Goal: Task Accomplishment & Management: Manage account settings

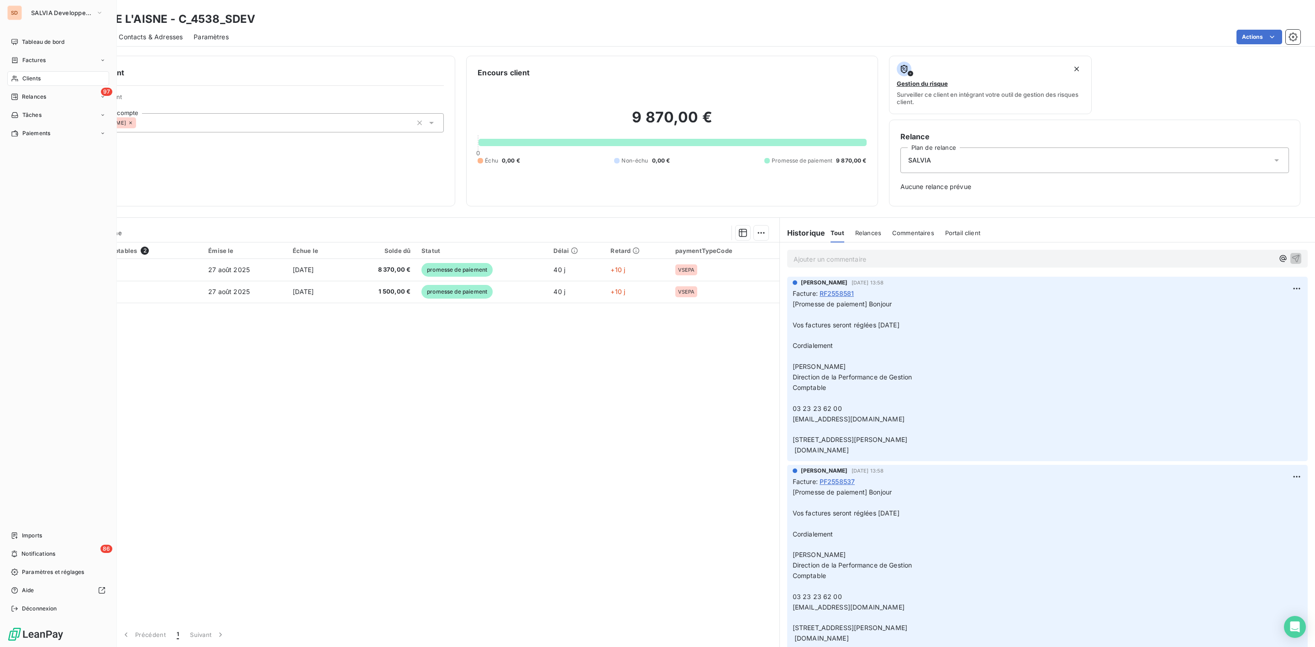
drag, startPoint x: 29, startPoint y: 82, endPoint x: 73, endPoint y: 81, distance: 44.3
click at [29, 82] on span "Clients" at bounding box center [31, 78] width 18 height 8
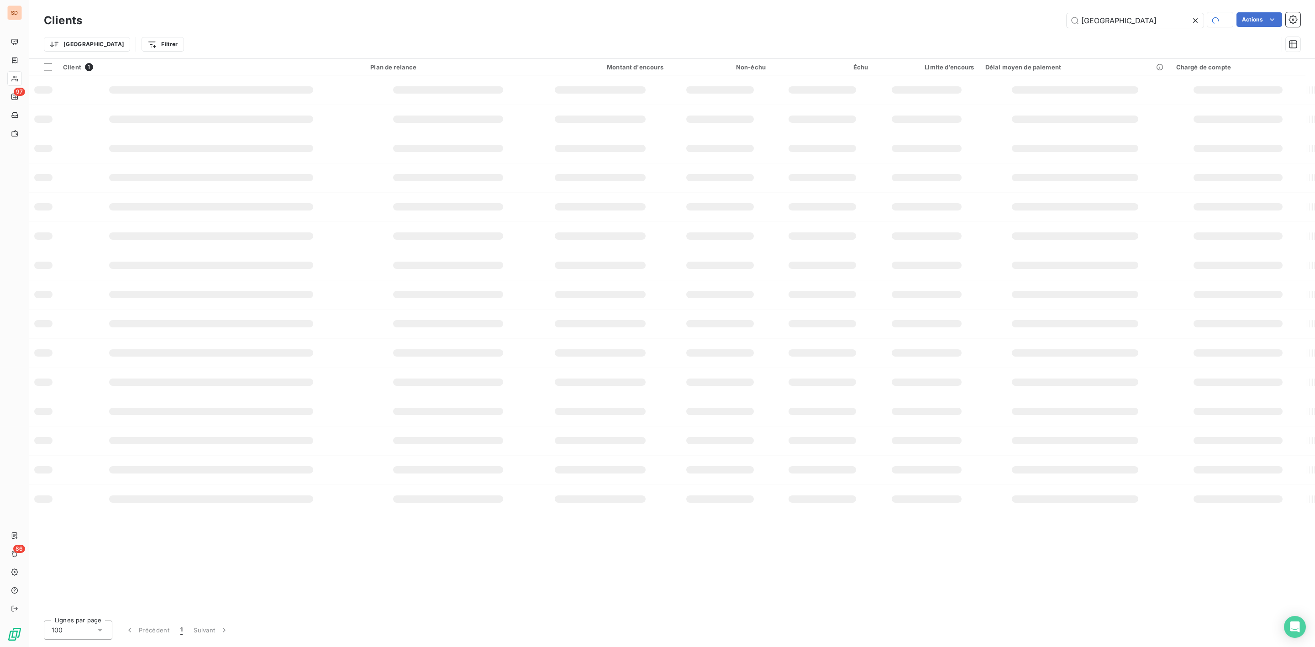
drag, startPoint x: 1116, startPoint y: 16, endPoint x: 582, endPoint y: 16, distance: 533.5
click at [618, 16] on div "aisne Actions" at bounding box center [697, 20] width 1208 height 16
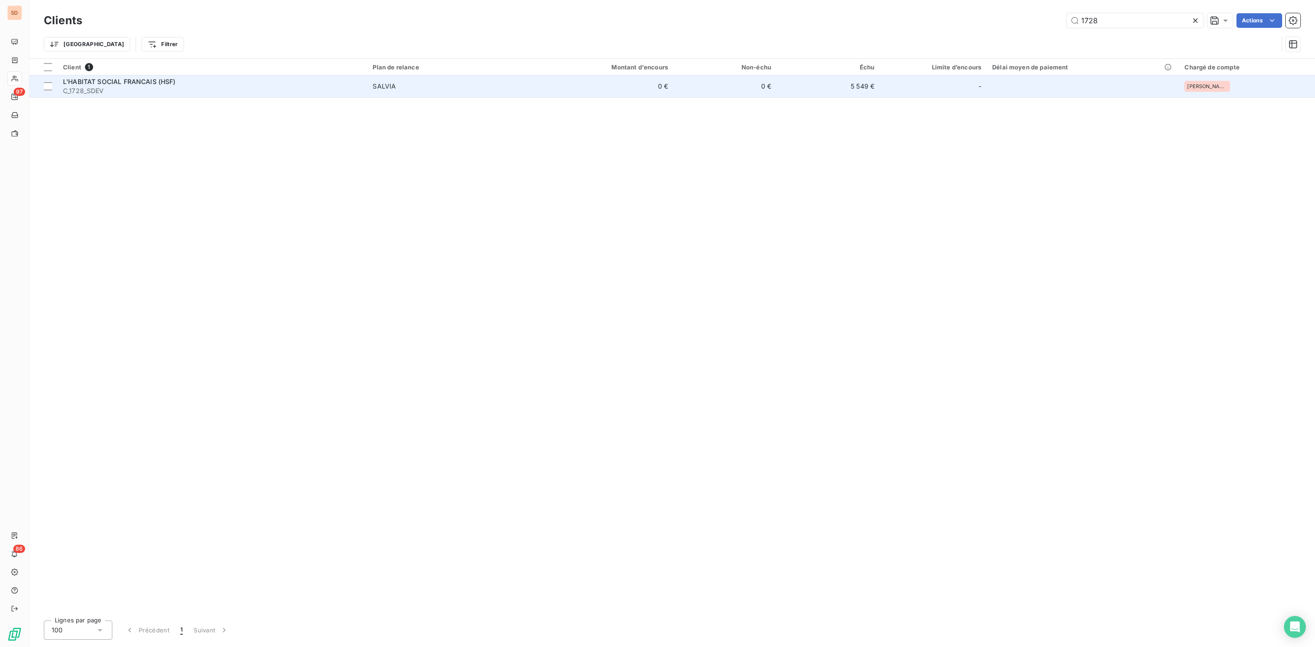
type input "1728"
click at [166, 90] on span "C_1728_SDEV" at bounding box center [212, 90] width 299 height 9
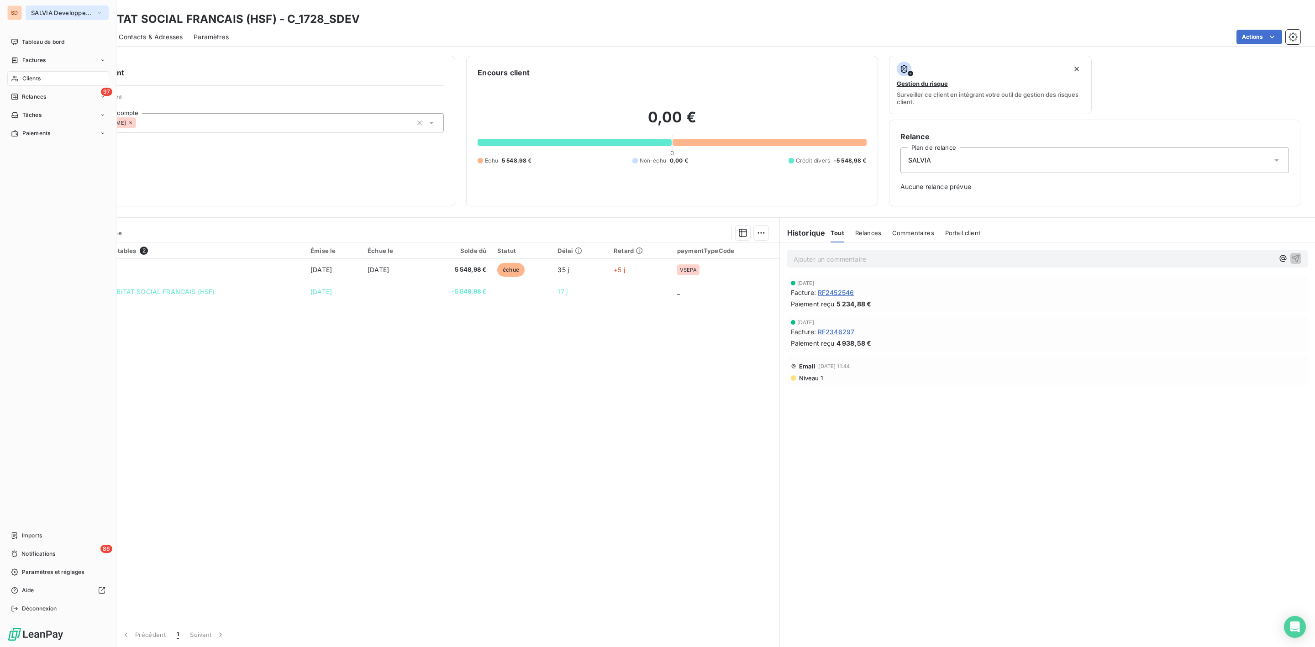
click at [48, 14] on span "SALVIA Developpement" at bounding box center [61, 12] width 61 height 7
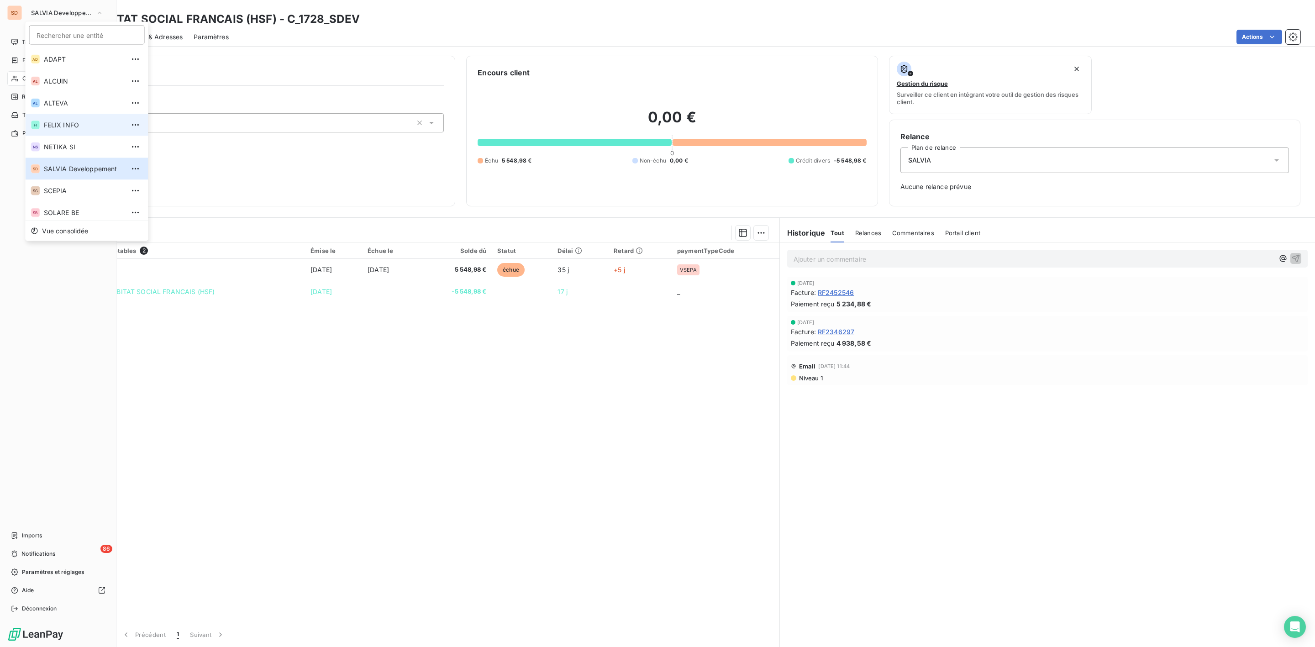
click at [59, 123] on span "FELIX INFO" at bounding box center [84, 125] width 81 height 9
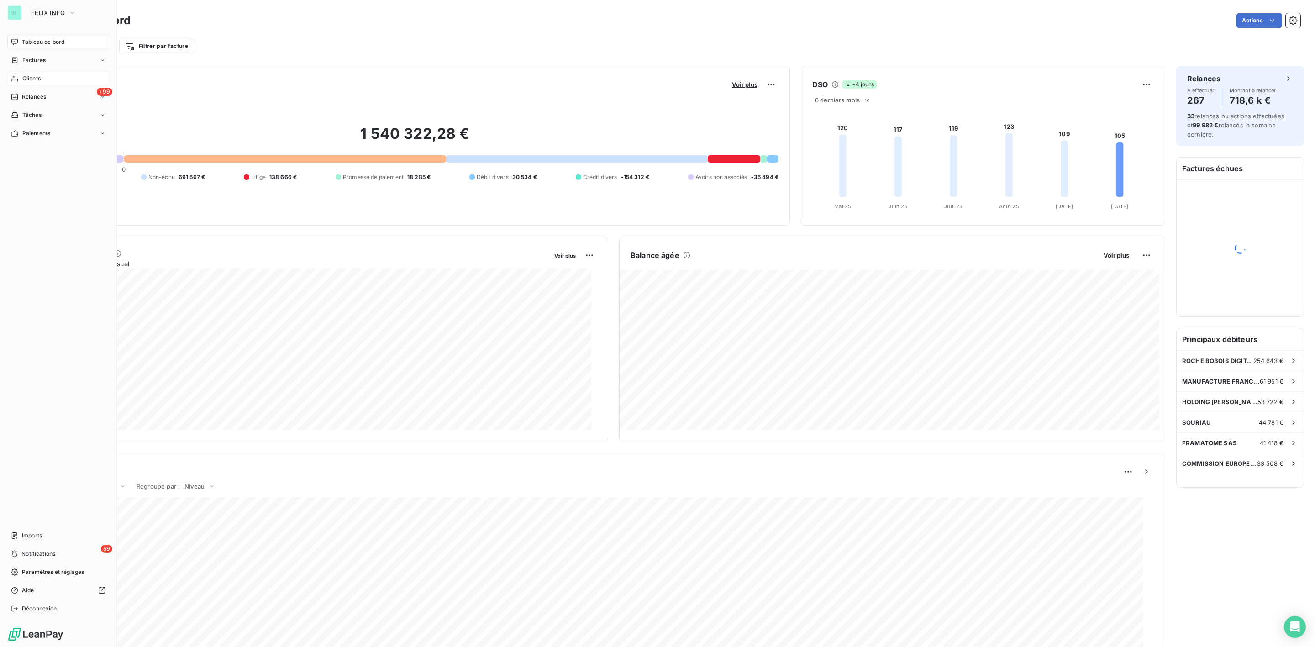
click at [26, 80] on span "Clients" at bounding box center [31, 78] width 18 height 8
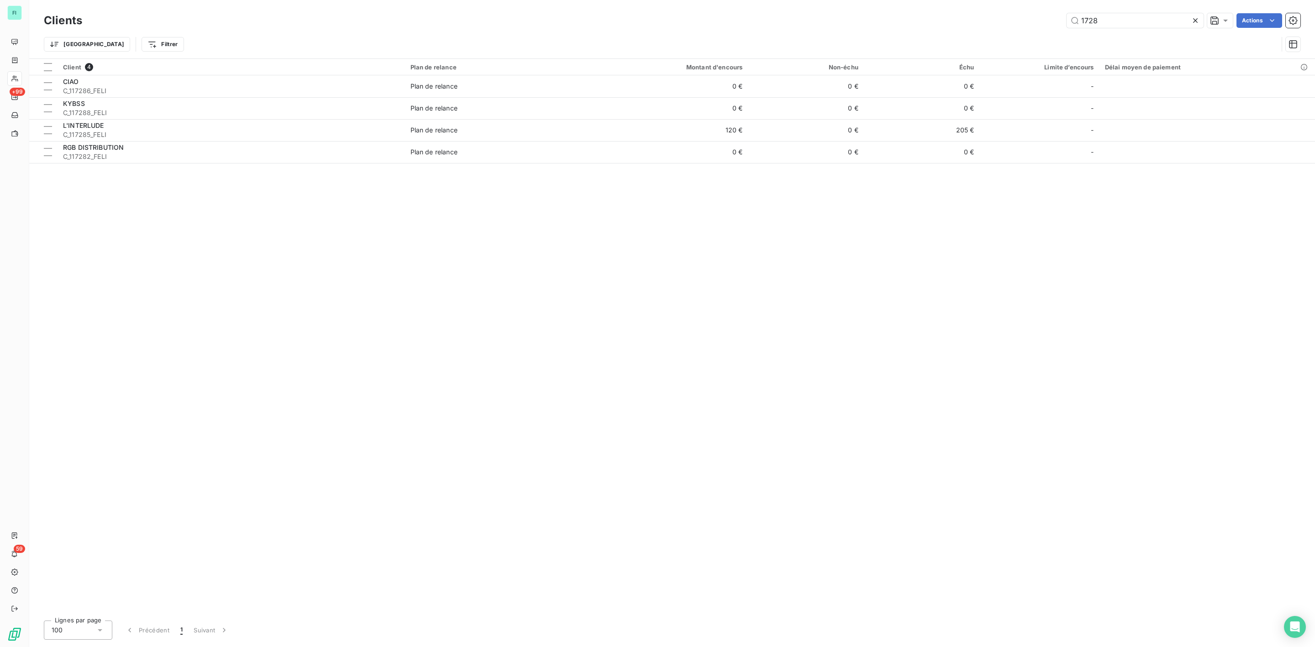
drag, startPoint x: 1109, startPoint y: 11, endPoint x: 1014, endPoint y: 19, distance: 95.4
click at [1016, 18] on div "Clients 1728 Actions" at bounding box center [672, 20] width 1257 height 19
click at [925, 16] on div "1728 Actions" at bounding box center [697, 20] width 1208 height 15
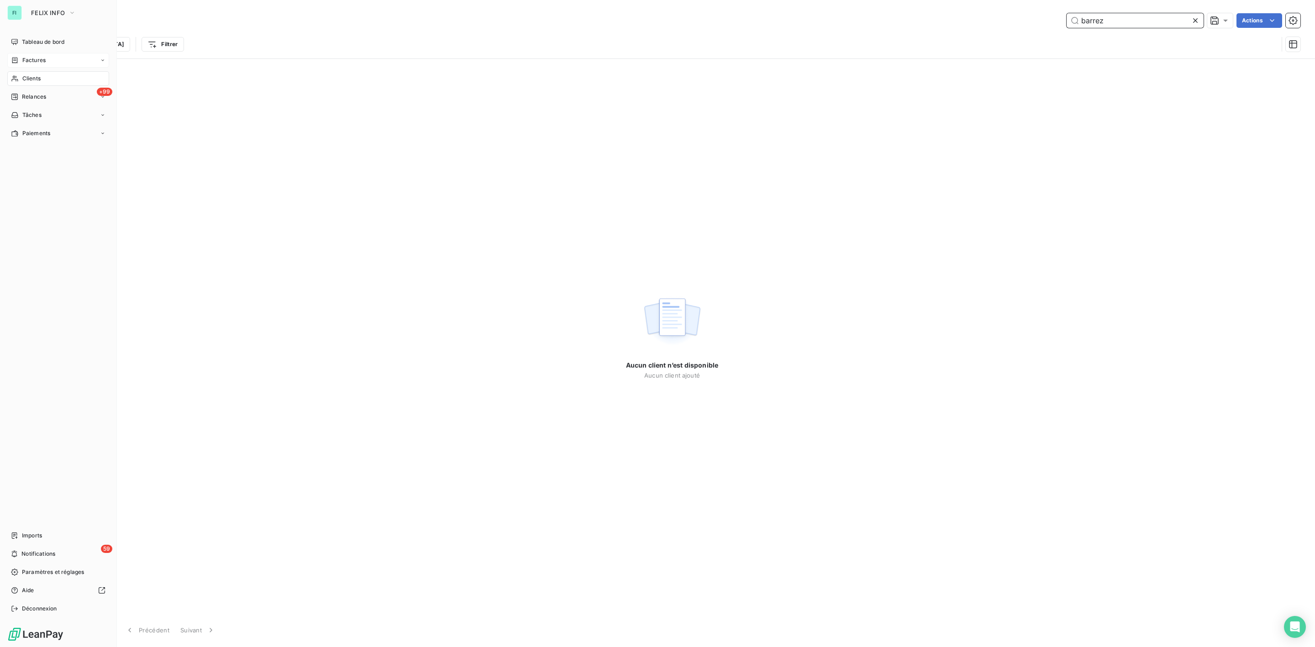
type input "barrez"
click at [29, 58] on span "Factures" at bounding box center [33, 60] width 23 height 8
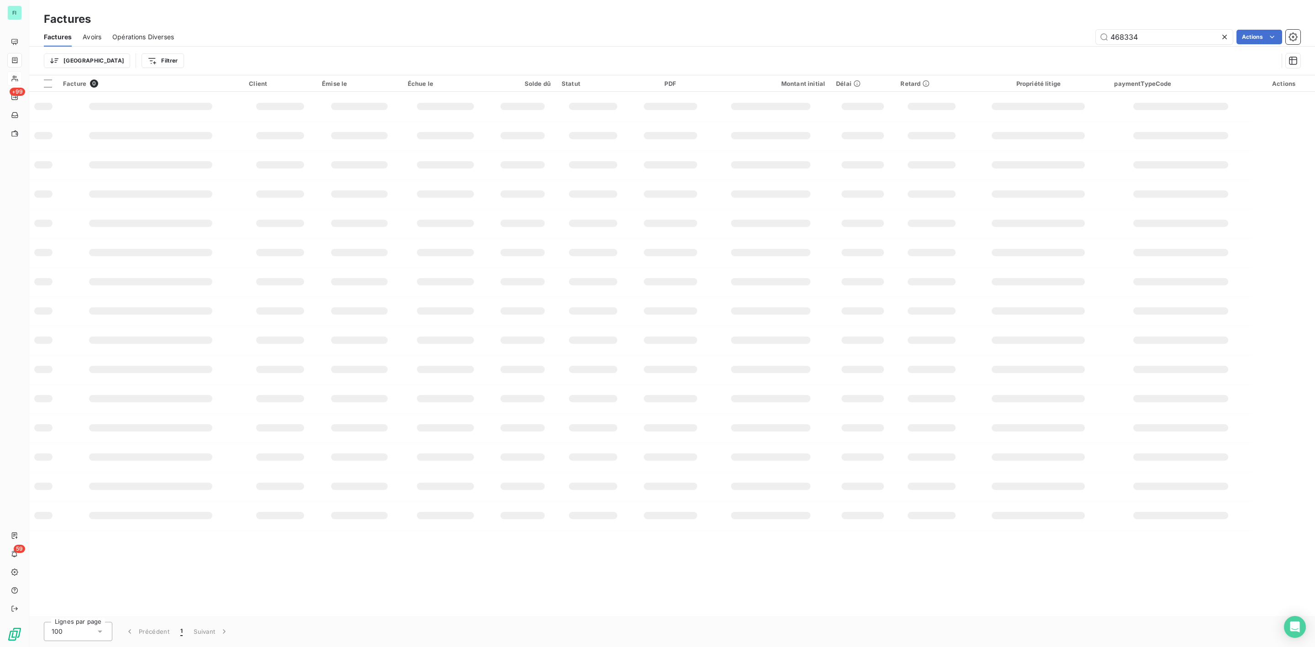
drag, startPoint x: 1155, startPoint y: 37, endPoint x: 930, endPoint y: 45, distance: 224.9
click at [958, 45] on div "Factures Avoirs Opérations Diverses 468334 Actions" at bounding box center [672, 36] width 1286 height 19
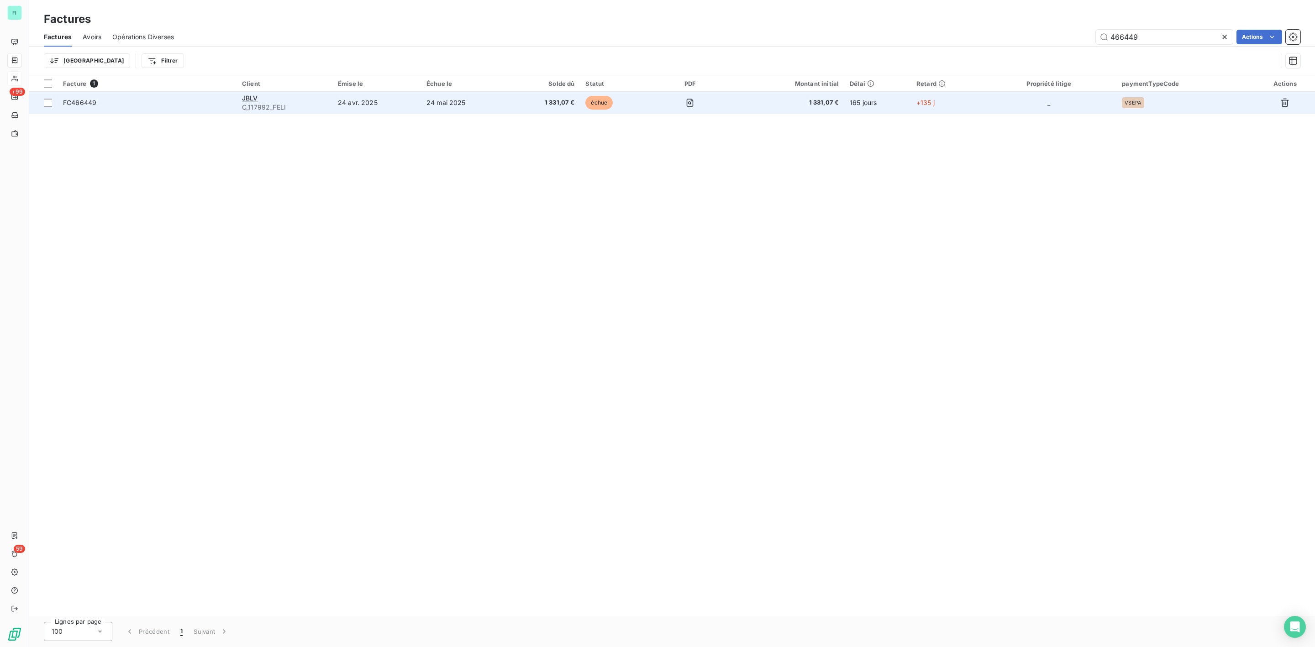
type input "466449"
click at [414, 104] on td "24 avr. 2025" at bounding box center [377, 103] width 89 height 22
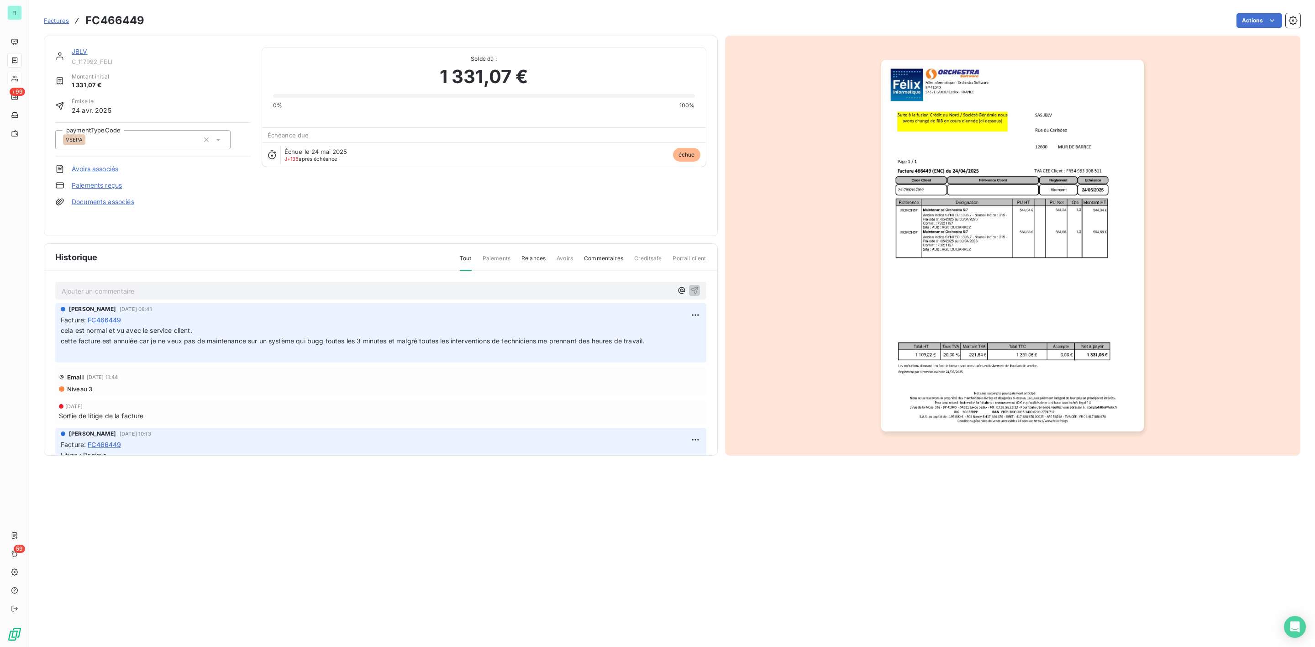
click at [83, 50] on link "JBLV" at bounding box center [80, 52] width 16 height 8
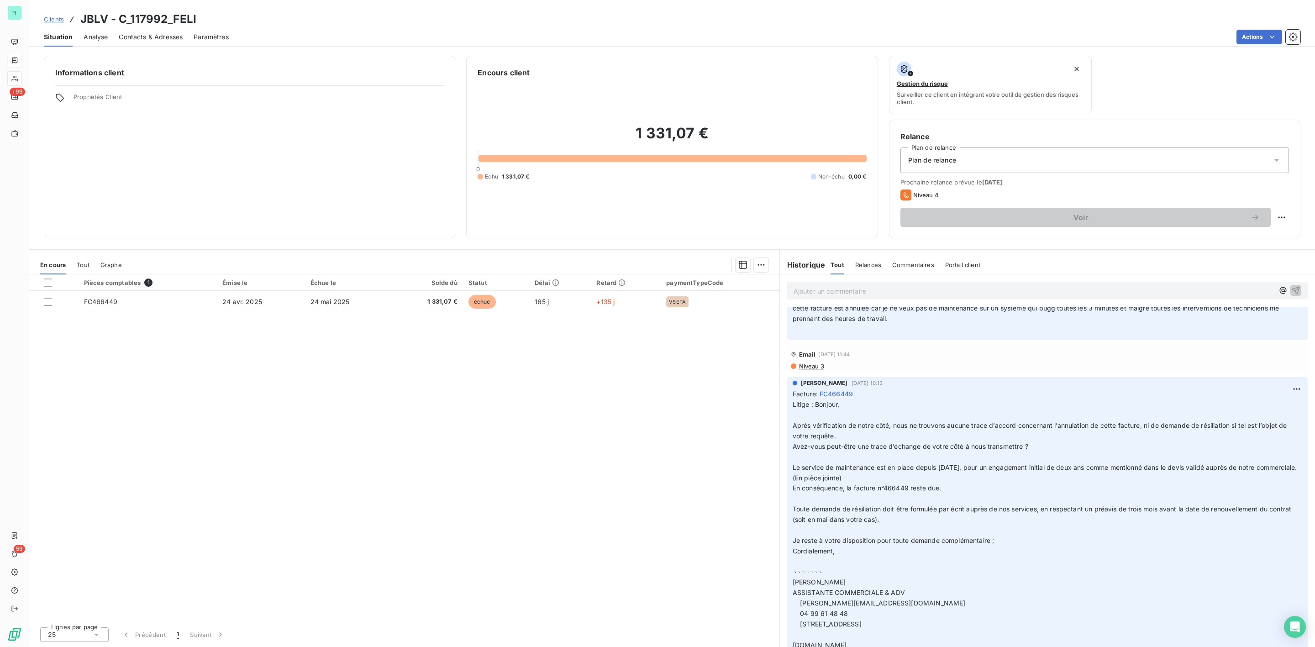
scroll to position [69, 0]
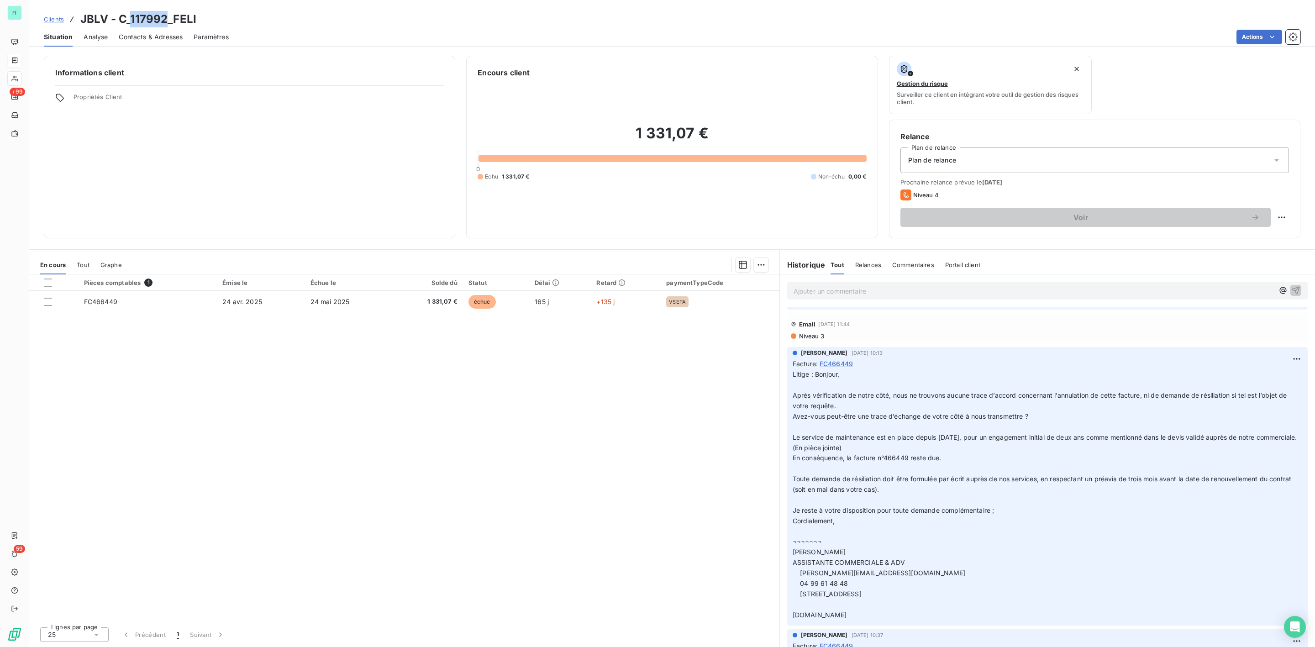
drag, startPoint x: 131, startPoint y: 18, endPoint x: 164, endPoint y: 18, distance: 33.8
click at [164, 18] on h3 "JBLV - C_117992_FELI" at bounding box center [138, 19] width 116 height 16
copy h3 "117992"
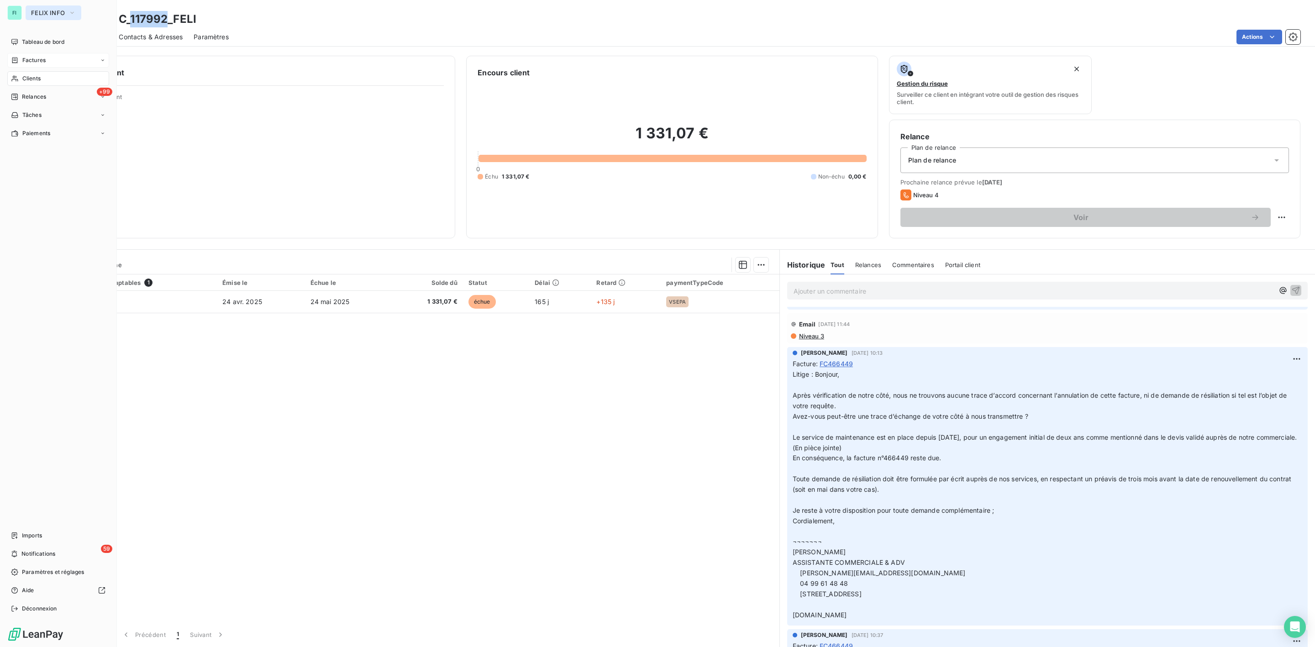
drag, startPoint x: 37, startPoint y: 10, endPoint x: 47, endPoint y: 16, distance: 11.2
click at [38, 10] on span "FELIX INFO" at bounding box center [48, 12] width 34 height 7
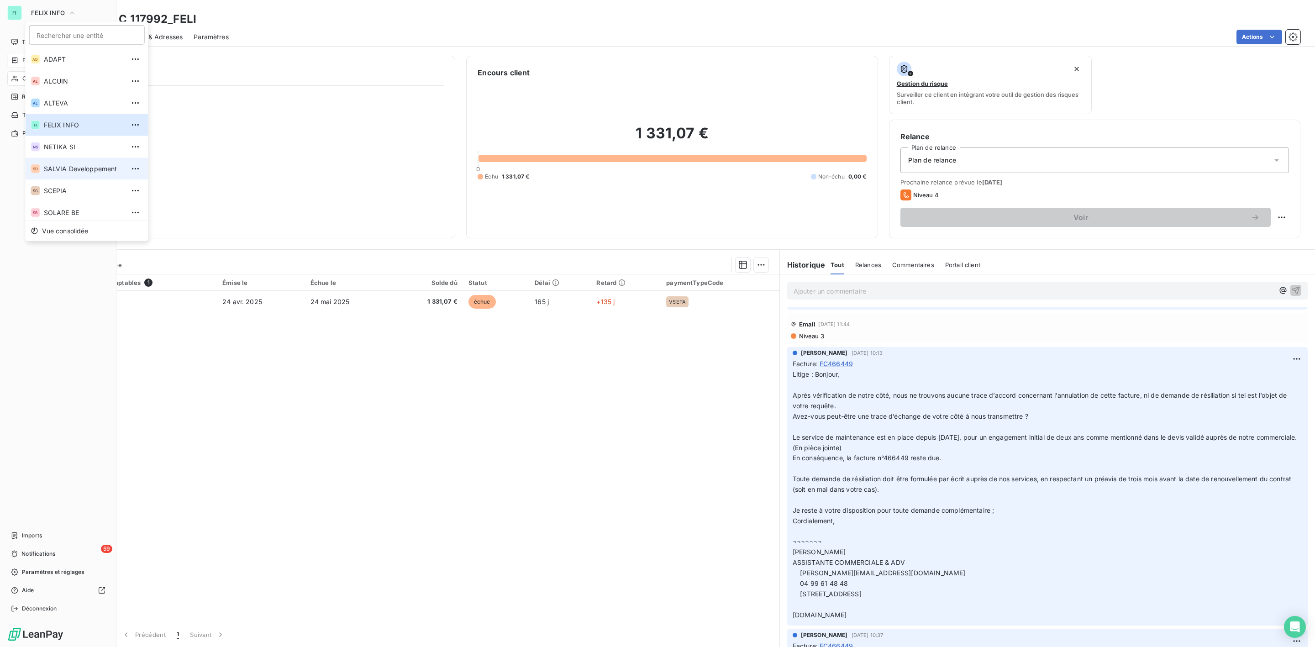
click at [73, 167] on span "SALVIA Developpement" at bounding box center [84, 168] width 81 height 9
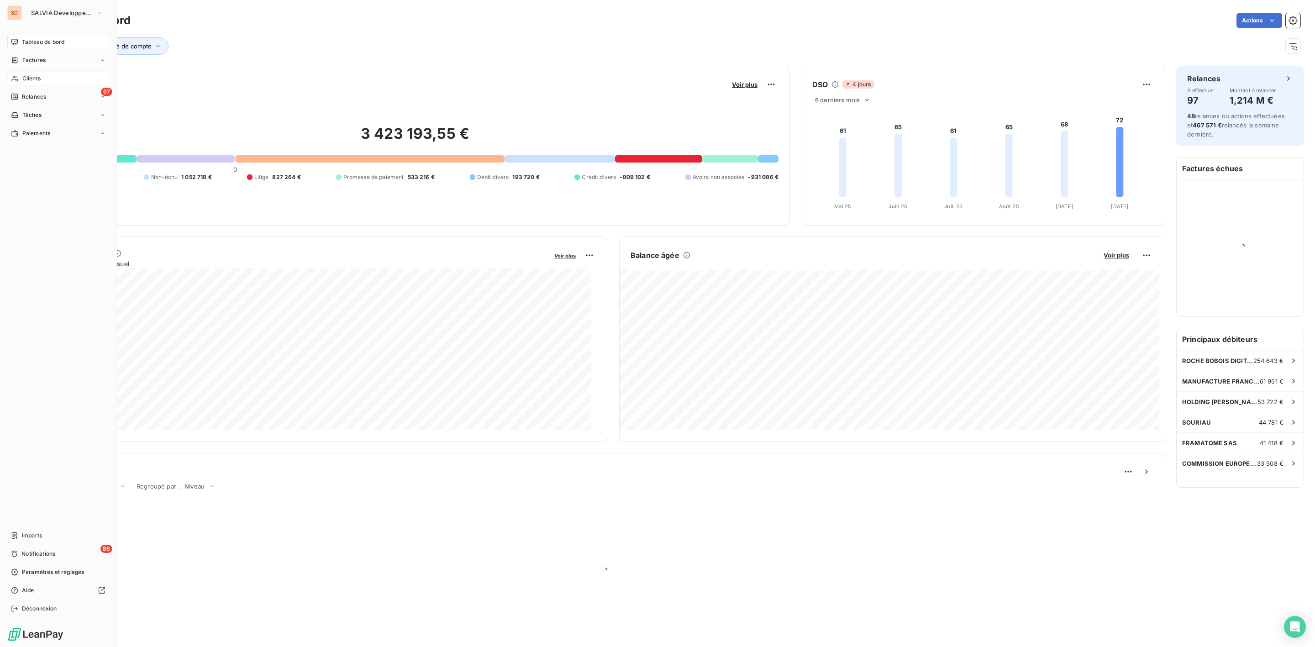
click at [37, 78] on span "Clients" at bounding box center [31, 78] width 18 height 8
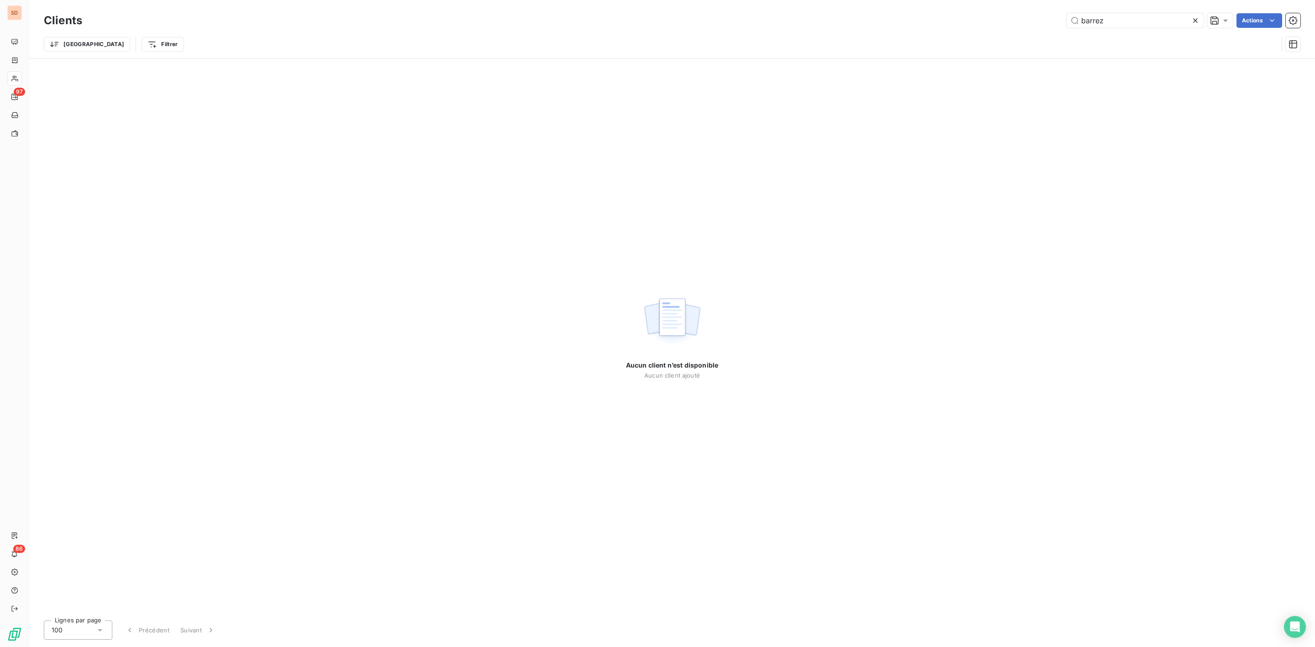
drag, startPoint x: 890, startPoint y: 53, endPoint x: 754, endPoint y: 64, distance: 136.6
click at [772, 63] on div "Clients barrez Actions Trier Filtrer Aucun client n’est disponible Aucun client…" at bounding box center [672, 323] width 1286 height 647
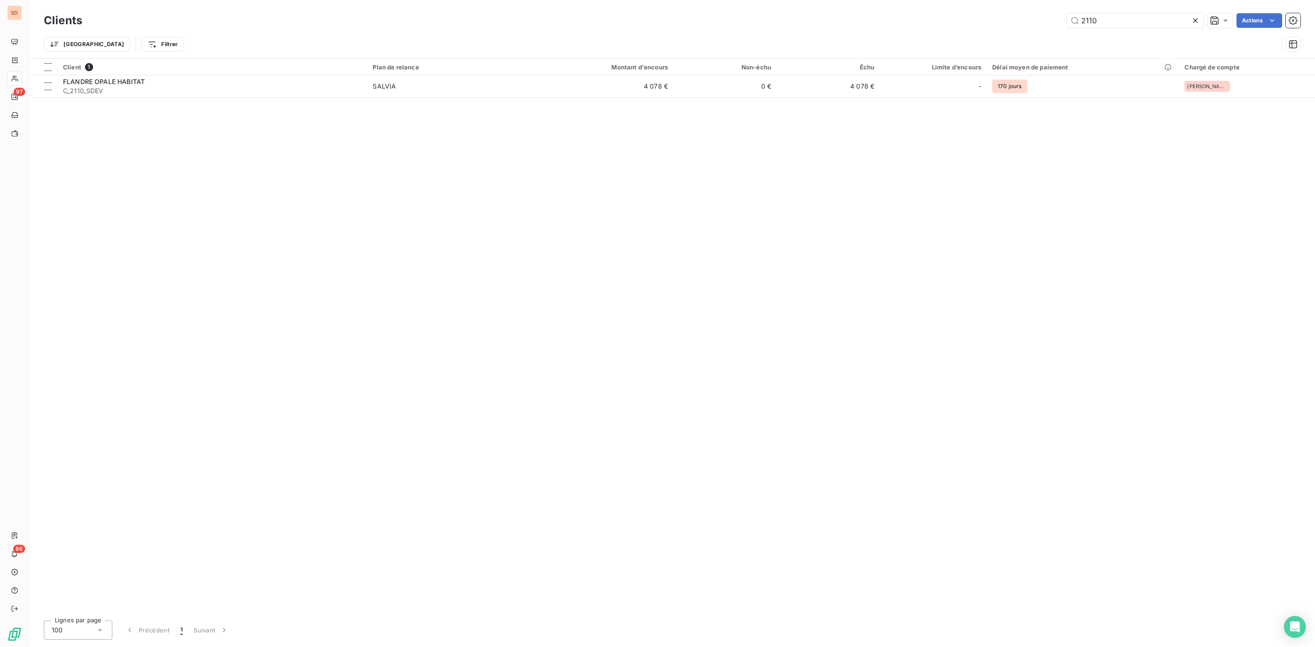
type input "2110"
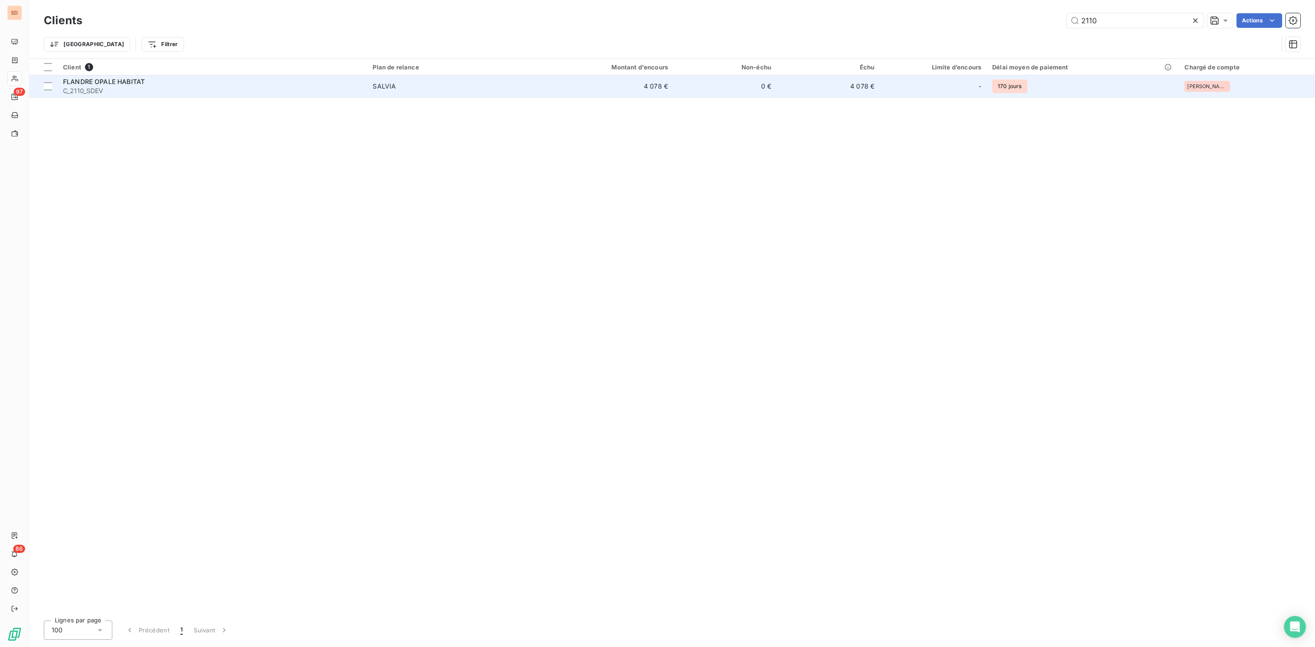
click at [159, 88] on span "C_2110_SDEV" at bounding box center [212, 90] width 299 height 9
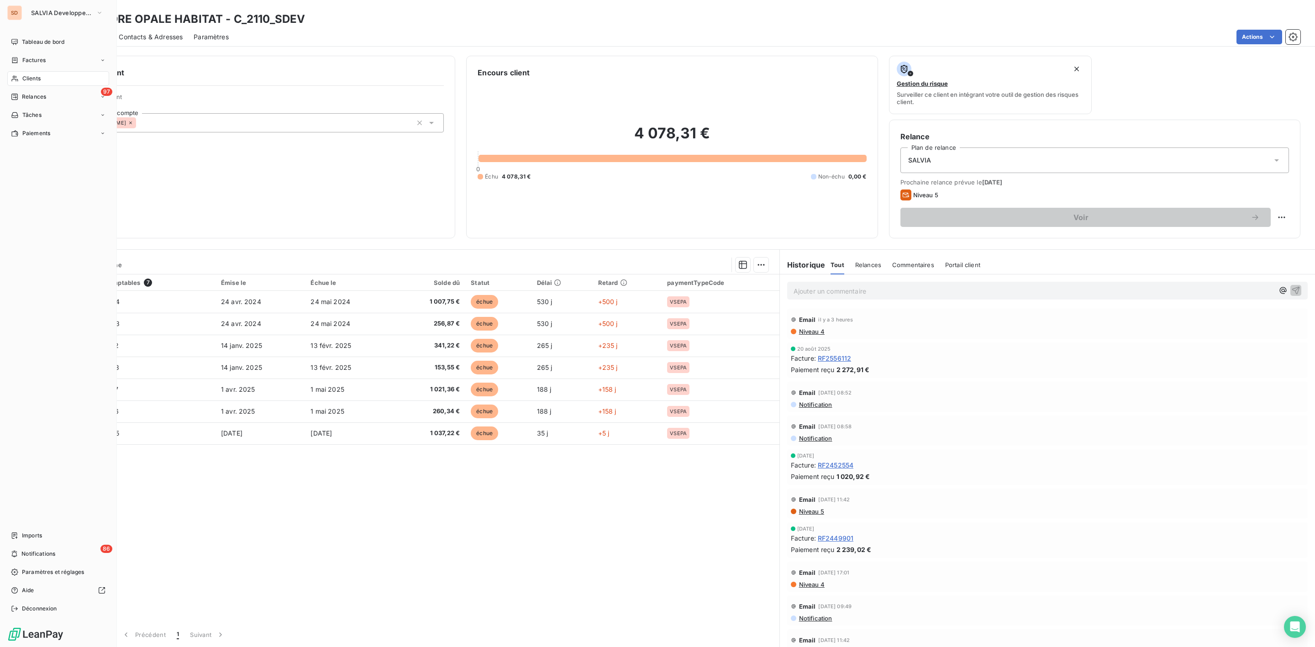
click at [23, 73] on div "Clients" at bounding box center [58, 78] width 102 height 15
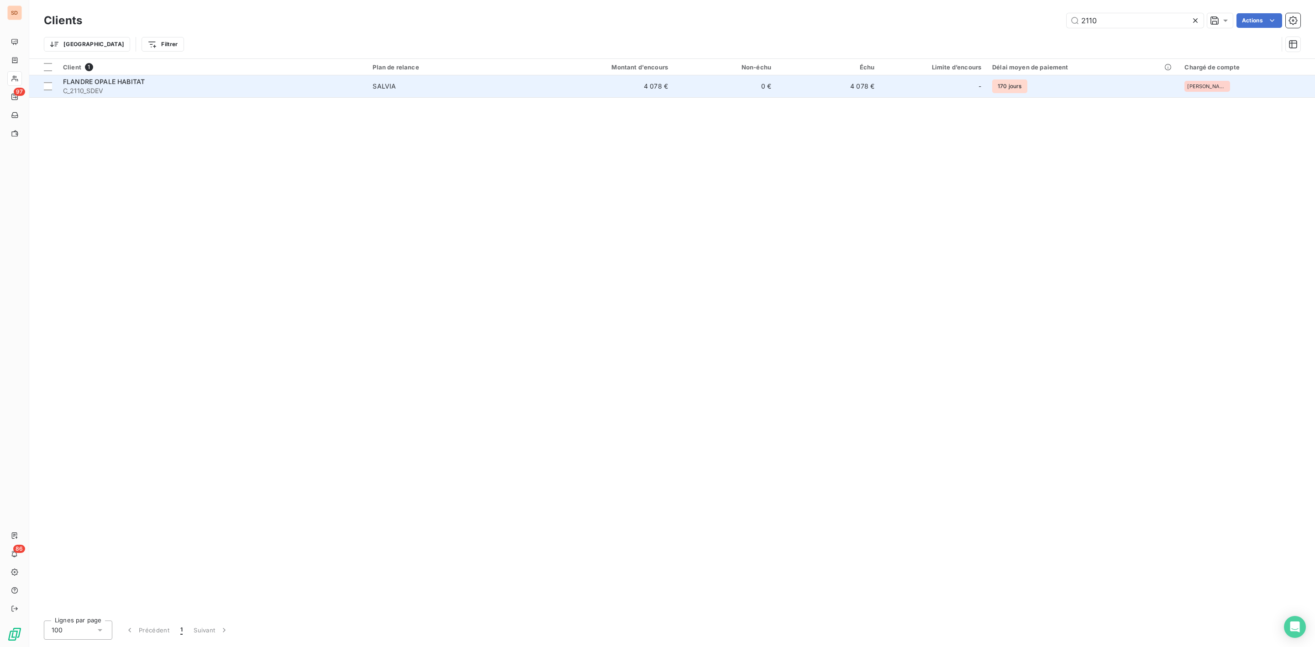
click at [420, 84] on span "SALVIA" at bounding box center [451, 86] width 157 height 9
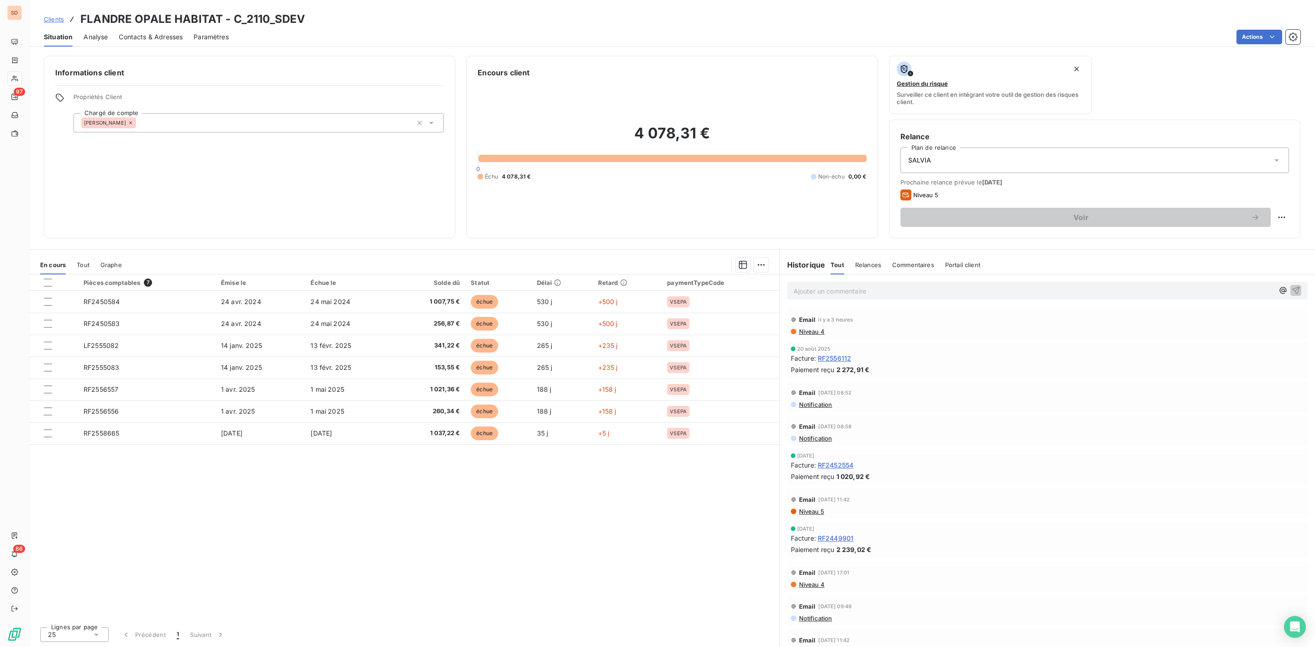
click at [151, 32] on span "Contacts & Adresses" at bounding box center [151, 36] width 64 height 9
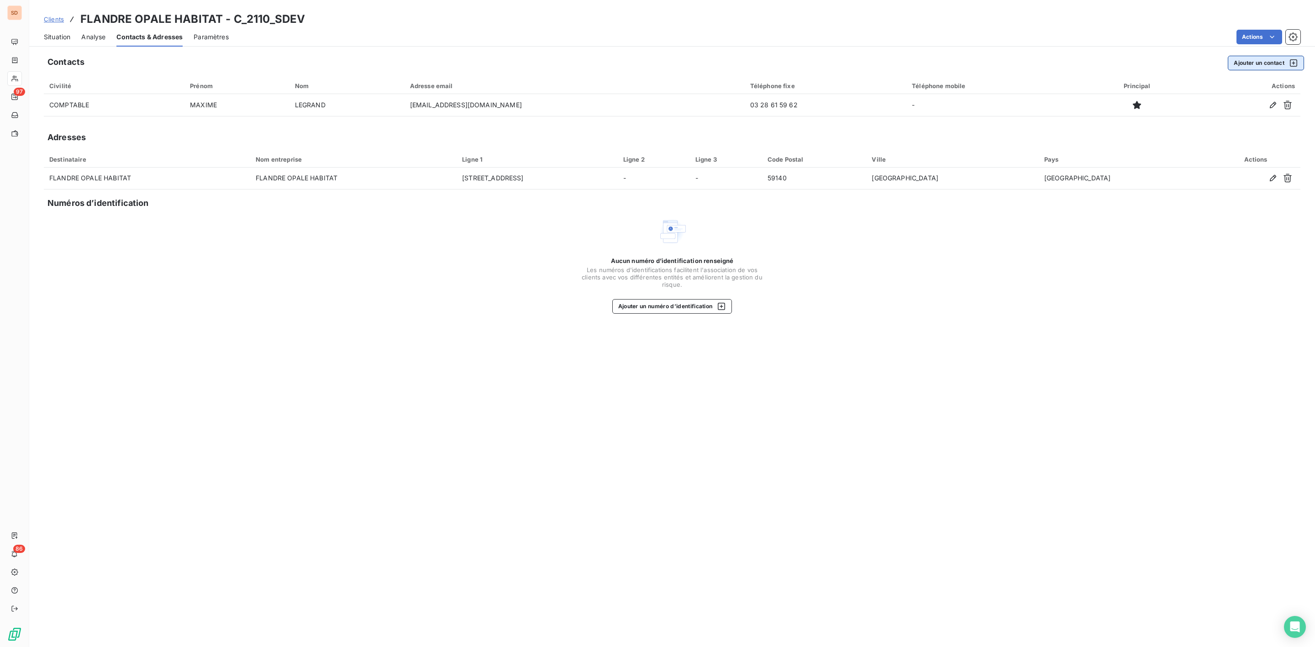
click at [1254, 63] on button "Ajouter un contact" at bounding box center [1266, 63] width 76 height 15
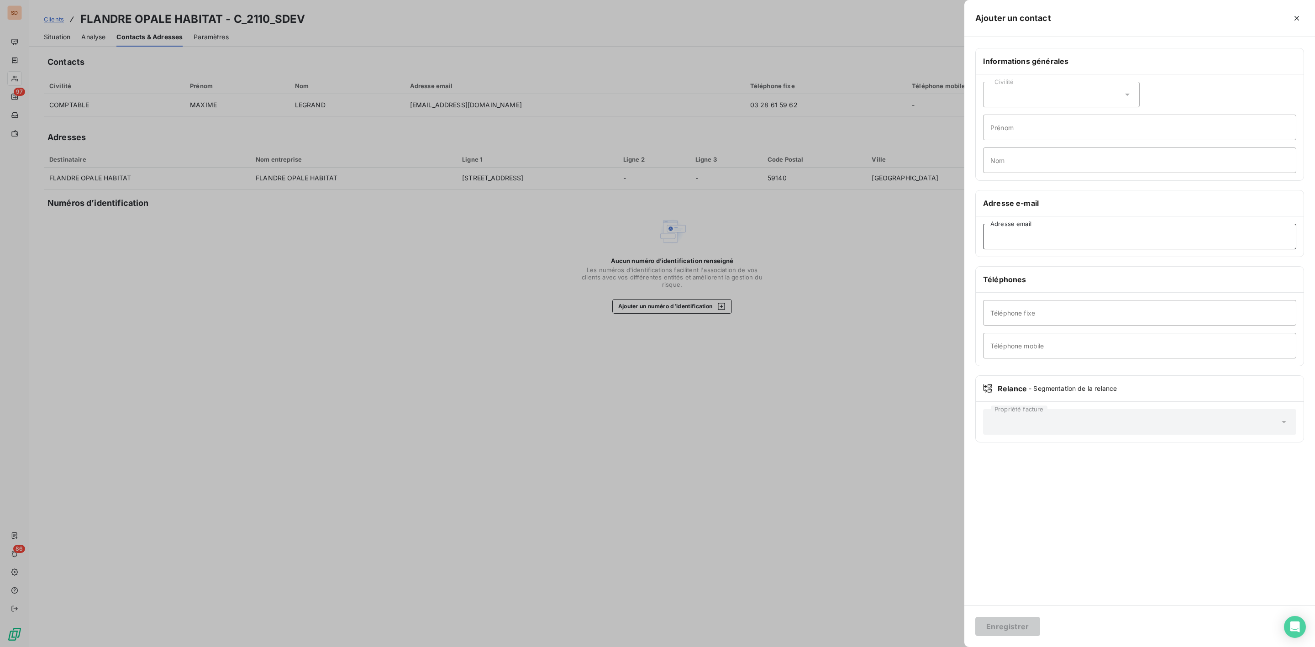
click at [1011, 241] on input "Adresse email" at bounding box center [1139, 237] width 313 height 26
paste input "[EMAIL_ADDRESS][DOMAIN_NAME]"
type input "[EMAIL_ADDRESS][DOMAIN_NAME]"
click at [1134, 96] on div "Civilité" at bounding box center [1061, 95] width 157 height 26
click at [1023, 114] on span "Madame" at bounding box center [1014, 117] width 25 height 9
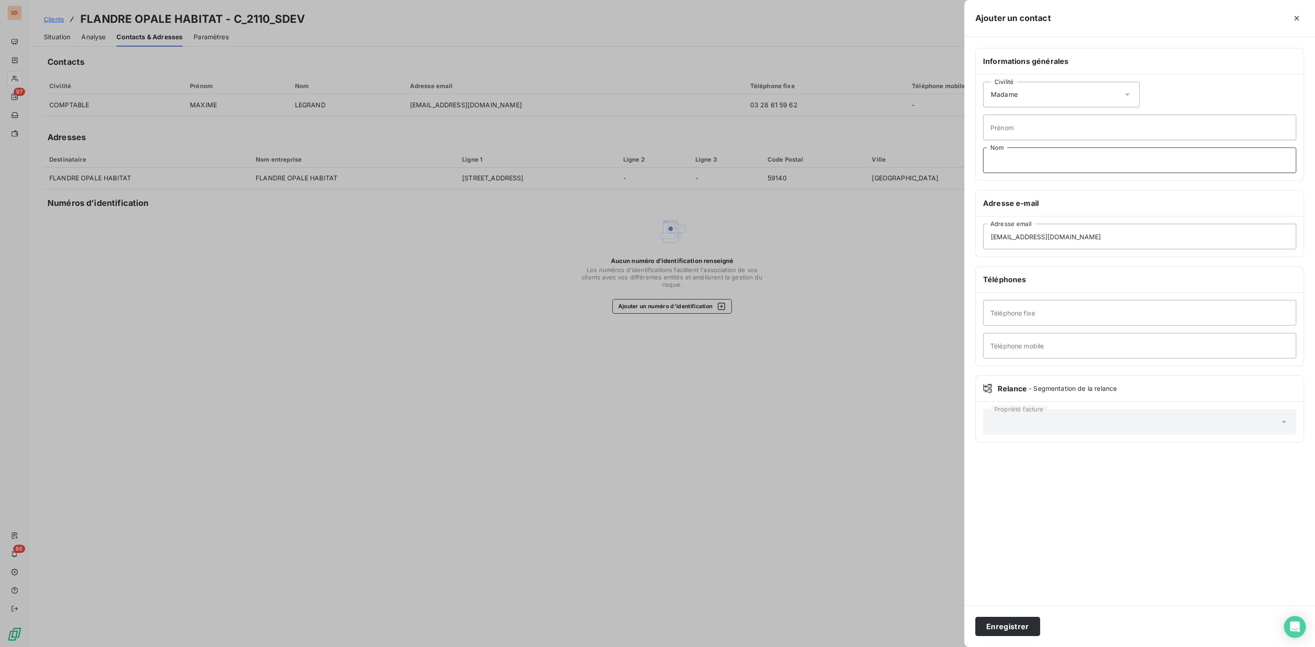
click at [1009, 161] on input "Nom" at bounding box center [1139, 161] width 313 height 26
type input "WIELS"
click at [996, 625] on button "Enregistrer" at bounding box center [1008, 626] width 65 height 19
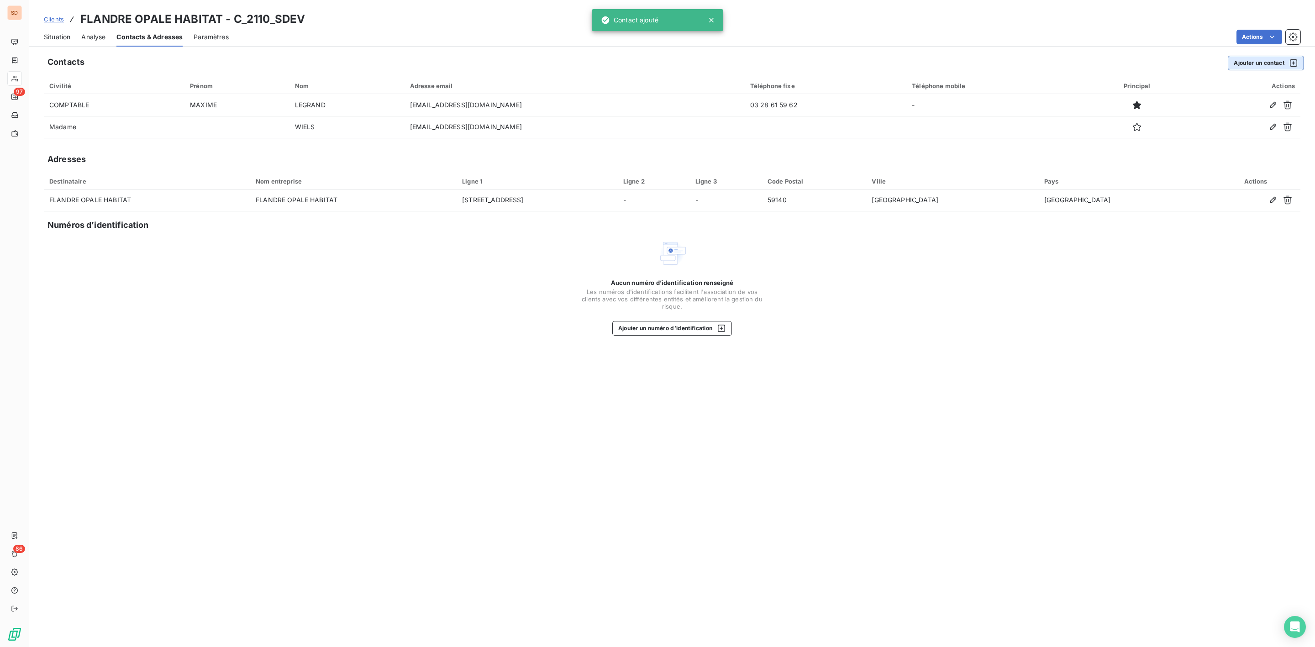
click at [1261, 62] on button "Ajouter un contact" at bounding box center [1266, 63] width 76 height 15
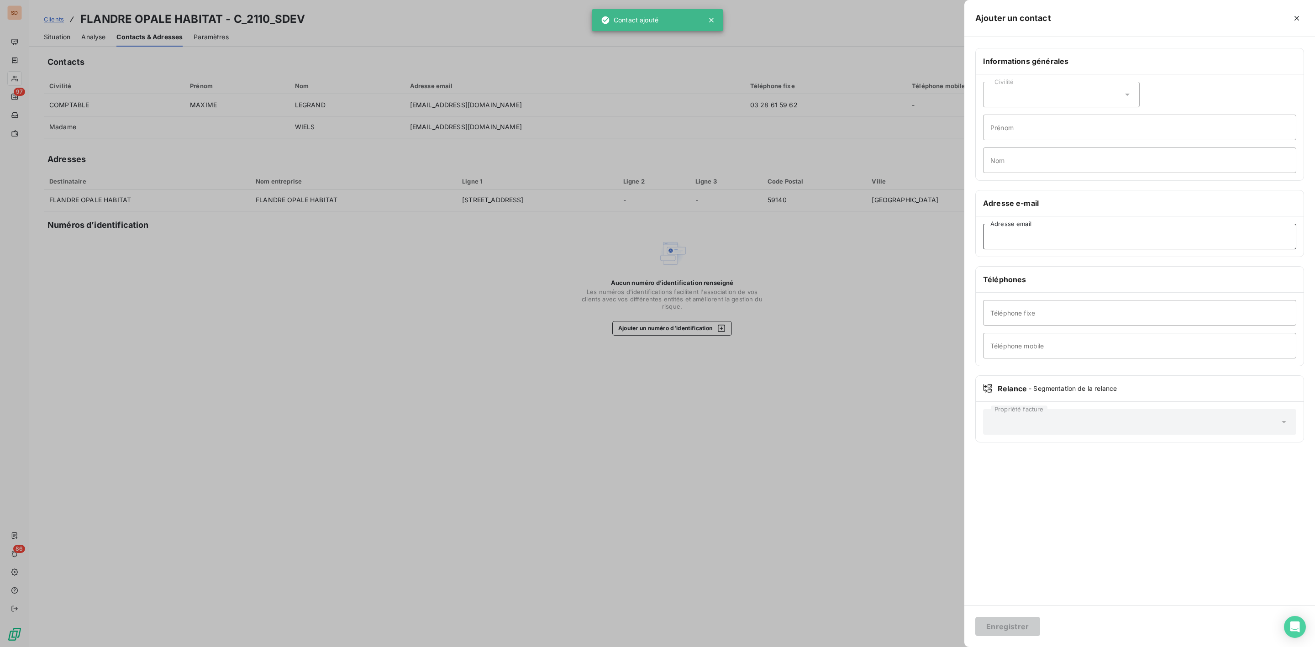
click at [1036, 240] on input "Adresse email" at bounding box center [1139, 237] width 313 height 26
paste input "[EMAIL_ADDRESS][DOMAIN_NAME]"
type input "[EMAIL_ADDRESS][DOMAIN_NAME]"
click at [1132, 98] on icon at bounding box center [1127, 94] width 9 height 9
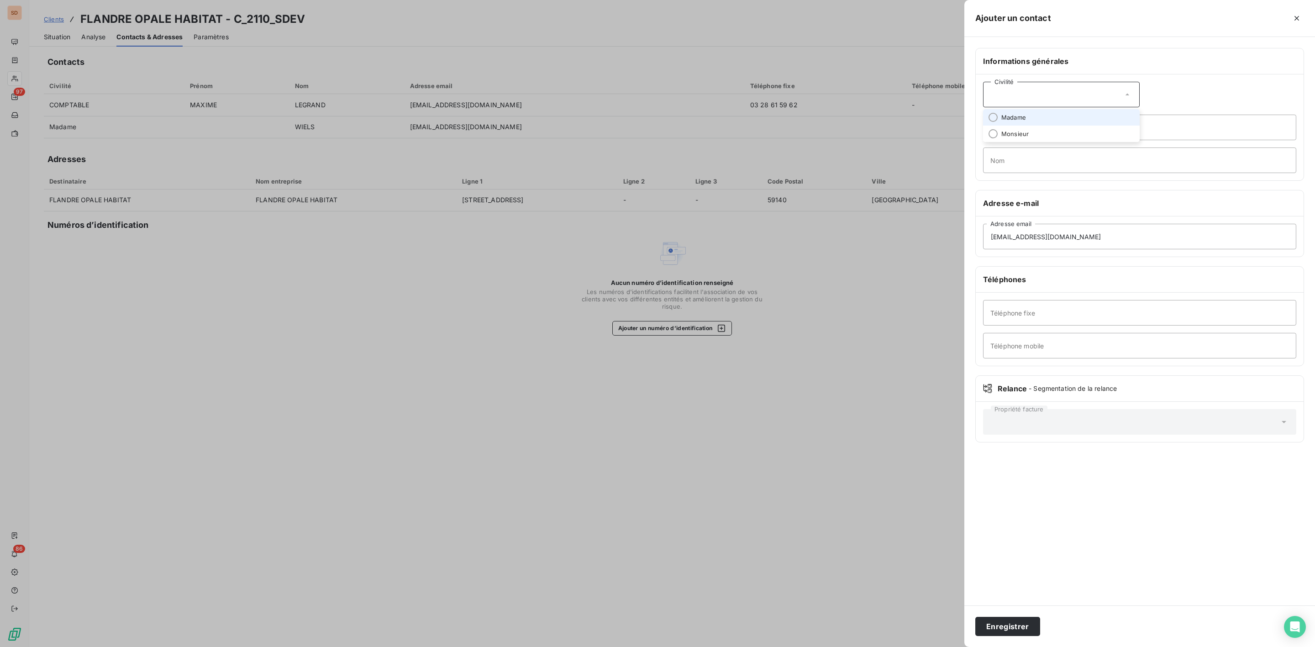
click at [1026, 122] on span "Madame" at bounding box center [1014, 117] width 25 height 9
click at [1007, 151] on input "Nom" at bounding box center [1139, 161] width 313 height 26
type input "PLINGUIER"
click at [1019, 625] on button "Enregistrer" at bounding box center [1008, 626] width 65 height 19
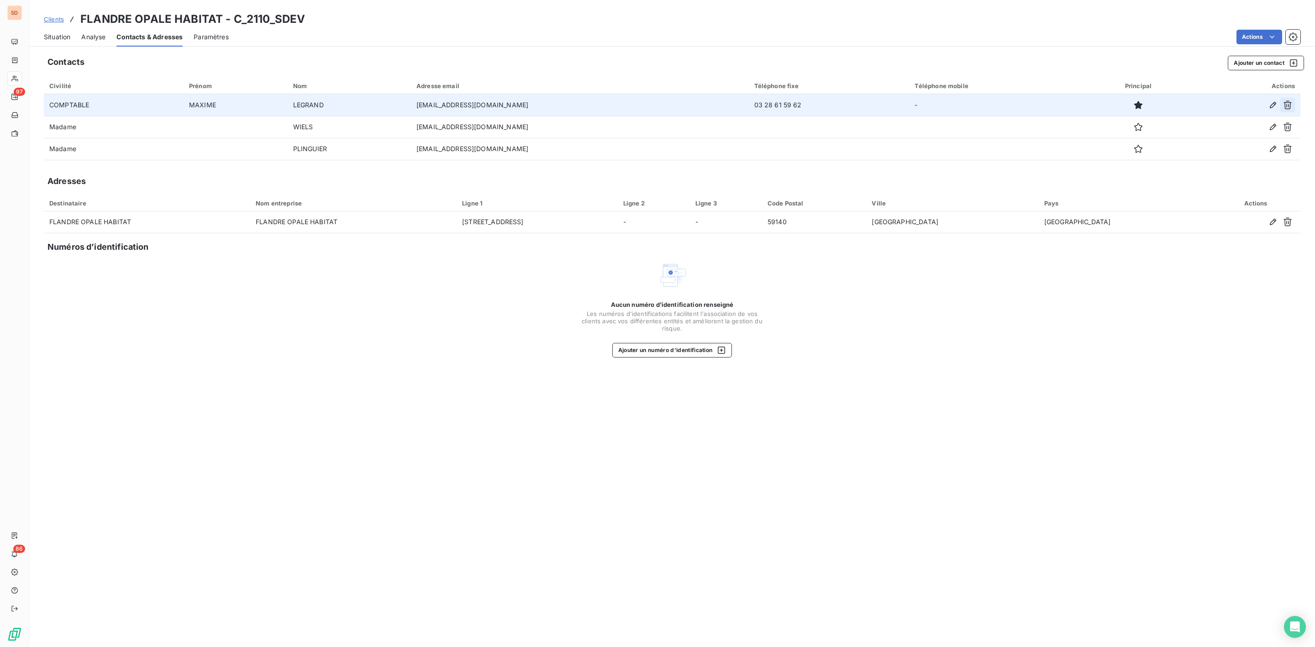
click at [1288, 103] on icon "button" at bounding box center [1287, 104] width 9 height 9
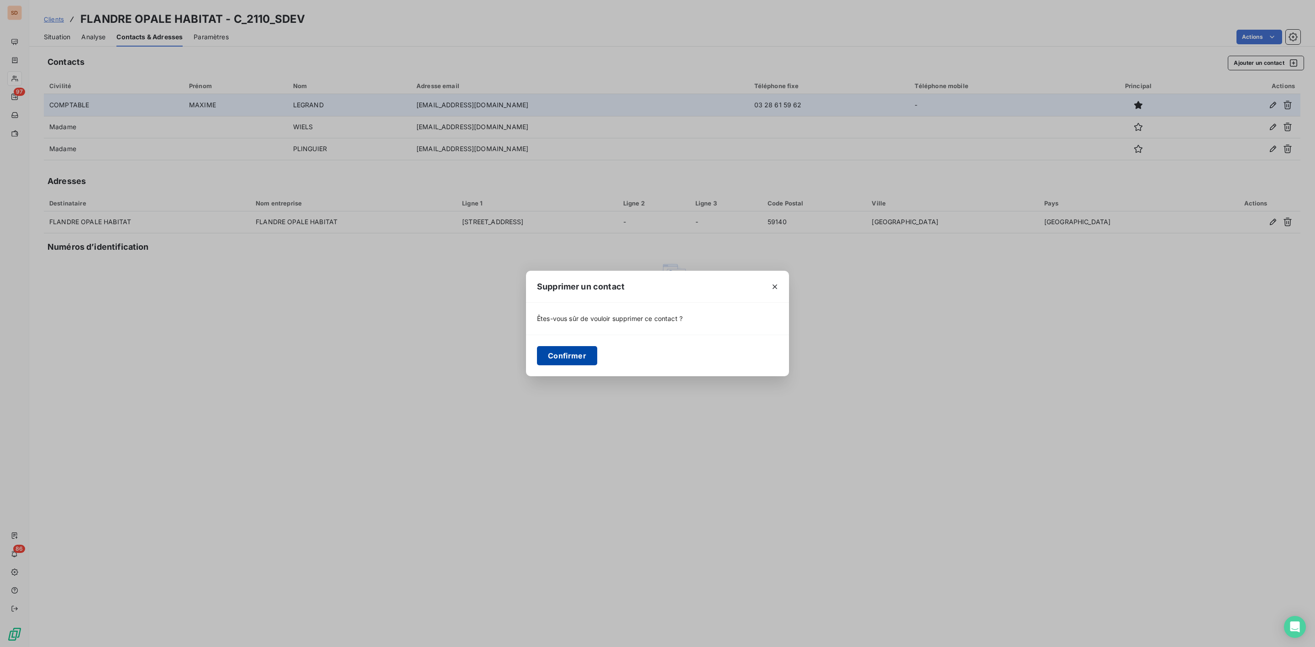
click at [580, 351] on button "Confirmer" at bounding box center [567, 355] width 60 height 19
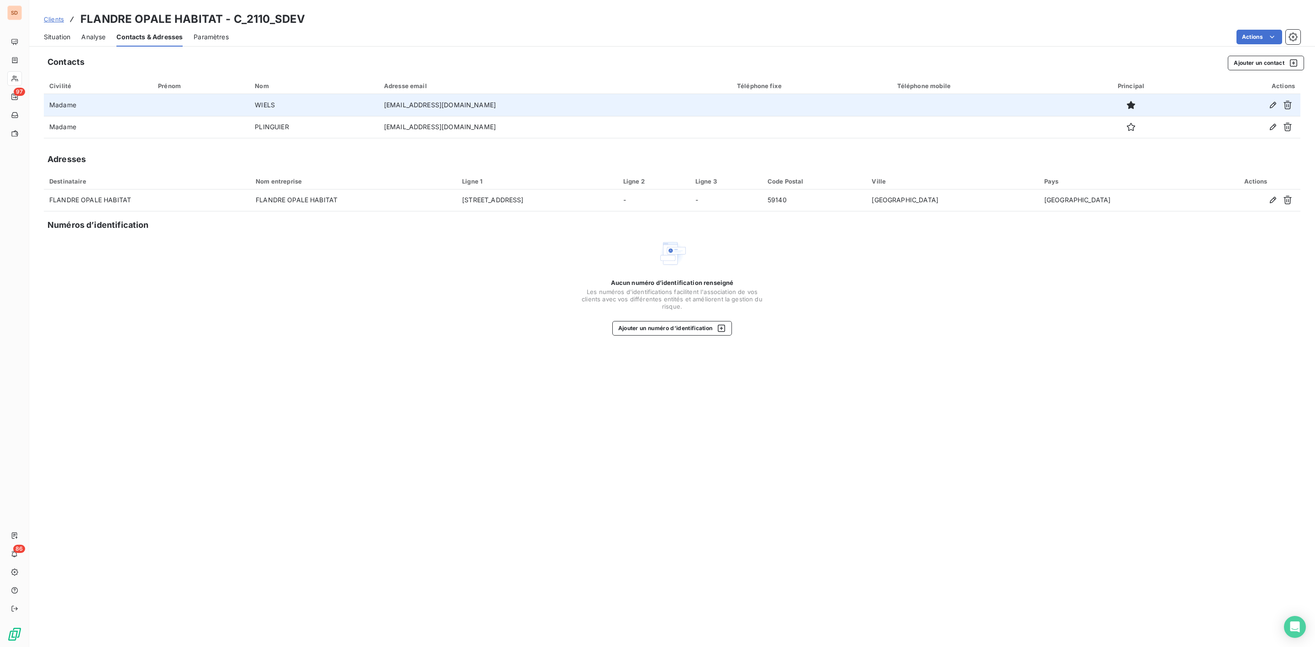
click at [63, 42] on div "Situation" at bounding box center [57, 36] width 26 height 19
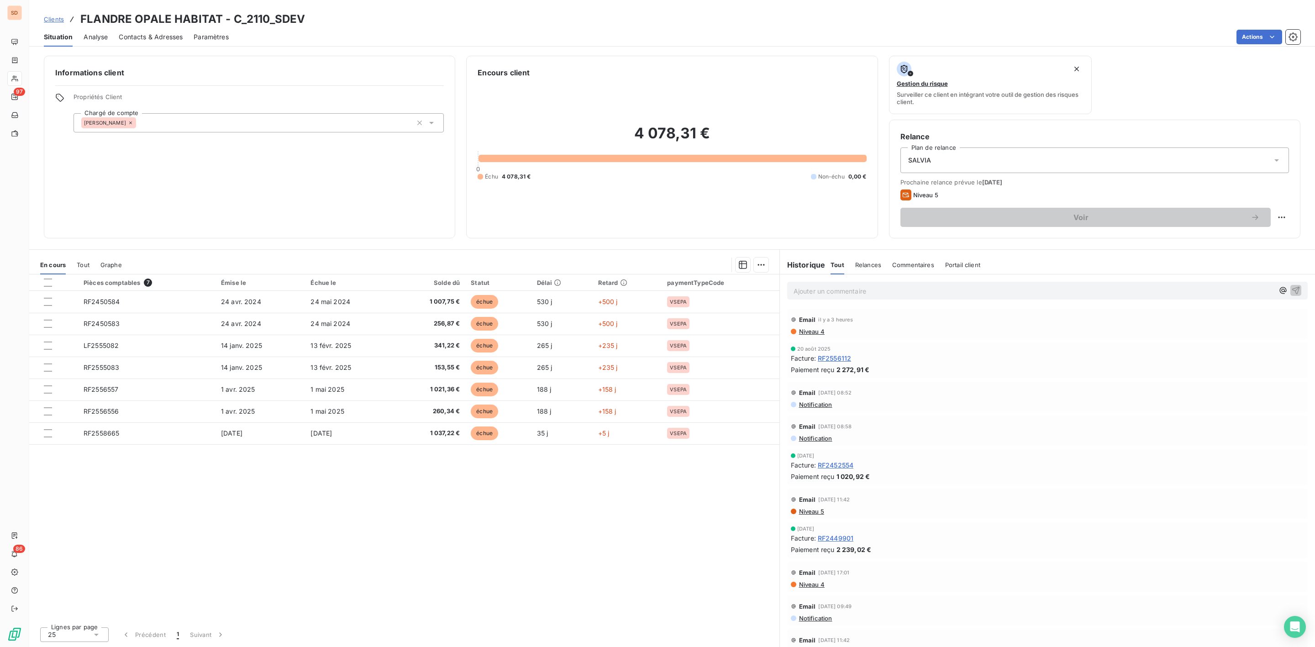
click at [812, 292] on p "Ajouter un commentaire ﻿" at bounding box center [1034, 290] width 480 height 11
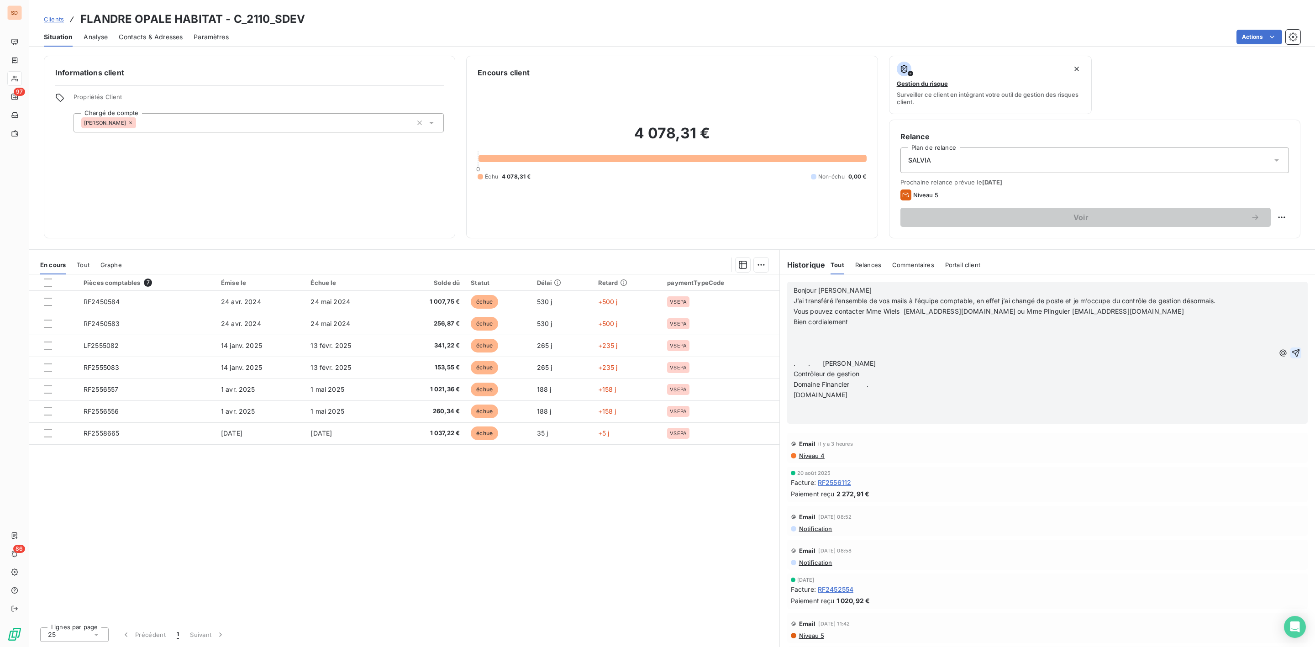
click at [1292, 350] on icon "button" at bounding box center [1296, 352] width 9 height 9
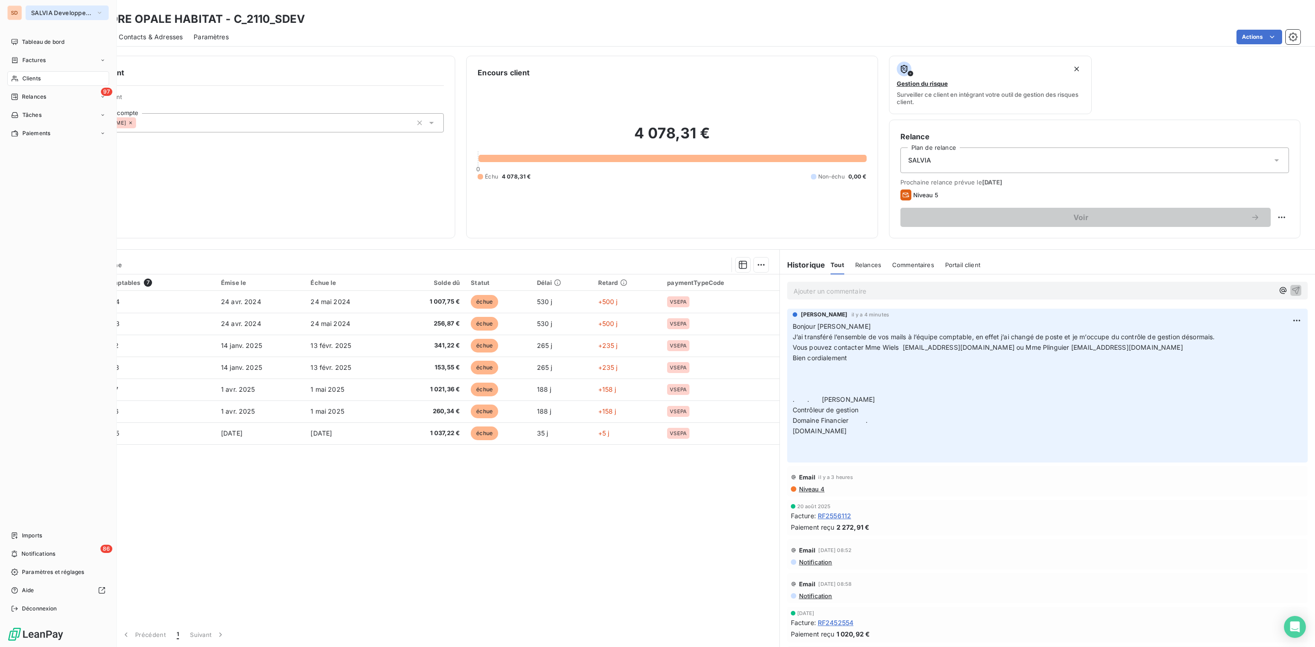
drag, startPoint x: 40, startPoint y: 11, endPoint x: 40, endPoint y: 18, distance: 6.4
click at [40, 11] on span "SALVIA Developpement" at bounding box center [61, 12] width 61 height 7
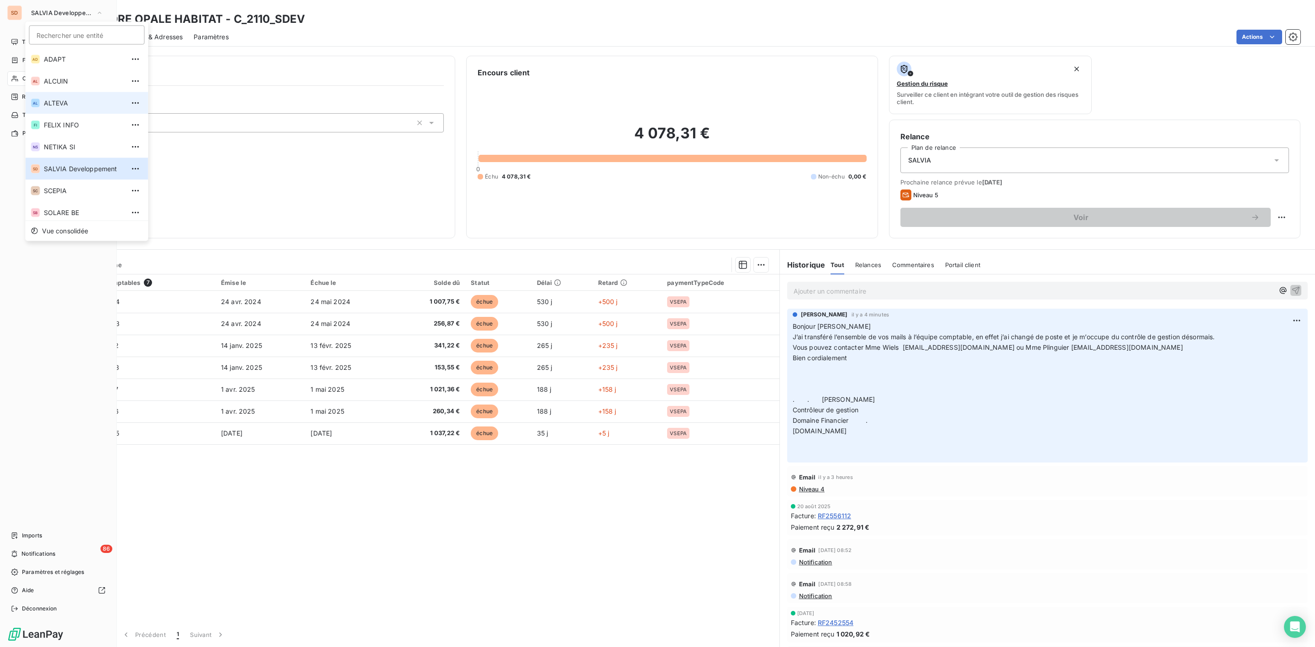
click at [58, 105] on span "ALTEVA" at bounding box center [84, 103] width 81 height 9
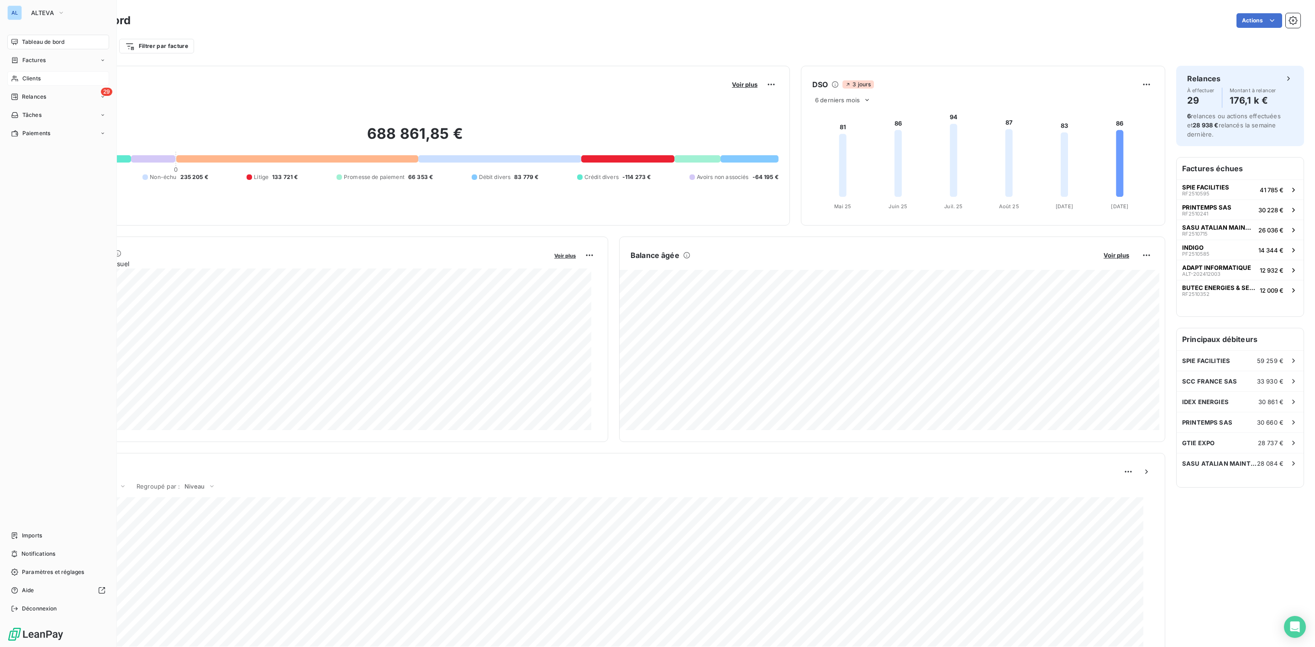
click at [29, 77] on span "Clients" at bounding box center [31, 78] width 18 height 8
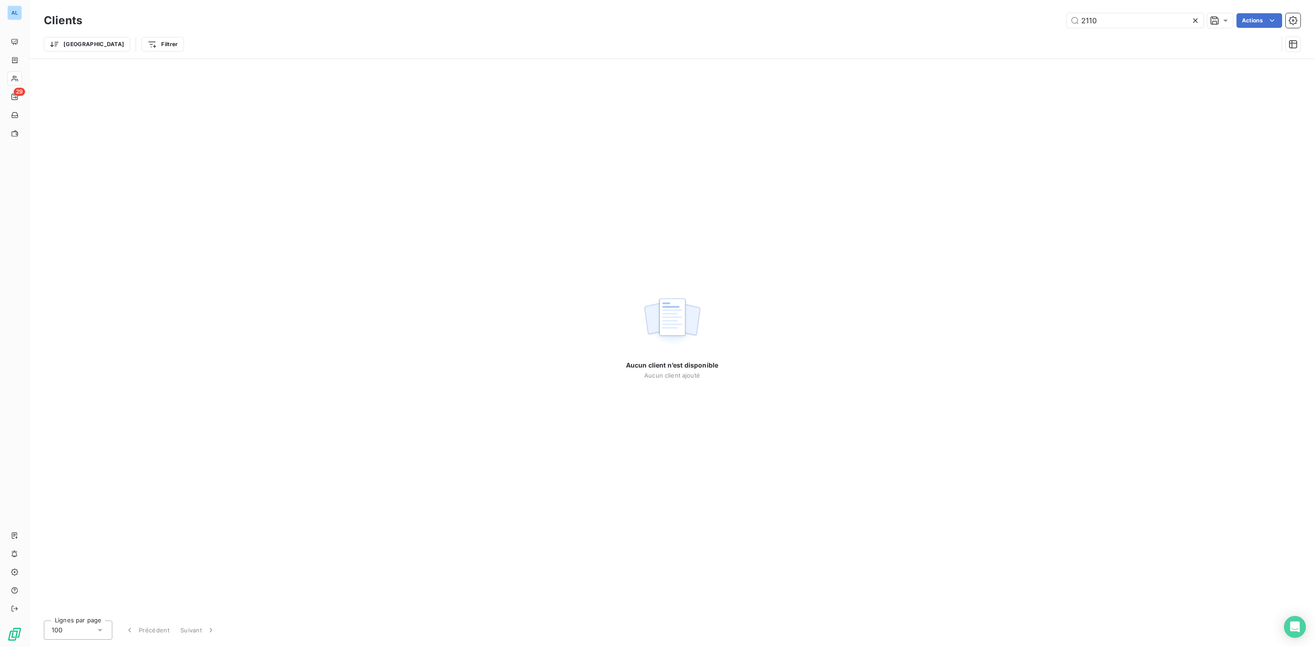
drag, startPoint x: 1110, startPoint y: 17, endPoint x: 946, endPoint y: 17, distance: 164.4
click at [958, 17] on div "2110 Actions" at bounding box center [697, 20] width 1208 height 15
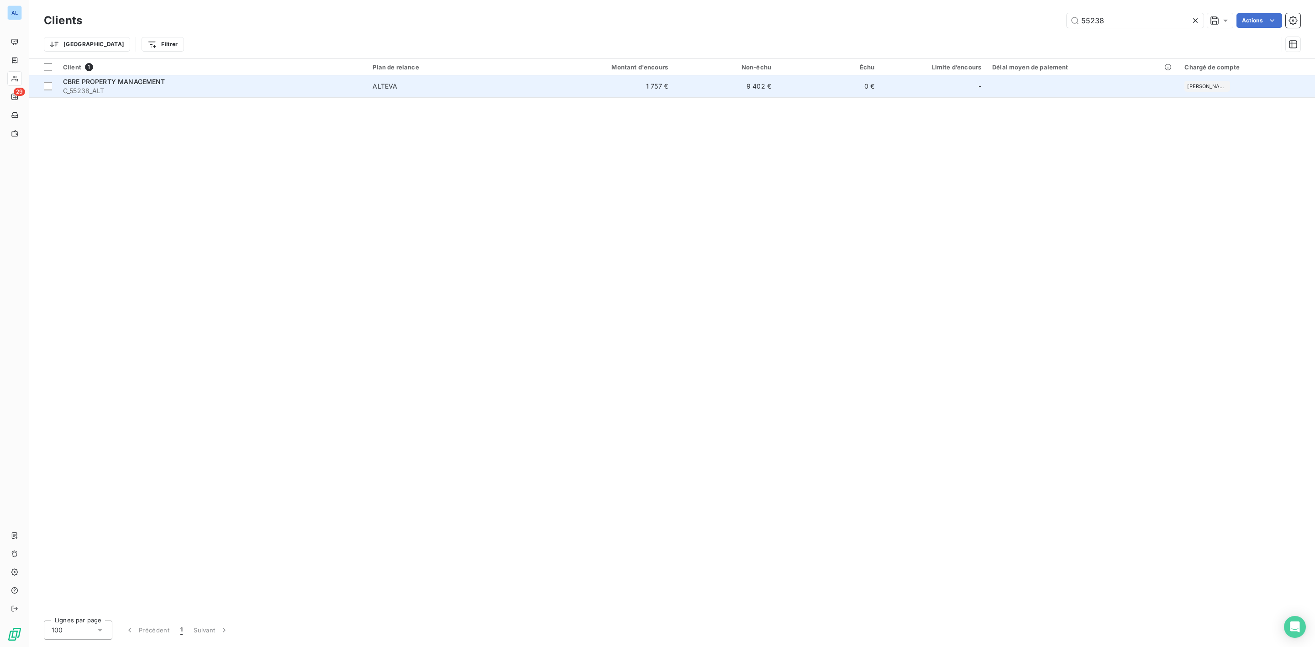
type input "55238"
click at [153, 91] on span "C_55238_ALT" at bounding box center [212, 90] width 299 height 9
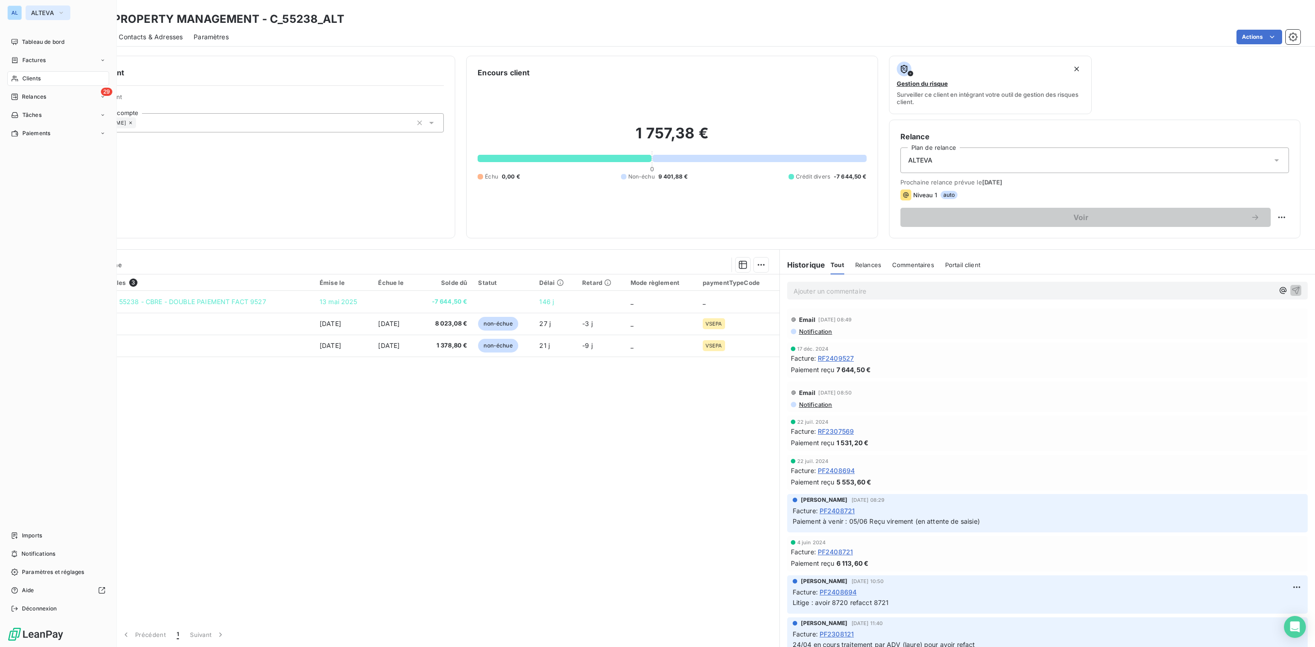
click at [34, 11] on span "ALTEVA" at bounding box center [42, 12] width 23 height 7
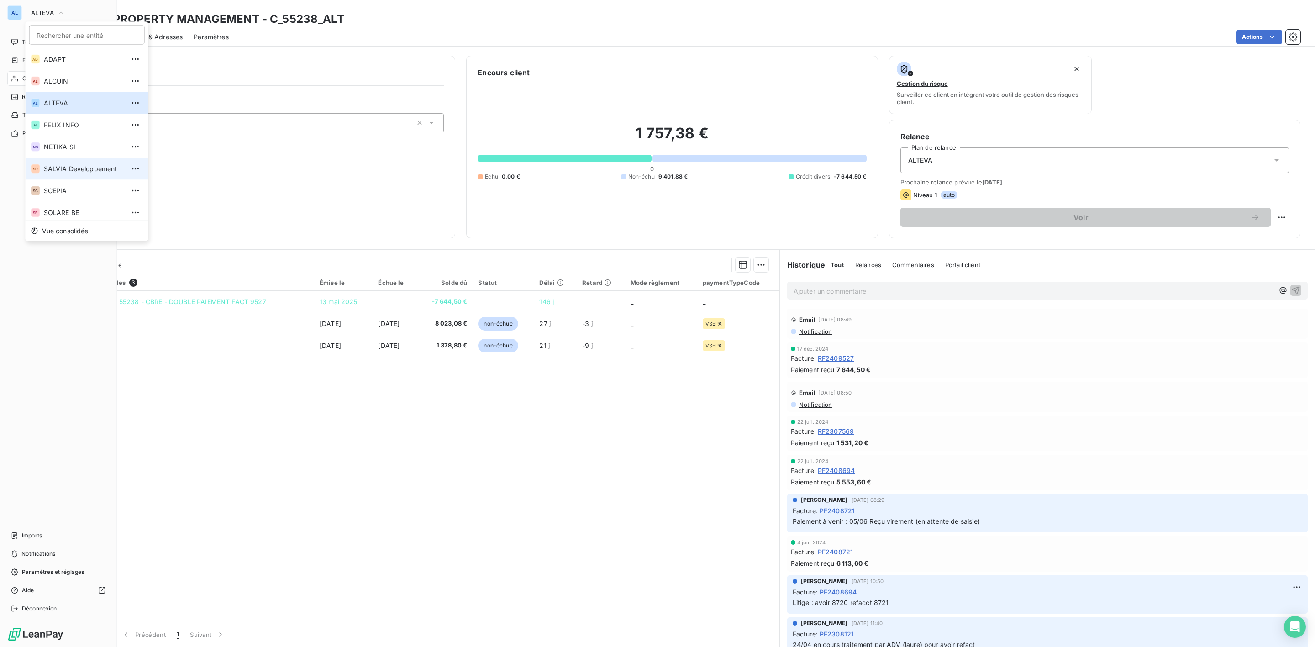
click at [74, 161] on li "SD SALVIA Developpement" at bounding box center [87, 169] width 123 height 22
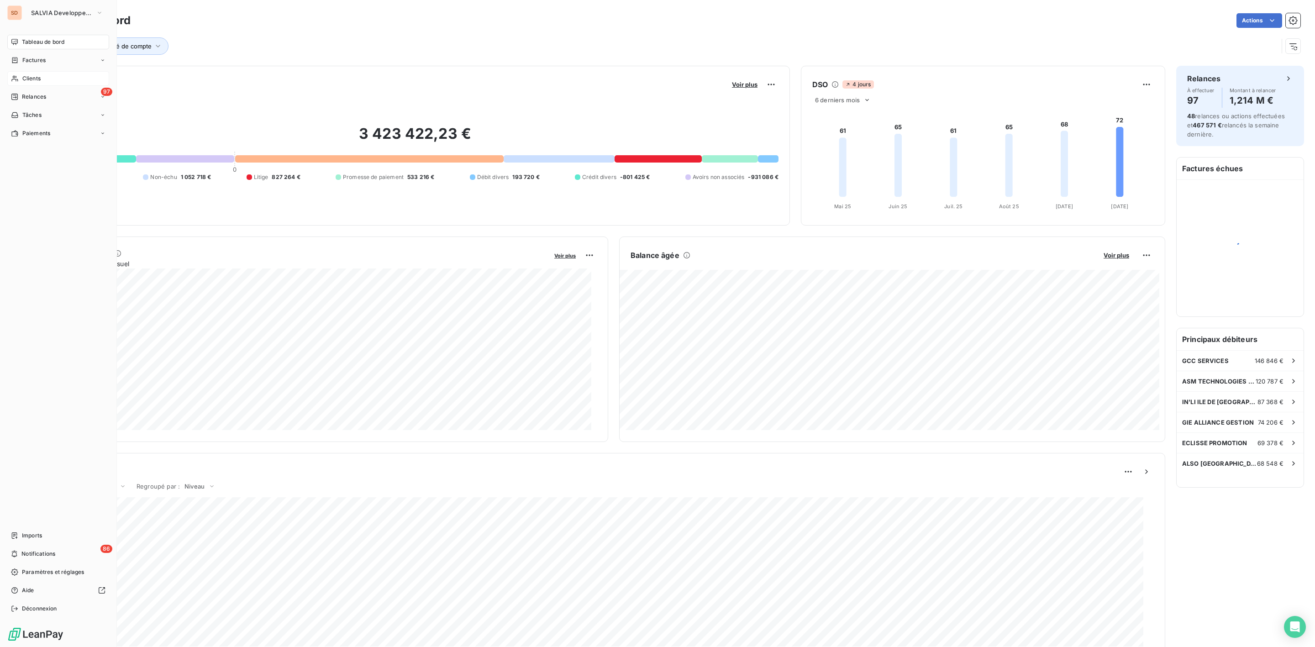
click at [36, 79] on span "Clients" at bounding box center [31, 78] width 18 height 8
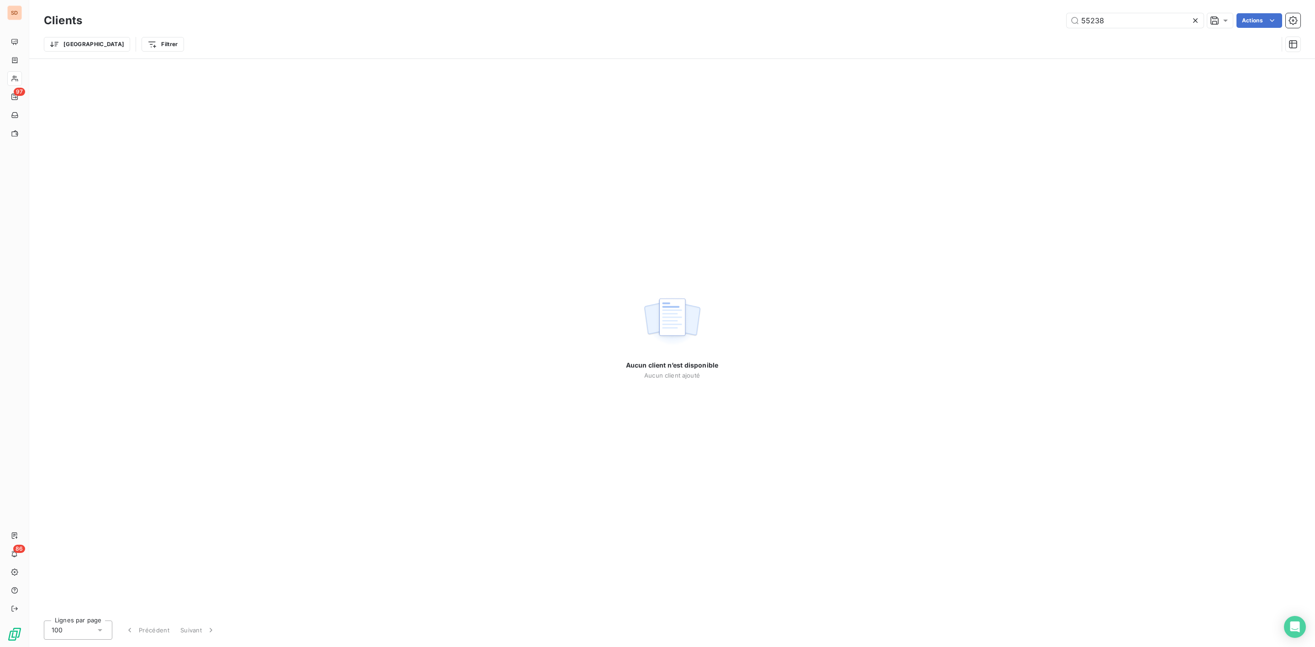
drag, startPoint x: 1116, startPoint y: 18, endPoint x: 834, endPoint y: 23, distance: 282.3
click at [866, 22] on div "55238 Actions" at bounding box center [697, 20] width 1208 height 15
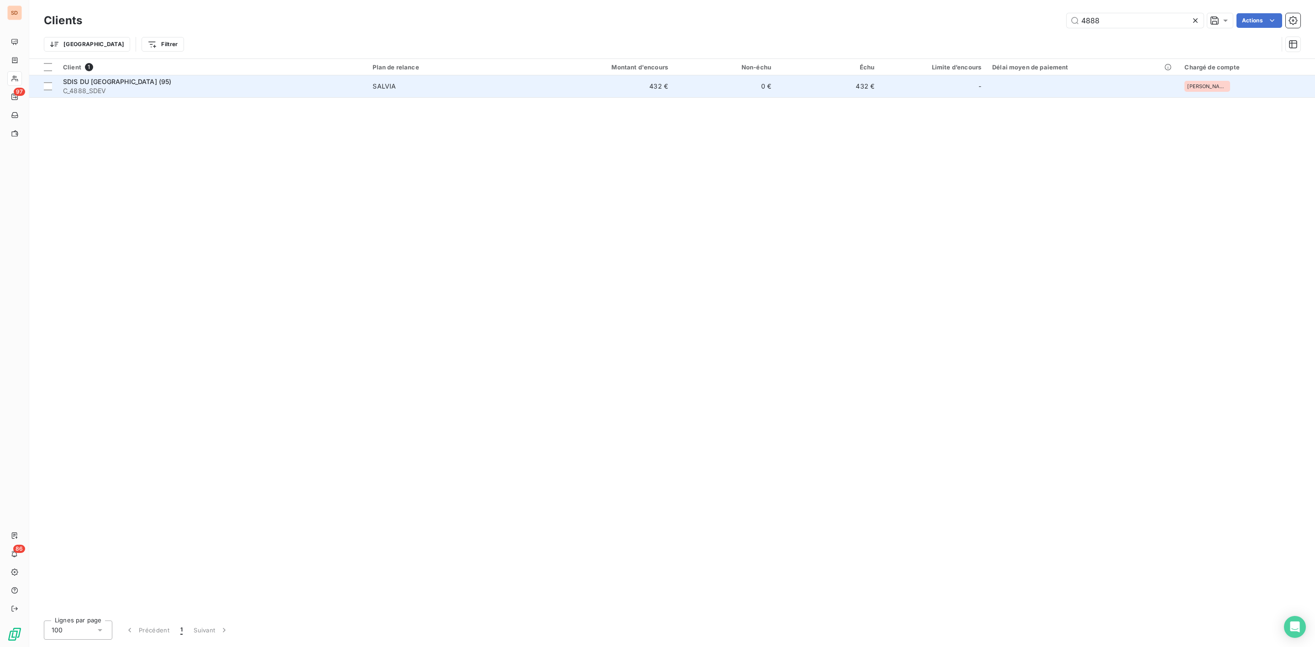
type input "4888"
click at [163, 85] on div "SDIS DU [GEOGRAPHIC_DATA] (95)" at bounding box center [212, 81] width 299 height 9
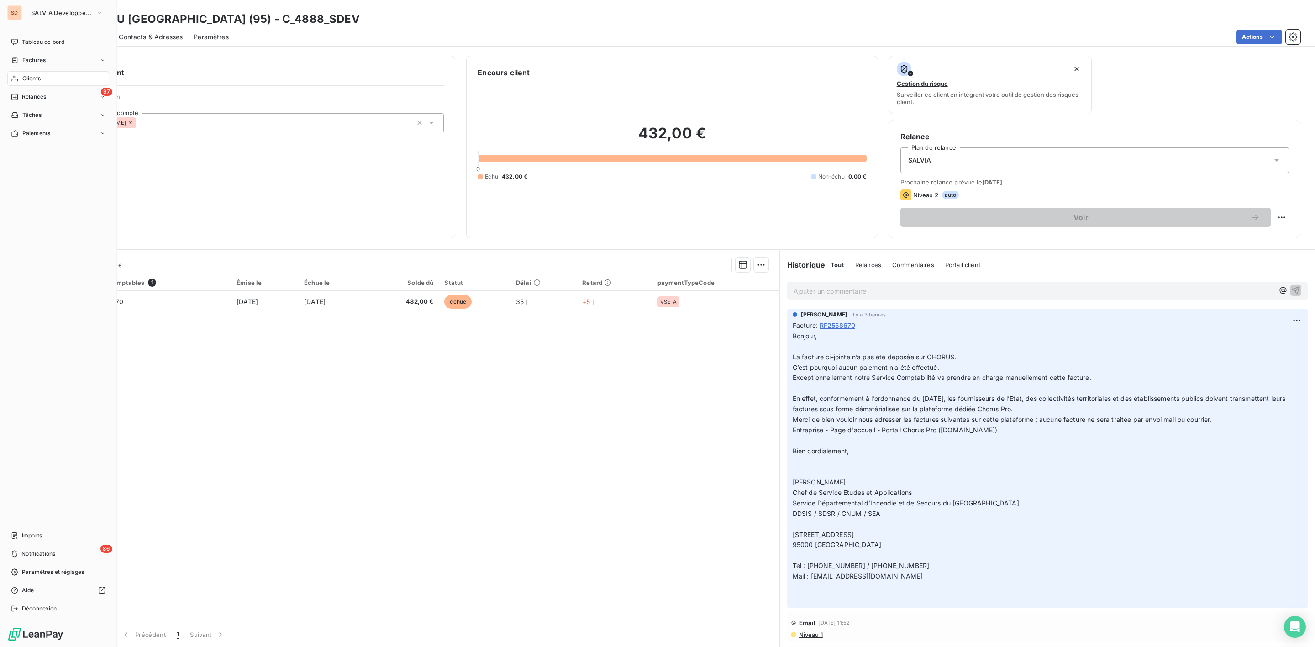
click at [30, 72] on div "Clients" at bounding box center [58, 78] width 102 height 15
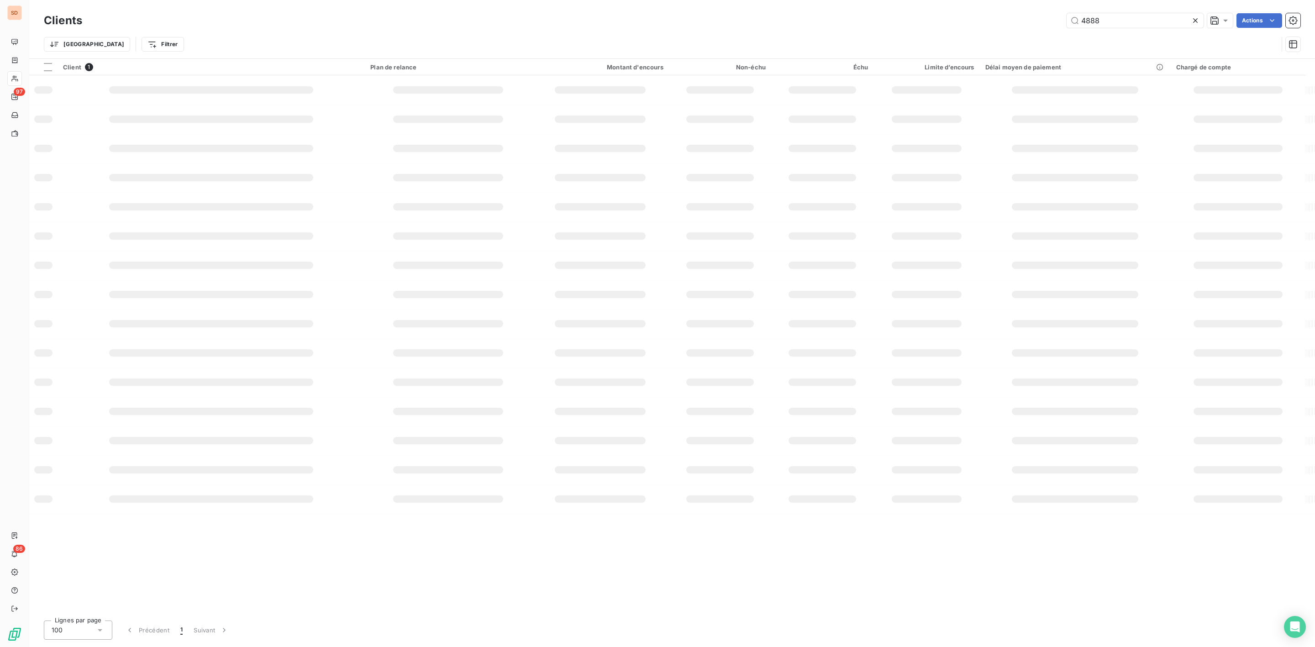
drag, startPoint x: 1120, startPoint y: 16, endPoint x: 920, endPoint y: 18, distance: 200.1
click at [934, 18] on div "4888 Actions" at bounding box center [697, 20] width 1208 height 15
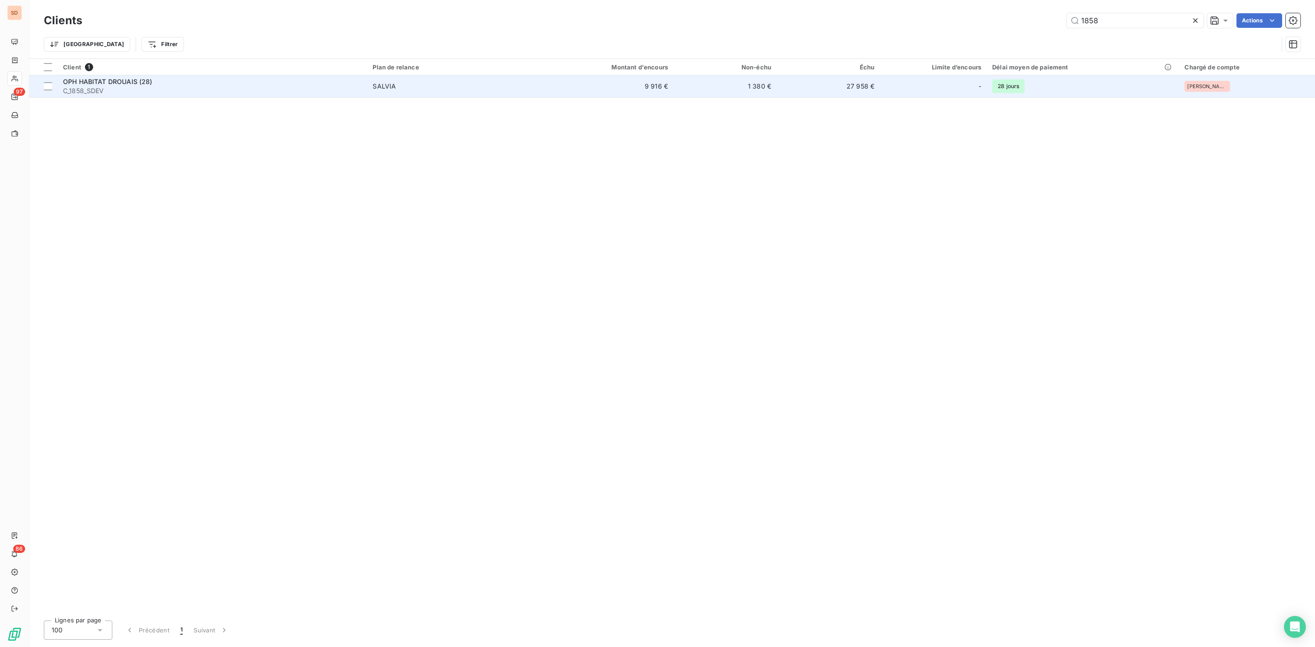
type input "1858"
click at [149, 84] on span "OPH HABITAT DROUAIS (28)" at bounding box center [108, 82] width 90 height 8
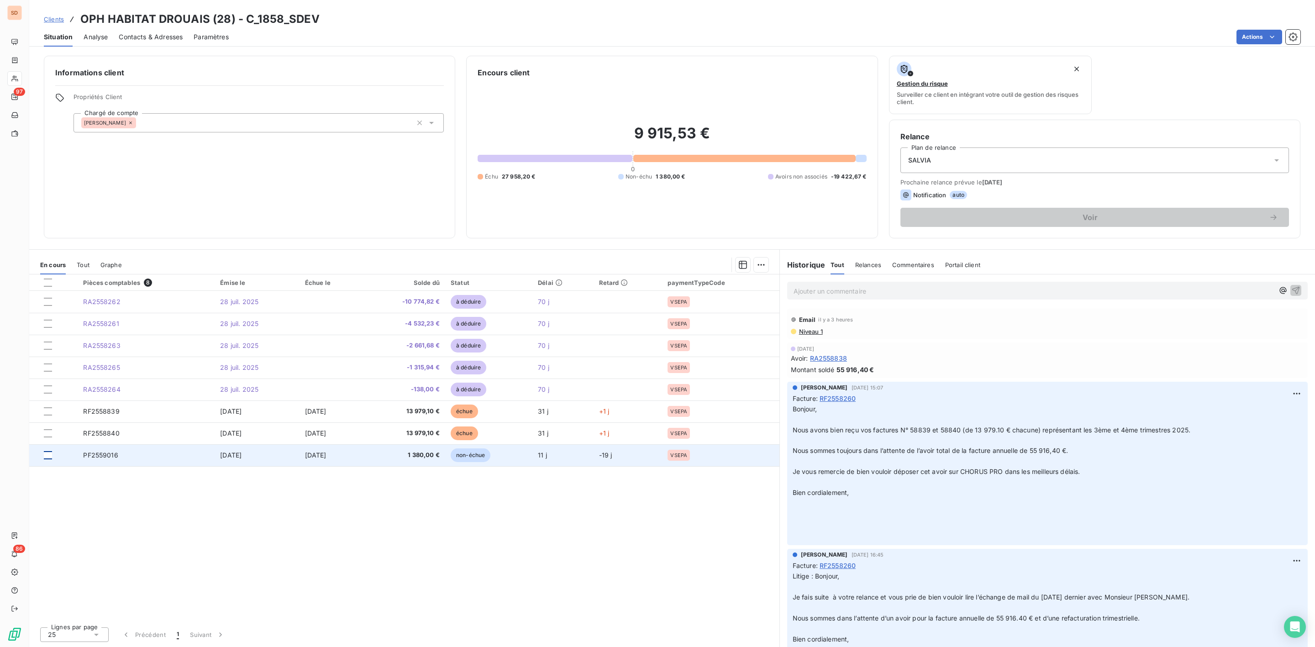
click at [46, 456] on div at bounding box center [48, 455] width 8 height 8
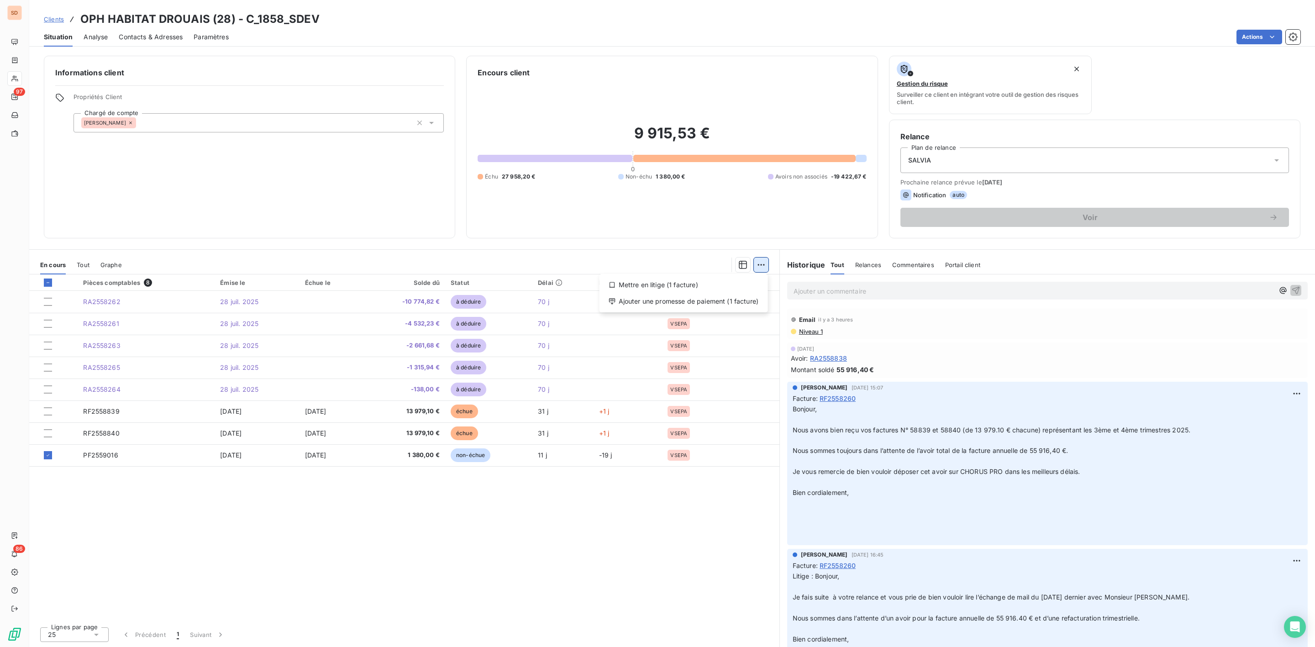
click at [761, 267] on html "SD 97 86 Clients OPH HABITAT DROUAIS (28) - C_1858_SDEV Situation Analyse Conta…" at bounding box center [657, 323] width 1315 height 647
click at [699, 300] on div "Ajouter une promesse de paiement (1 facture)" at bounding box center [683, 301] width 161 height 15
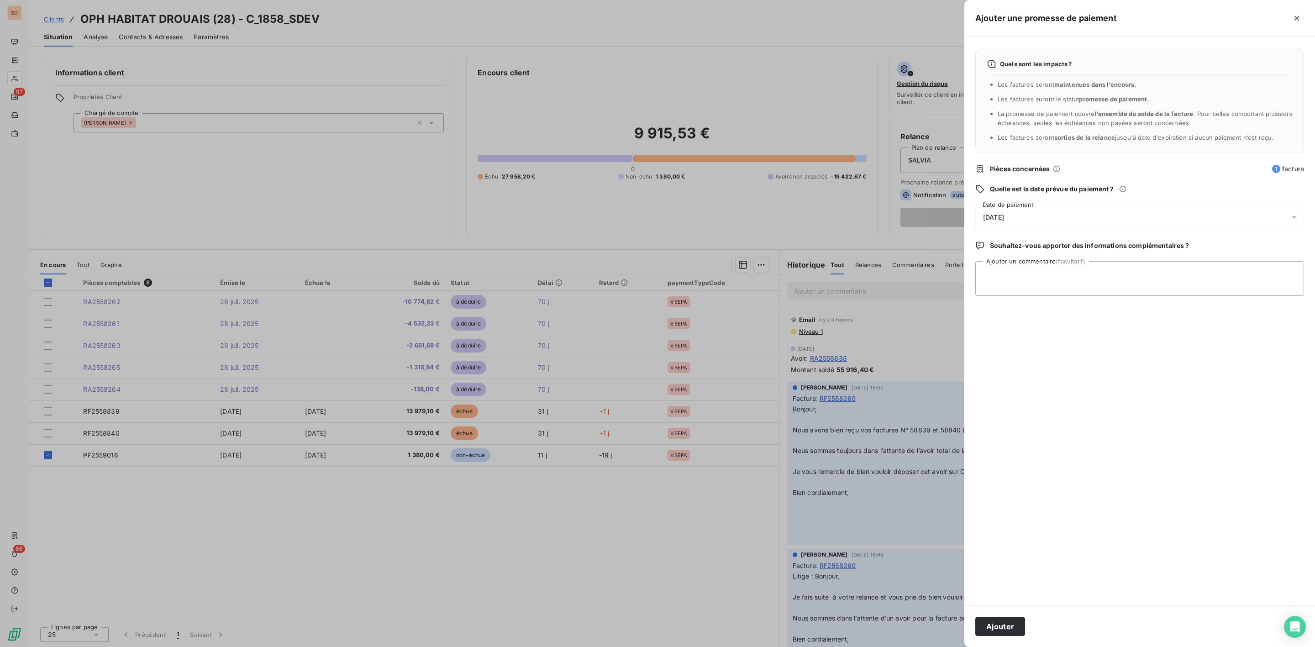
click at [995, 214] on span "[DATE]" at bounding box center [993, 217] width 21 height 7
click at [1073, 364] on button "31" at bounding box center [1075, 367] width 18 height 18
click at [1152, 273] on textarea "Ajouter un commentaire (facultatif)" at bounding box center [1140, 278] width 329 height 35
type textarea "virement au 30/10"
click at [995, 627] on button "Ajouter" at bounding box center [1001, 626] width 50 height 19
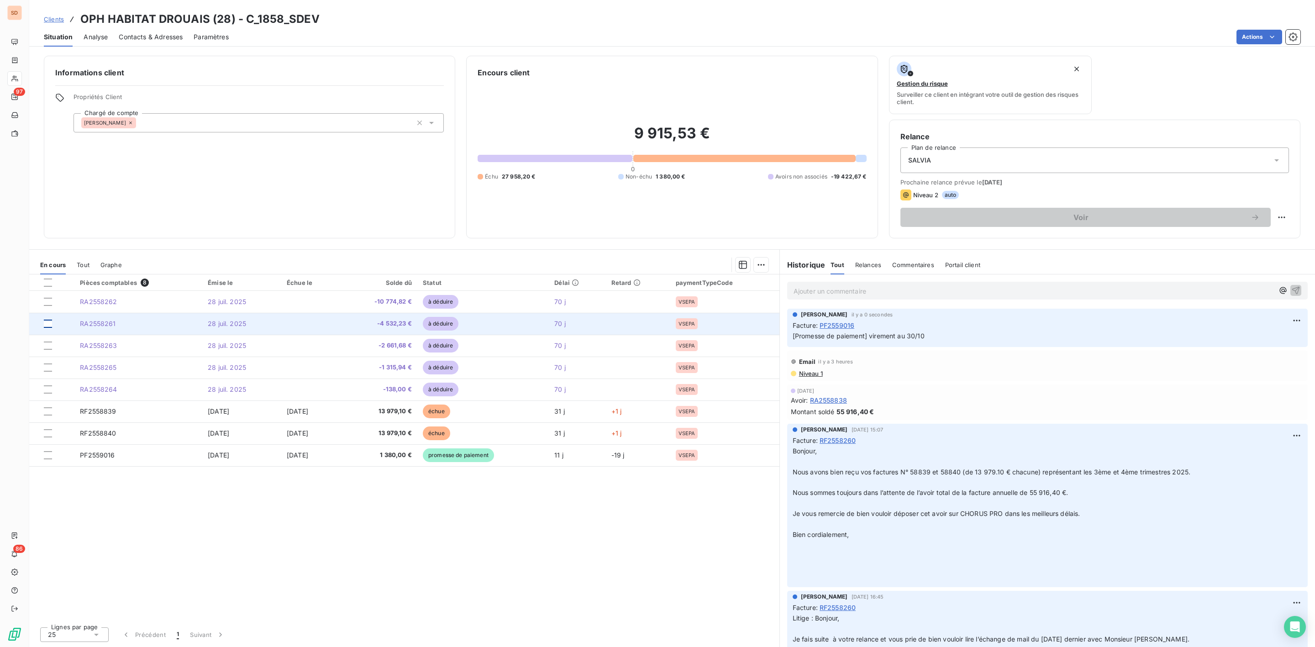
click at [48, 326] on div at bounding box center [48, 324] width 8 height 8
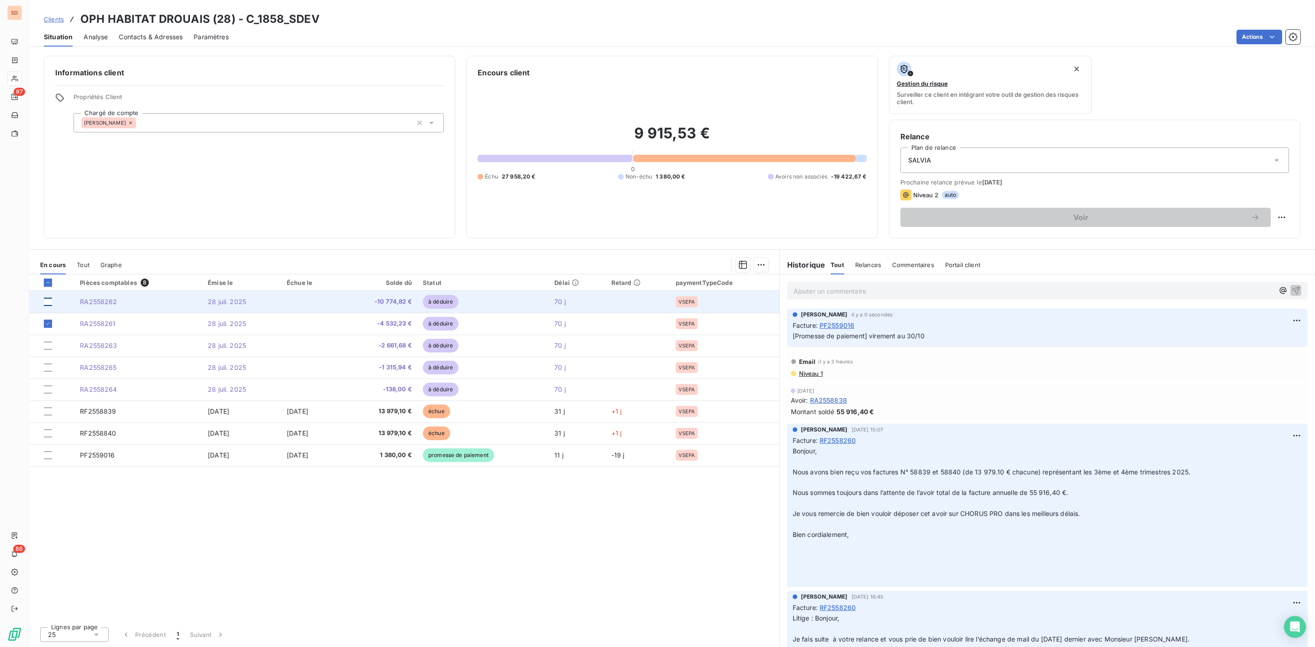
click at [48, 301] on div at bounding box center [48, 302] width 8 height 8
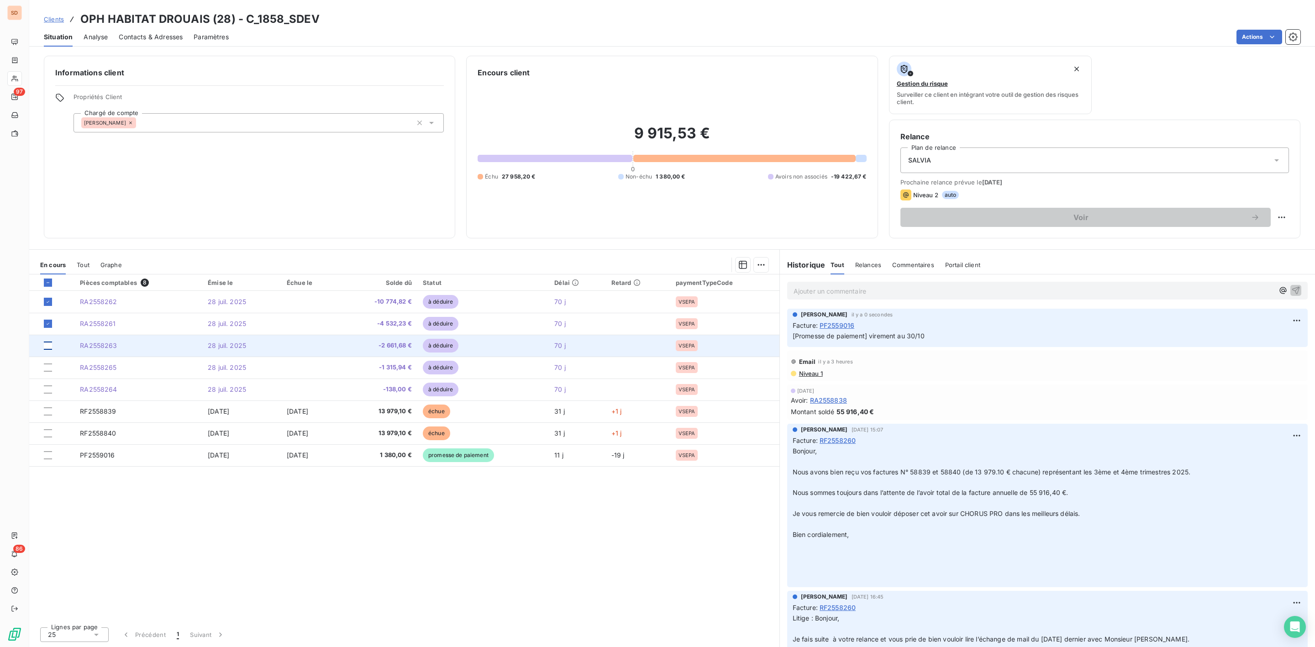
click at [48, 349] on div at bounding box center [48, 346] width 8 height 8
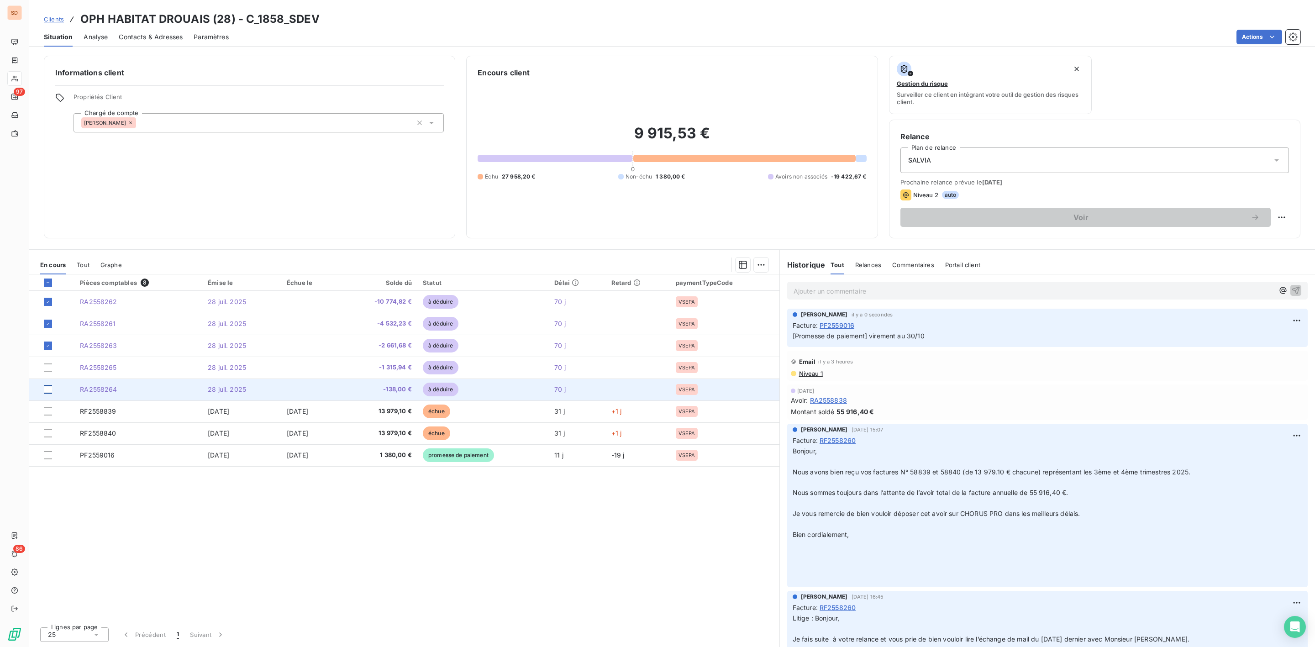
click at [47, 392] on div at bounding box center [48, 389] width 8 height 8
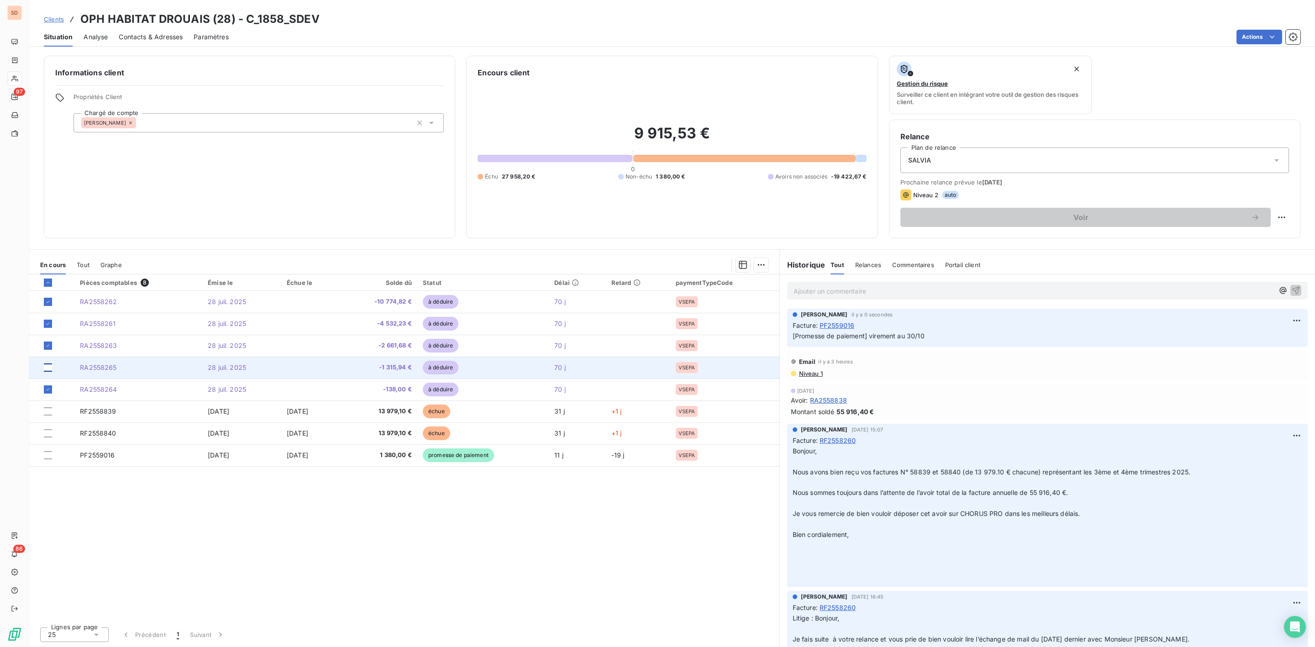
click at [47, 372] on div at bounding box center [48, 368] width 8 height 8
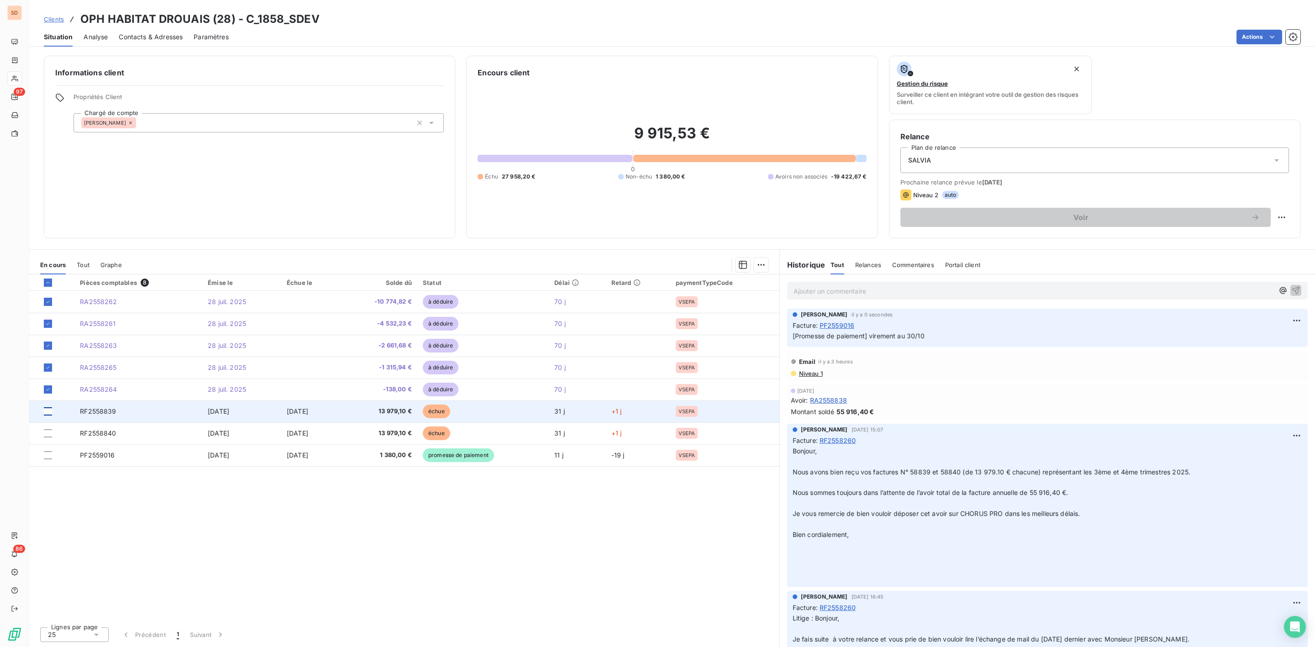
click at [47, 407] on div at bounding box center [48, 411] width 8 height 8
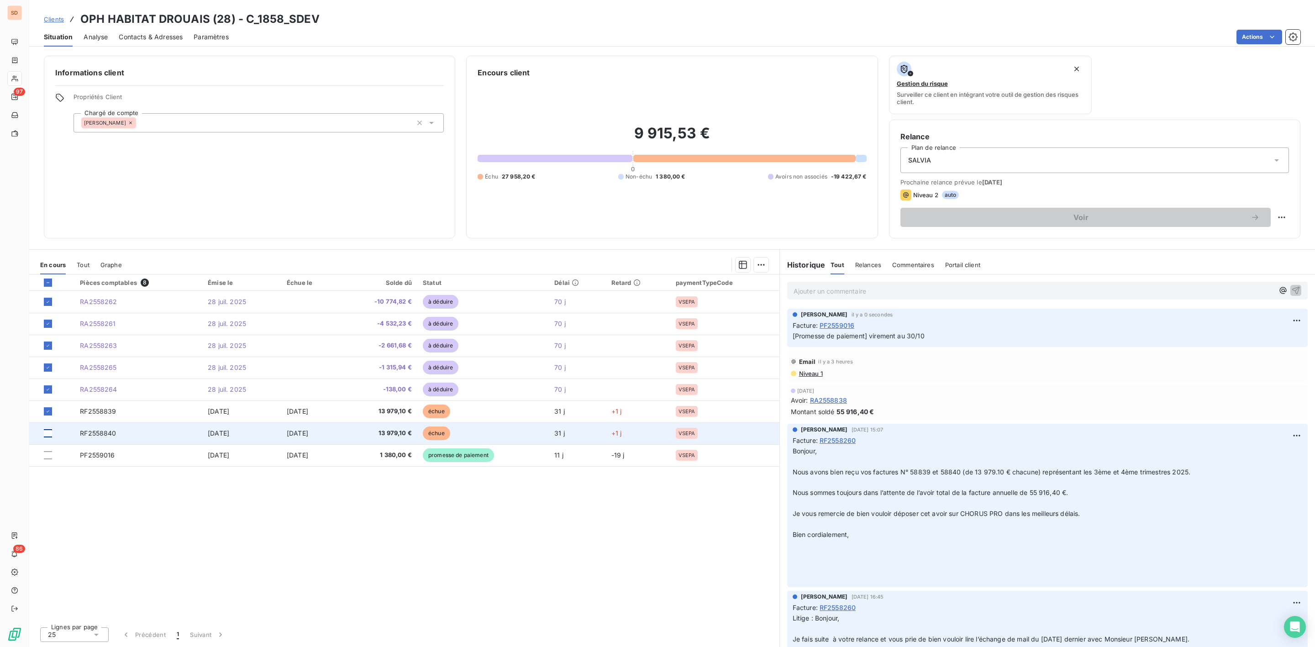
click at [47, 435] on div at bounding box center [48, 433] width 8 height 8
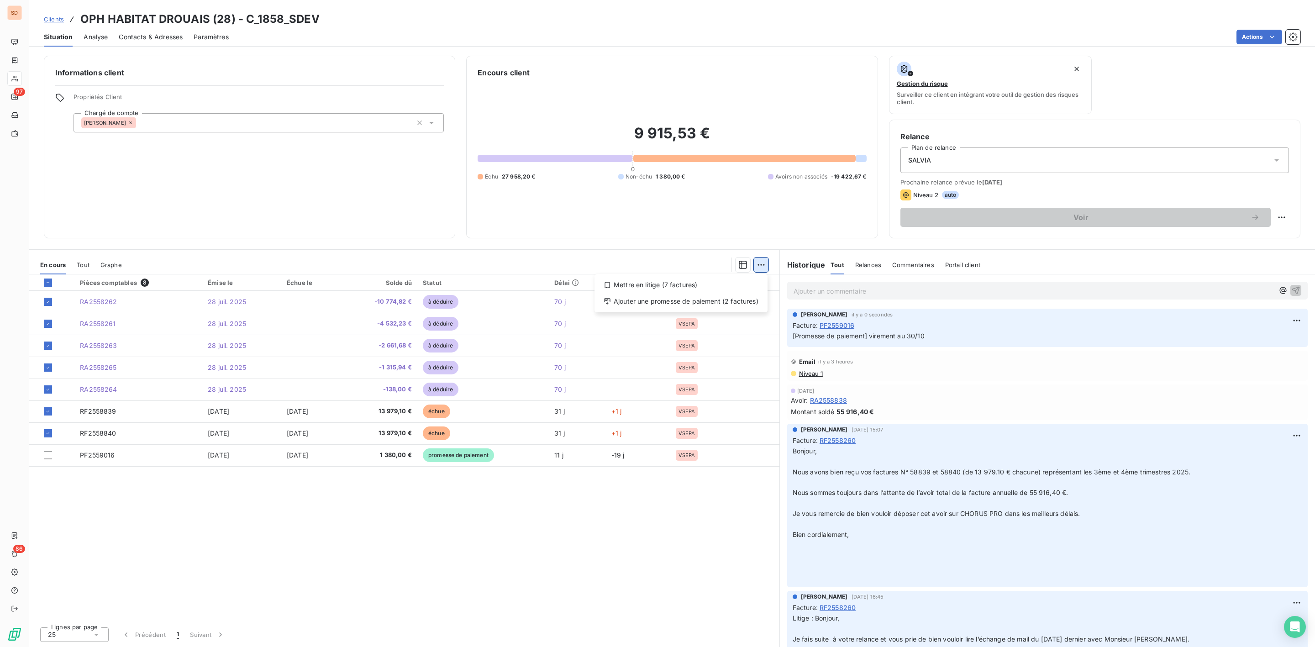
click at [762, 266] on html "SD 97 86 Clients OPH HABITAT DROUAIS (28) - C_1858_SDEV Situation Analyse Conta…" at bounding box center [657, 323] width 1315 height 647
click at [698, 299] on div "Ajouter une promesse de paiement (2 factures)" at bounding box center [681, 301] width 166 height 15
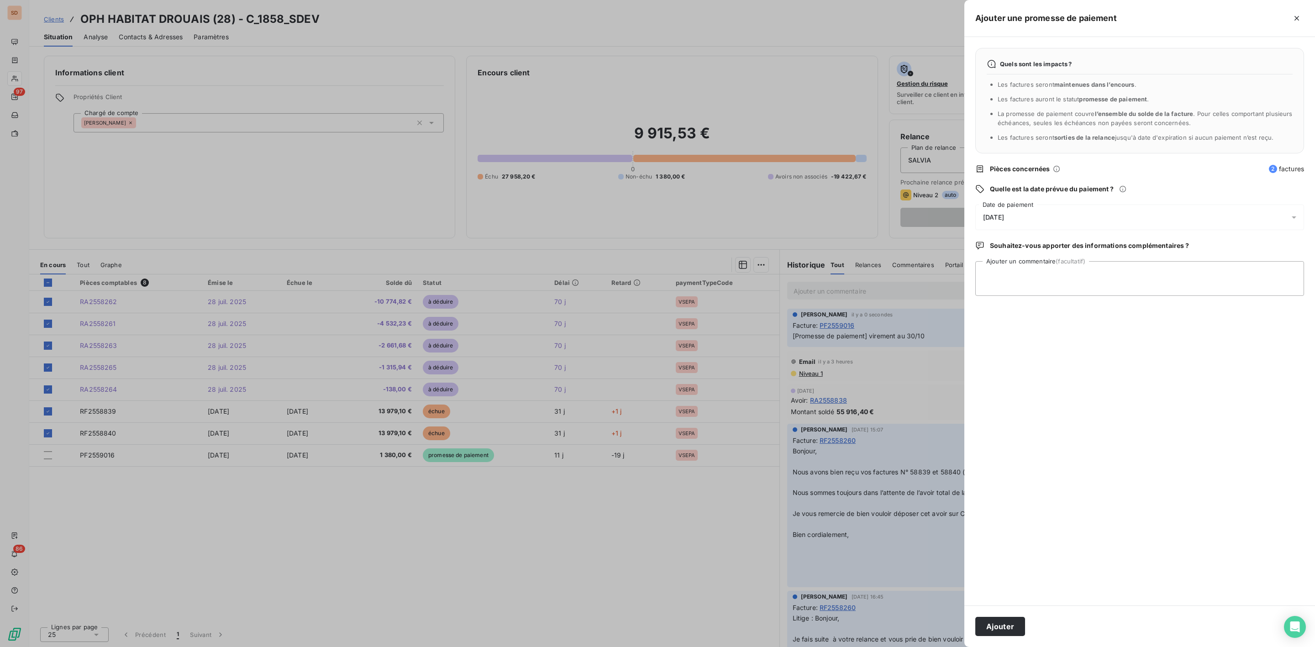
click at [1004, 214] on span "[DATE]" at bounding box center [993, 217] width 21 height 7
click at [1023, 348] on button "21" at bounding box center [1020, 349] width 18 height 18
click at [1173, 285] on textarea "Ajouter un commentaire (facultatif)" at bounding box center [1140, 278] width 329 height 35
type textarea "virement au 15/10"
click at [1005, 623] on button "Ajouter" at bounding box center [1001, 626] width 50 height 19
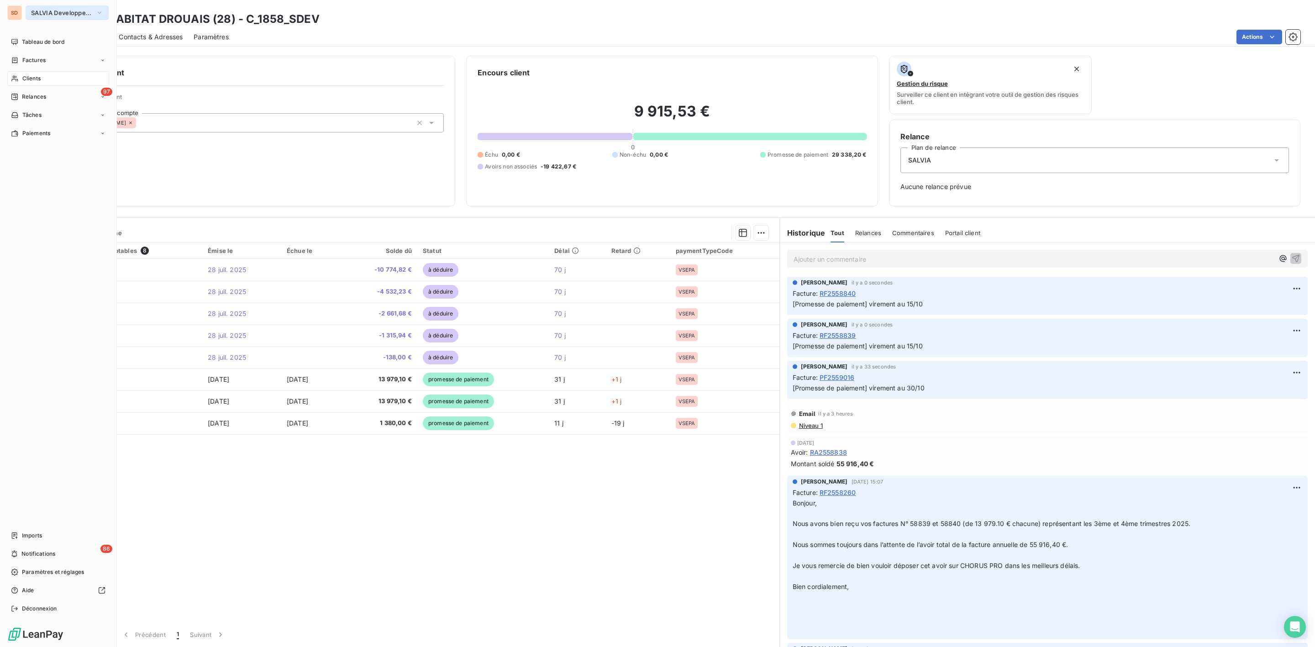
click at [49, 11] on span "SALVIA Developpement" at bounding box center [61, 12] width 61 height 7
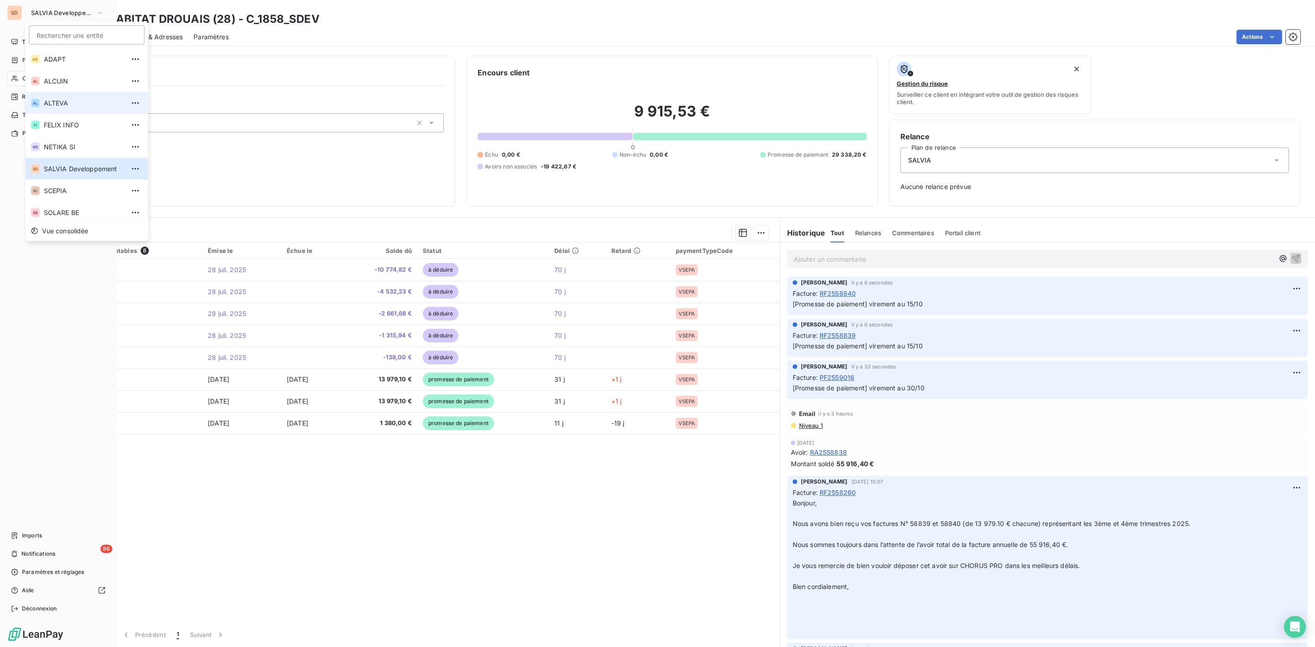
click at [52, 103] on span "ALTEVA" at bounding box center [84, 103] width 81 height 9
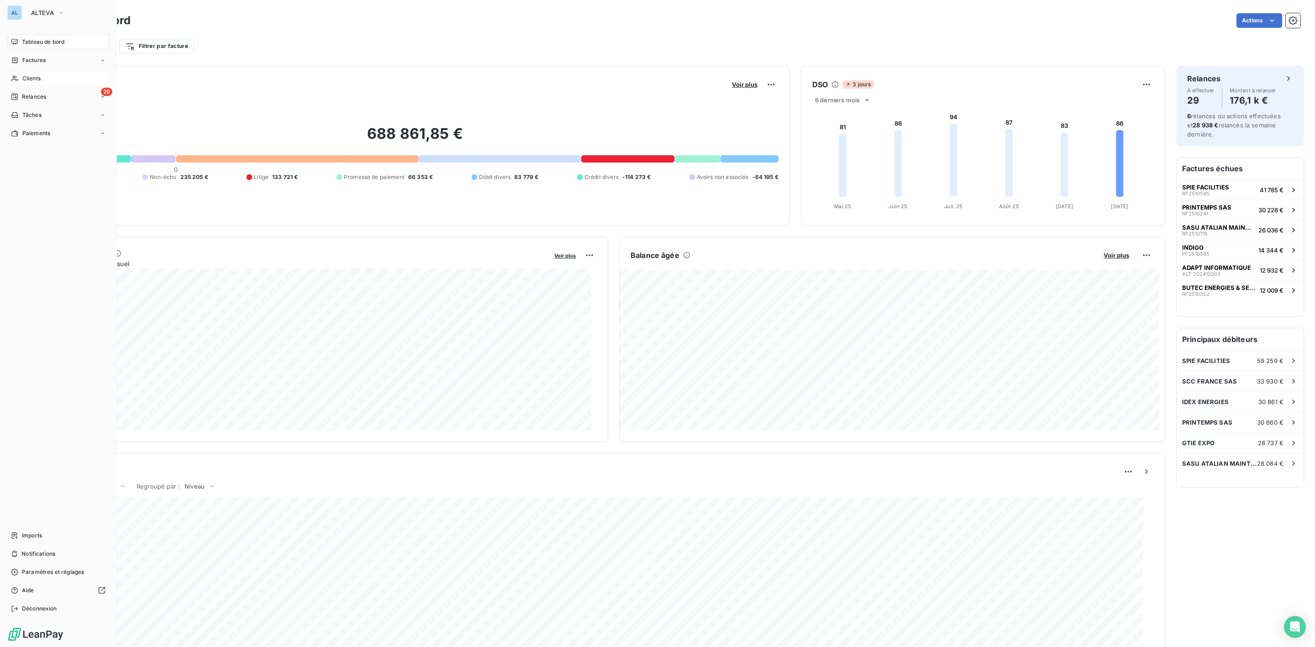
click at [27, 77] on span "Clients" at bounding box center [31, 78] width 18 height 8
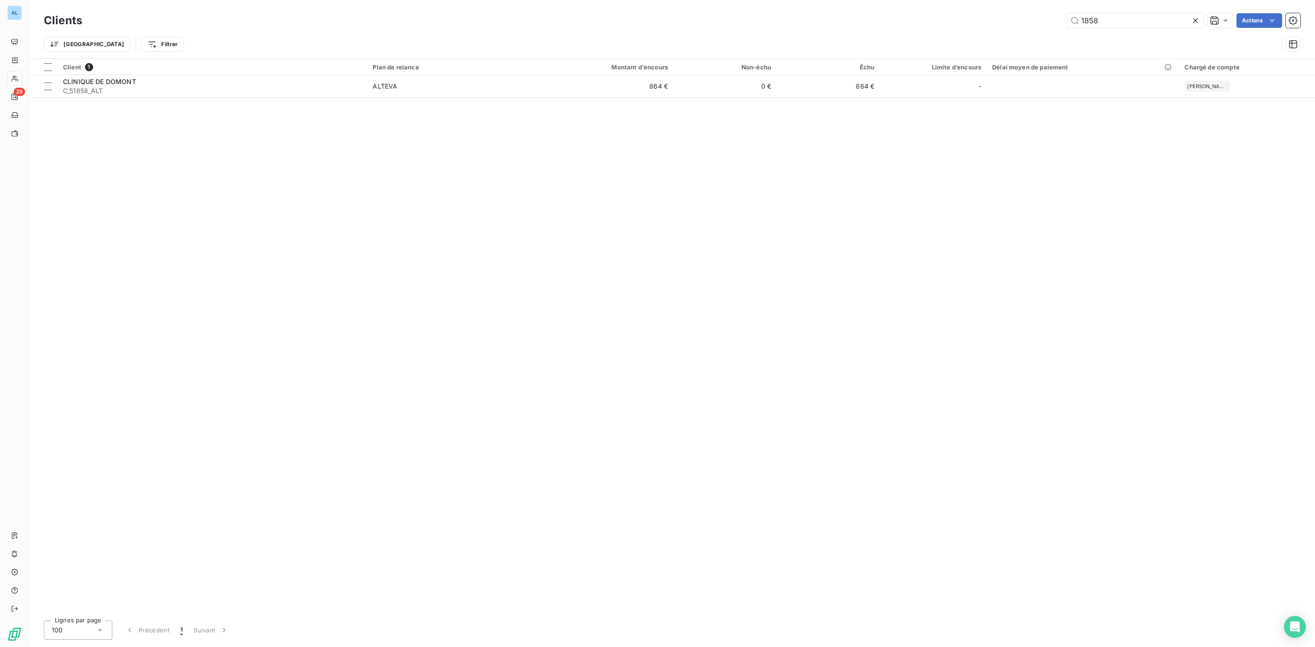
drag, startPoint x: 1117, startPoint y: 19, endPoint x: 989, endPoint y: 19, distance: 127.4
click at [1019, 19] on div "1858 Actions" at bounding box center [697, 20] width 1208 height 15
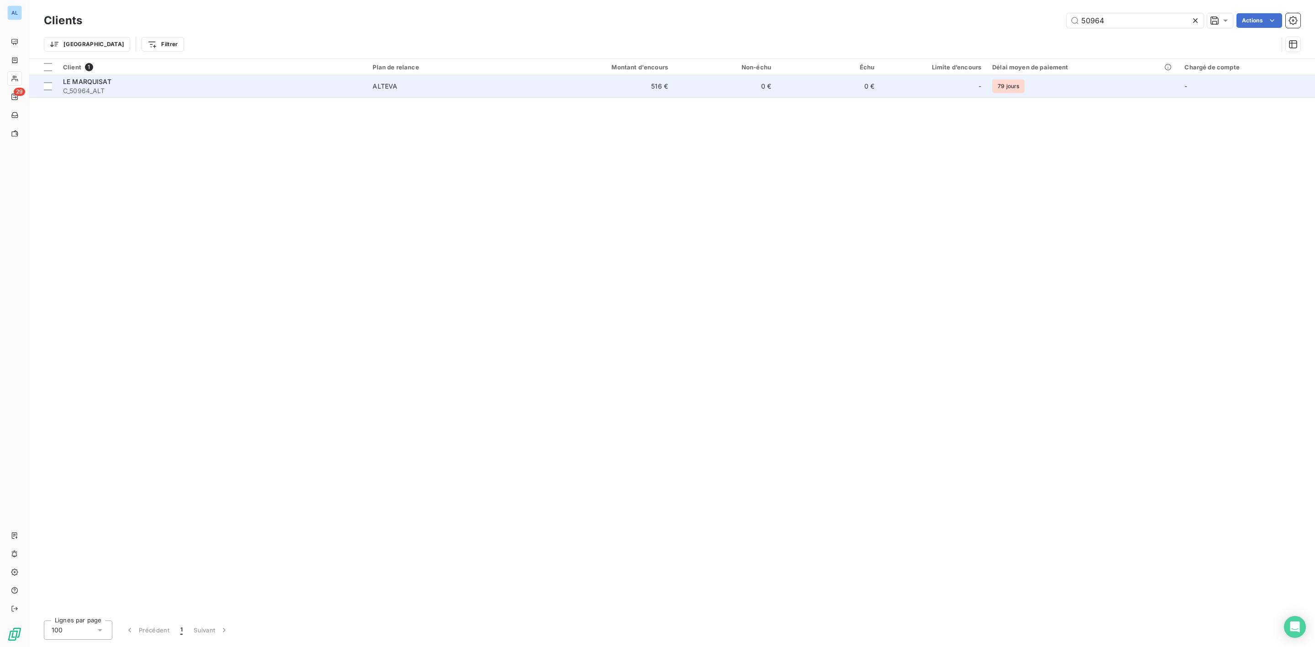
type input "50964"
click at [119, 83] on div "LE MARQUISAT" at bounding box center [212, 81] width 299 height 9
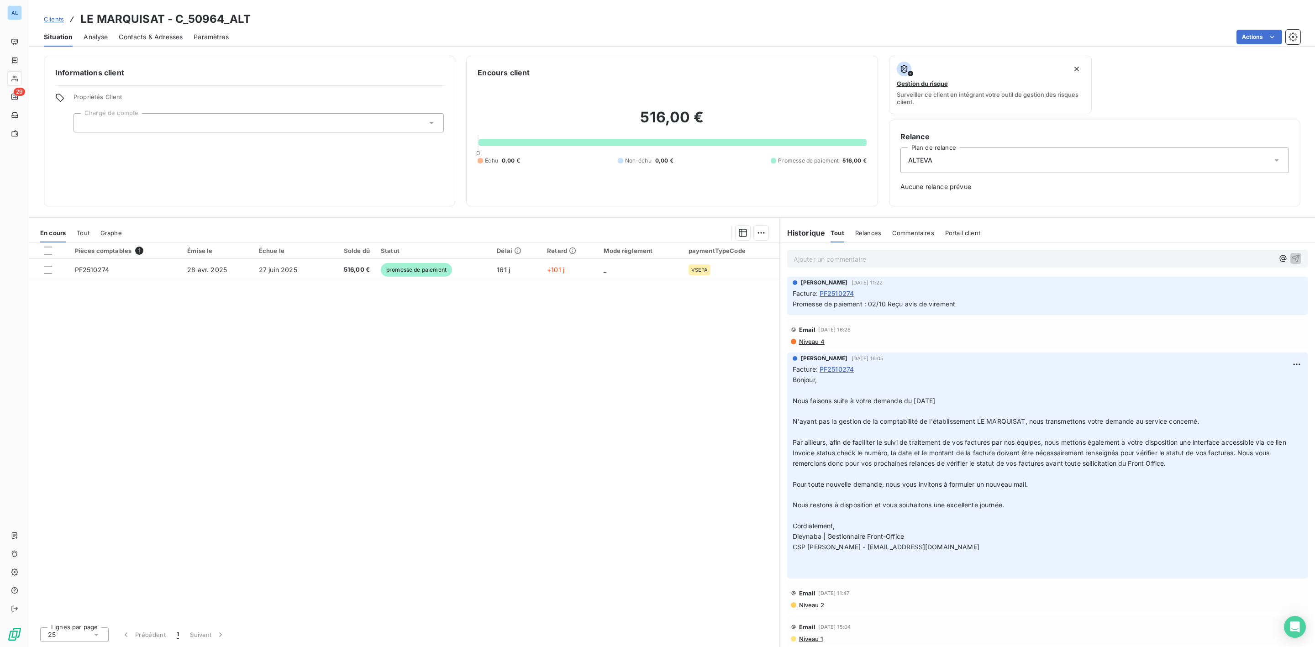
click at [155, 36] on span "Contacts & Adresses" at bounding box center [151, 36] width 64 height 9
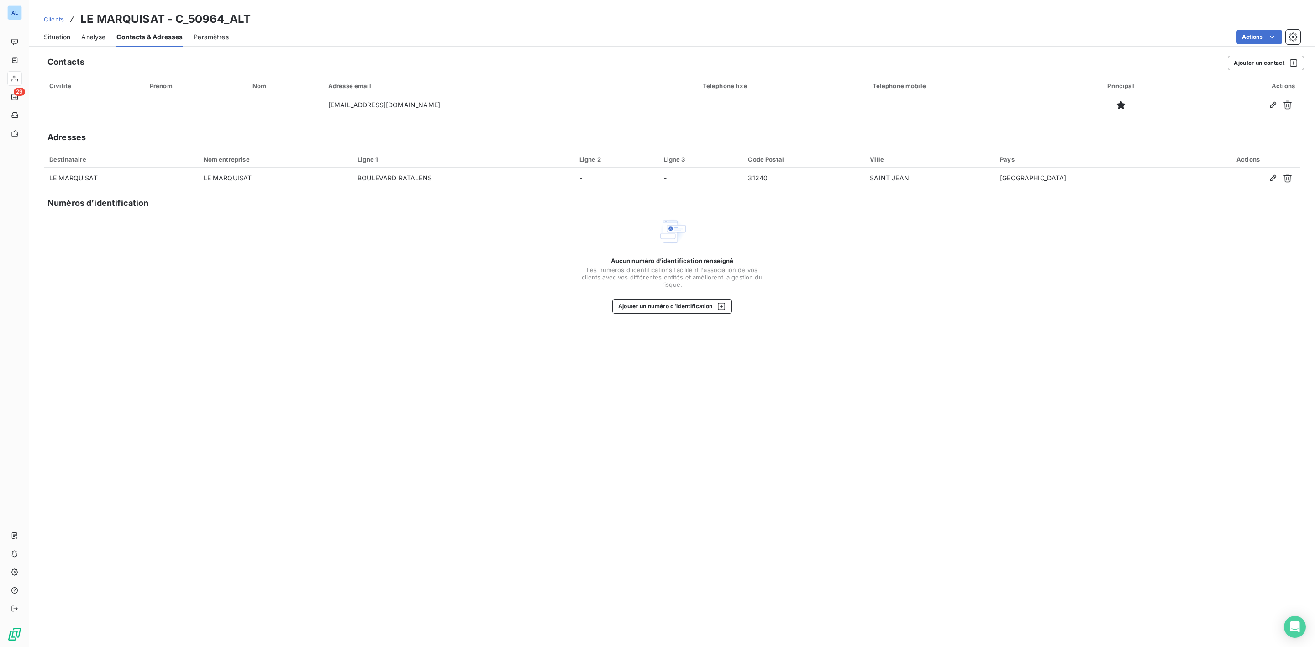
click at [47, 36] on span "Situation" at bounding box center [57, 36] width 26 height 9
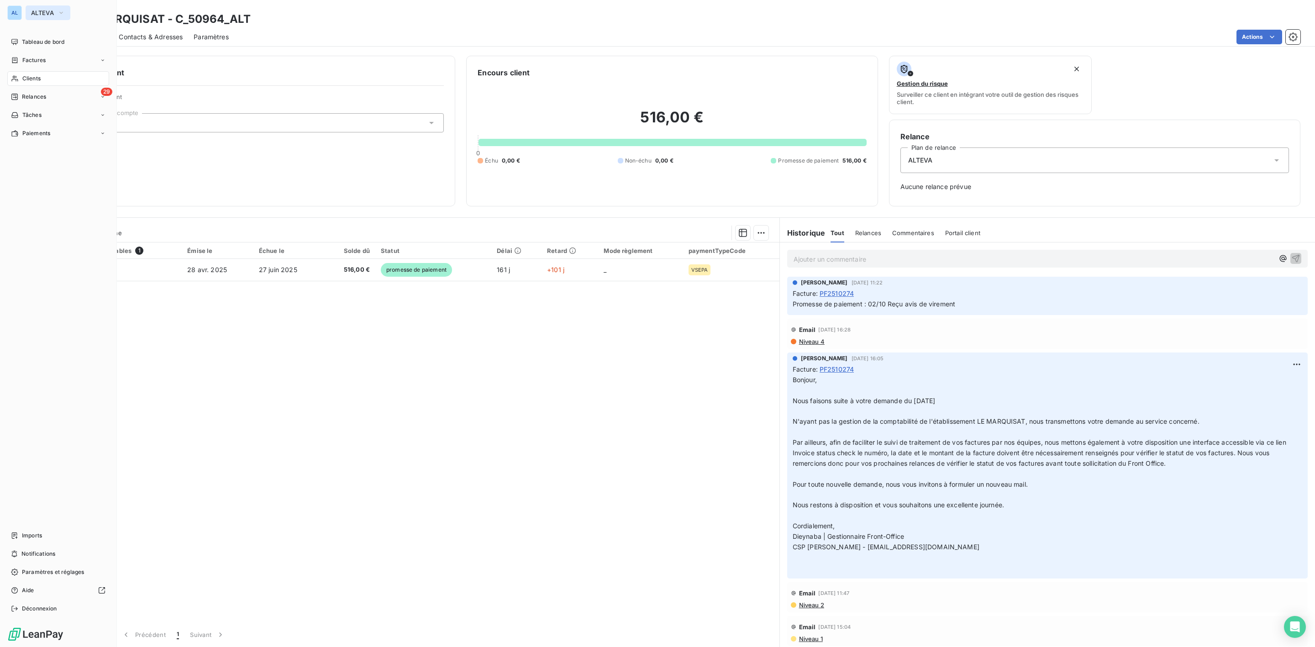
click at [50, 15] on span "ALTEVA" at bounding box center [42, 12] width 23 height 7
click at [64, 127] on span "FELIX INFO" at bounding box center [84, 125] width 81 height 9
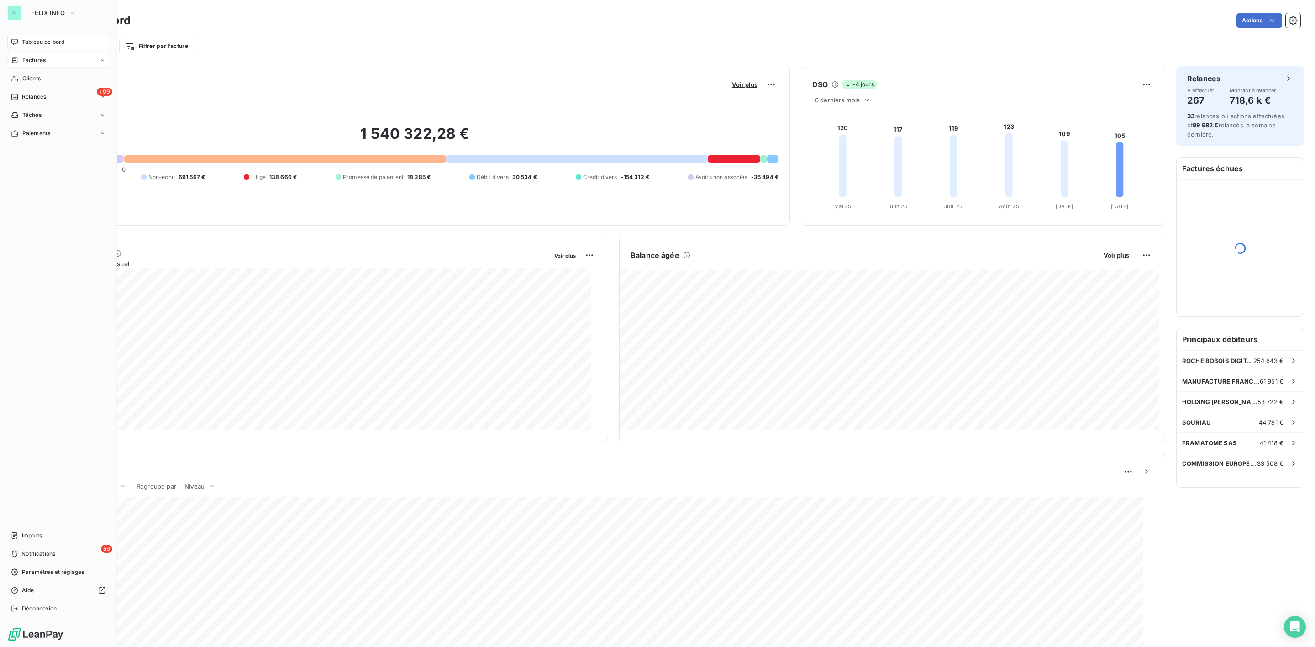
click at [32, 62] on span "Factures" at bounding box center [33, 60] width 23 height 8
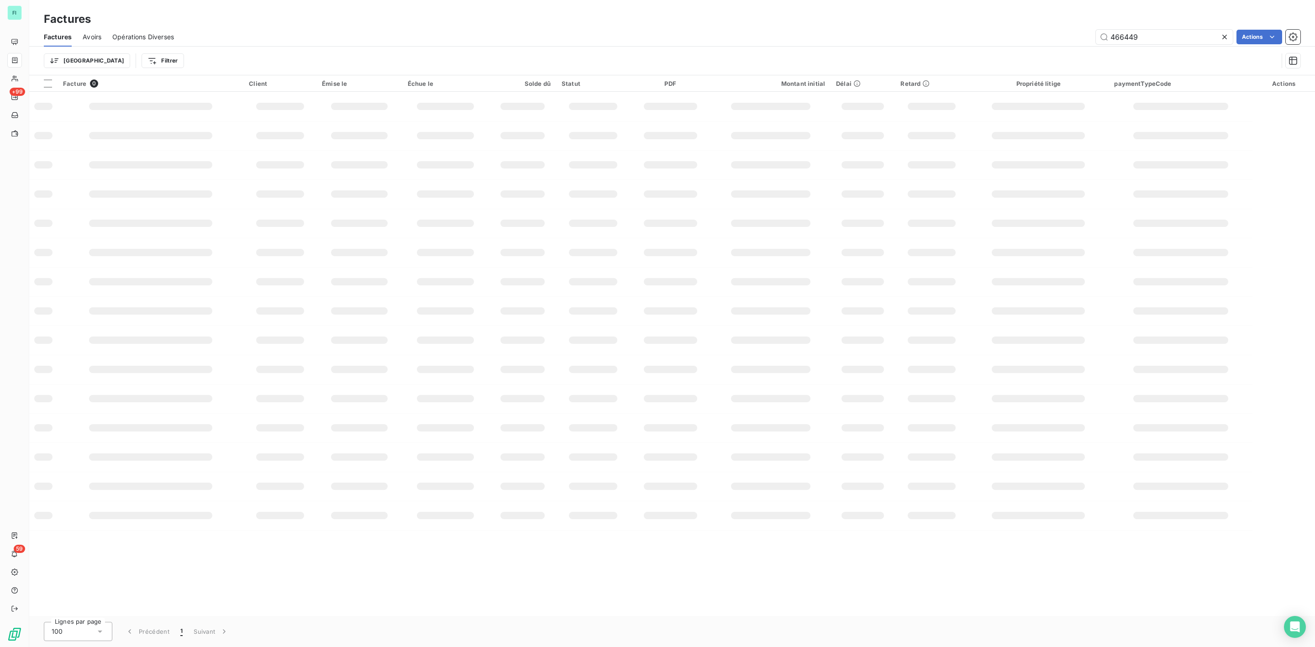
click at [999, 36] on div "466449 Actions" at bounding box center [743, 37] width 1116 height 15
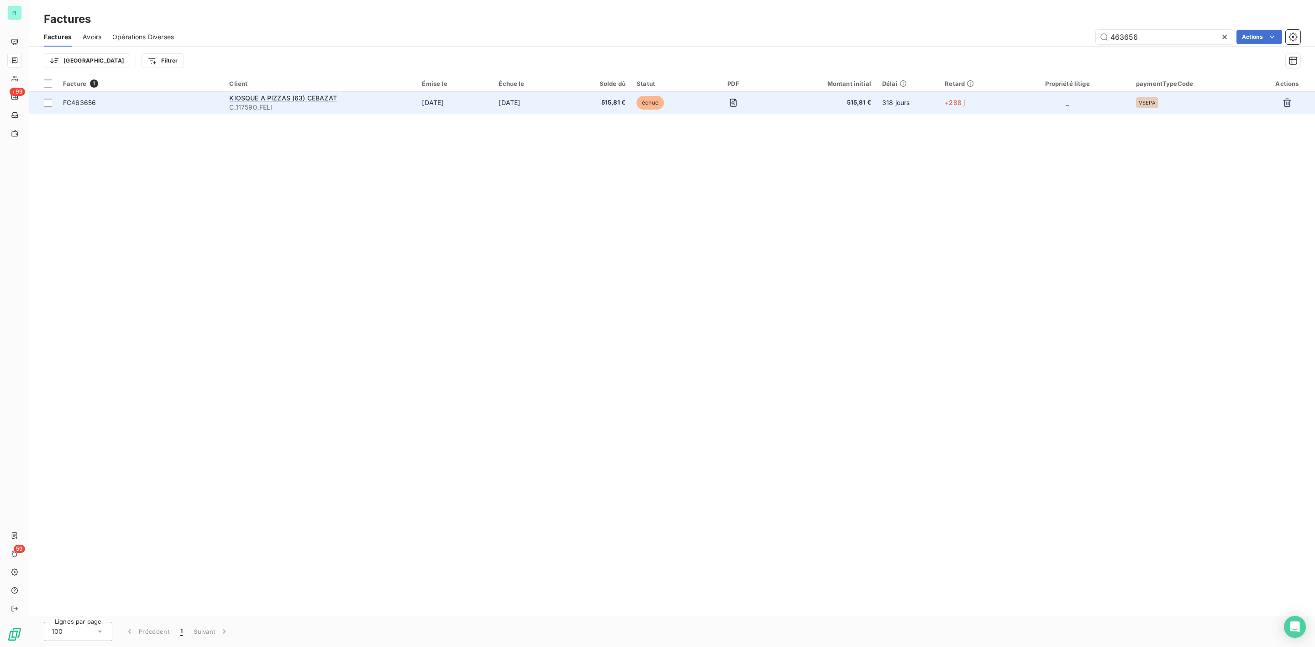
type input "463656"
click at [374, 107] on span "C_117590_FELI" at bounding box center [320, 107] width 182 height 9
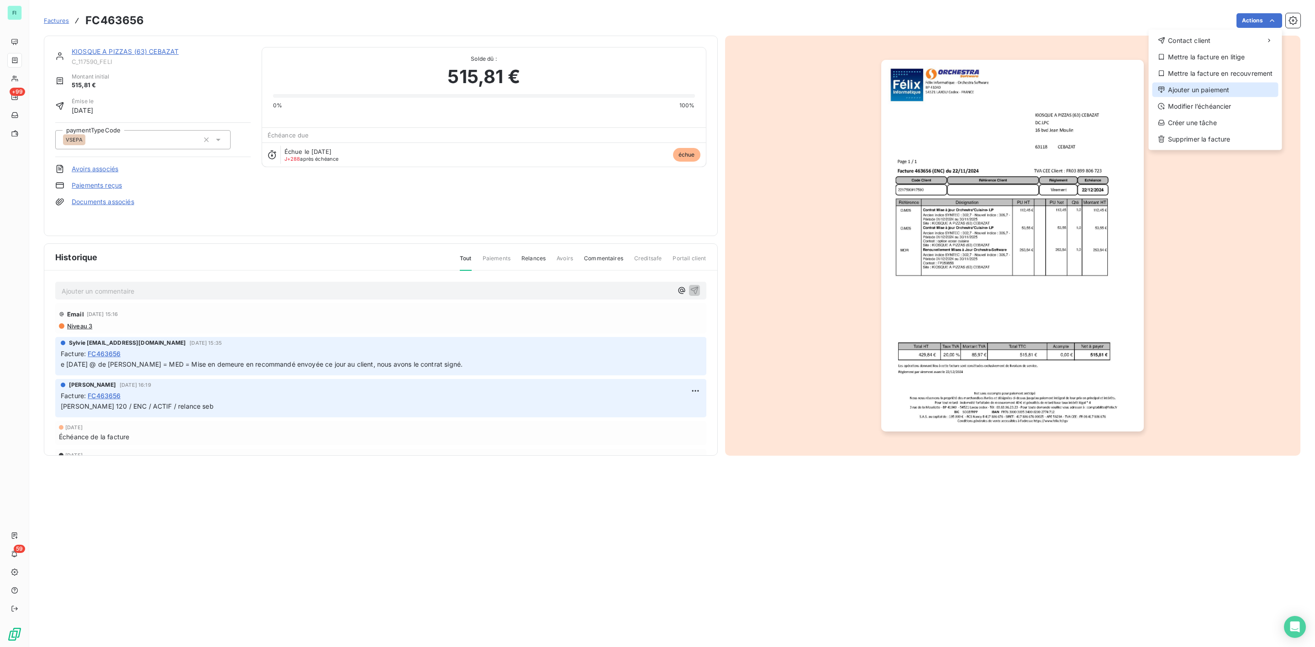
click at [1201, 88] on div "Ajouter un paiement" at bounding box center [1216, 90] width 126 height 15
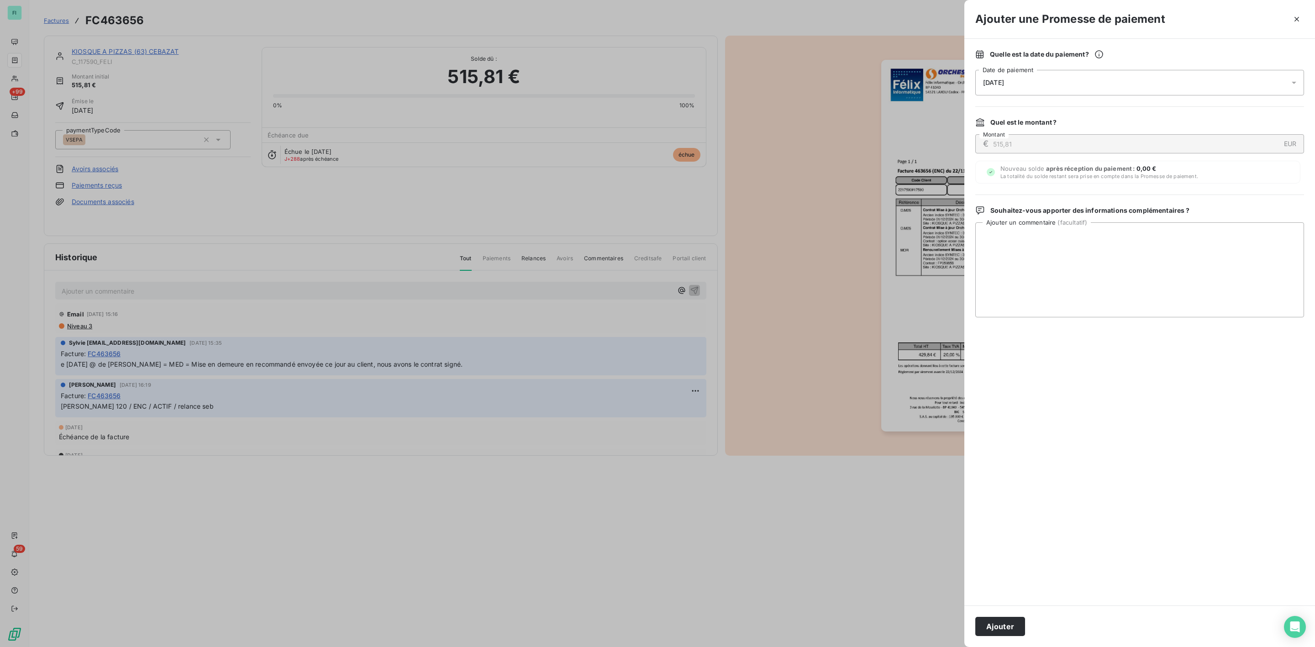
click at [1000, 81] on span "[DATE]" at bounding box center [993, 82] width 21 height 7
click at [1075, 225] on button "31" at bounding box center [1075, 232] width 18 height 18
click at [1174, 247] on textarea "Ajouter un commentaire ( facultatif )" at bounding box center [1140, 269] width 329 height 95
type textarea "CHQ BPOP 0000274 SASU DC LPC de 515,81€ reçu par [PERSON_NAME] le 06/10"
click at [1011, 623] on button "Ajouter" at bounding box center [1001, 626] width 50 height 19
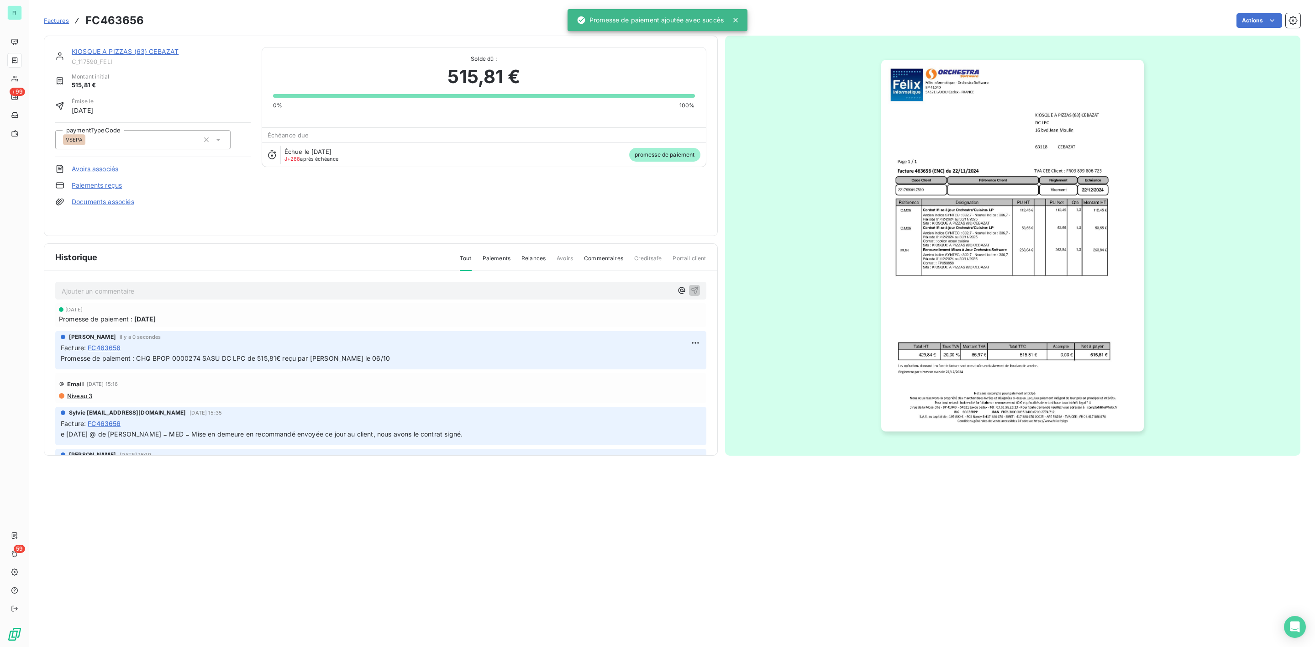
click at [128, 49] on link "KIOSQUE A PIZZAS (63) CEBAZAT" at bounding box center [125, 52] width 107 height 8
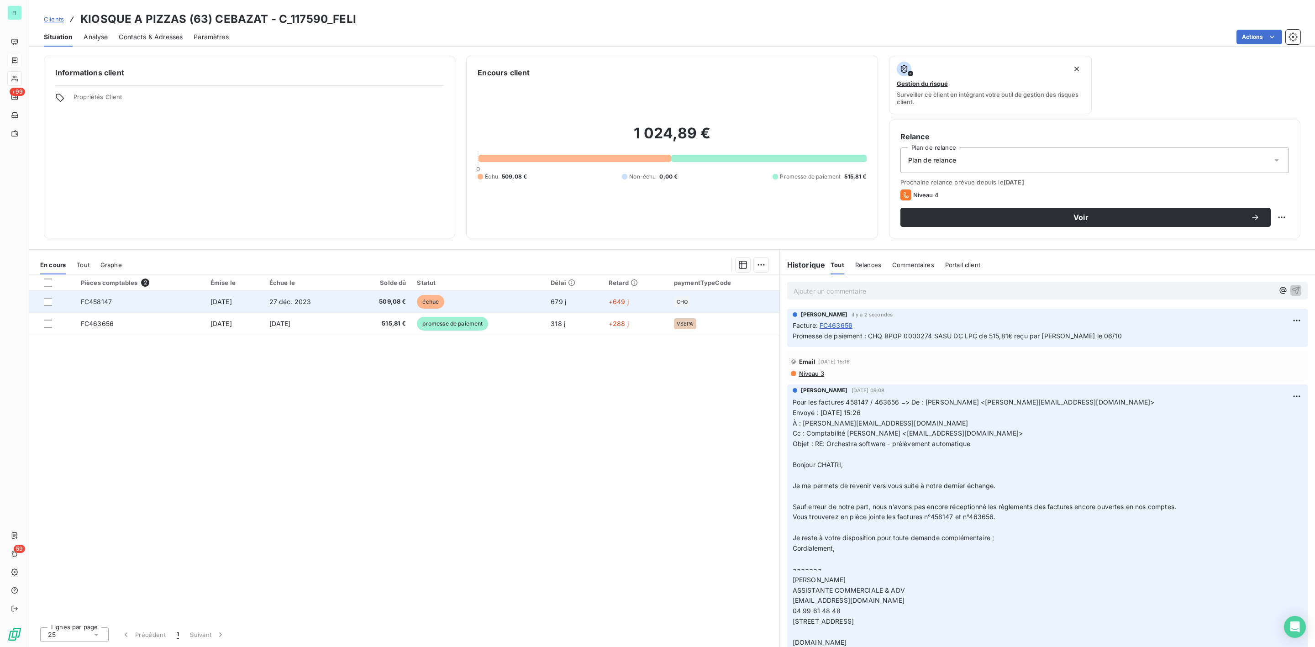
click at [406, 306] on span "509,08 €" at bounding box center [380, 301] width 51 height 9
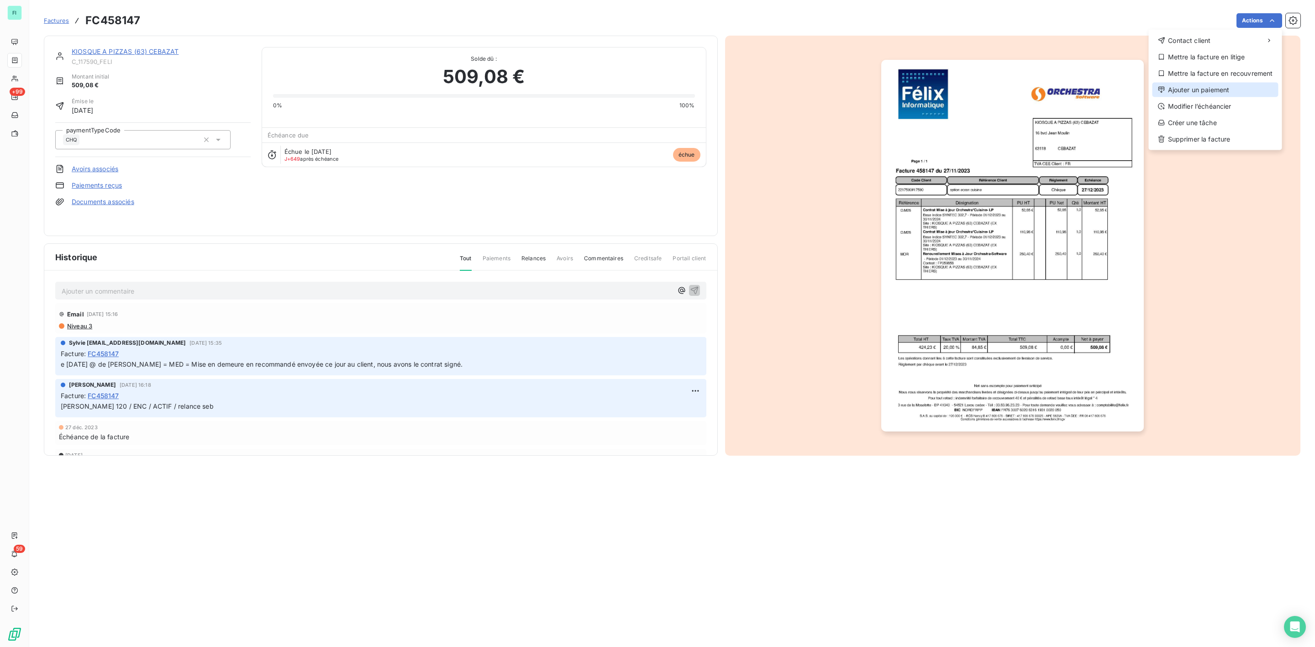
click at [1220, 87] on div "Ajouter un paiement" at bounding box center [1216, 90] width 126 height 15
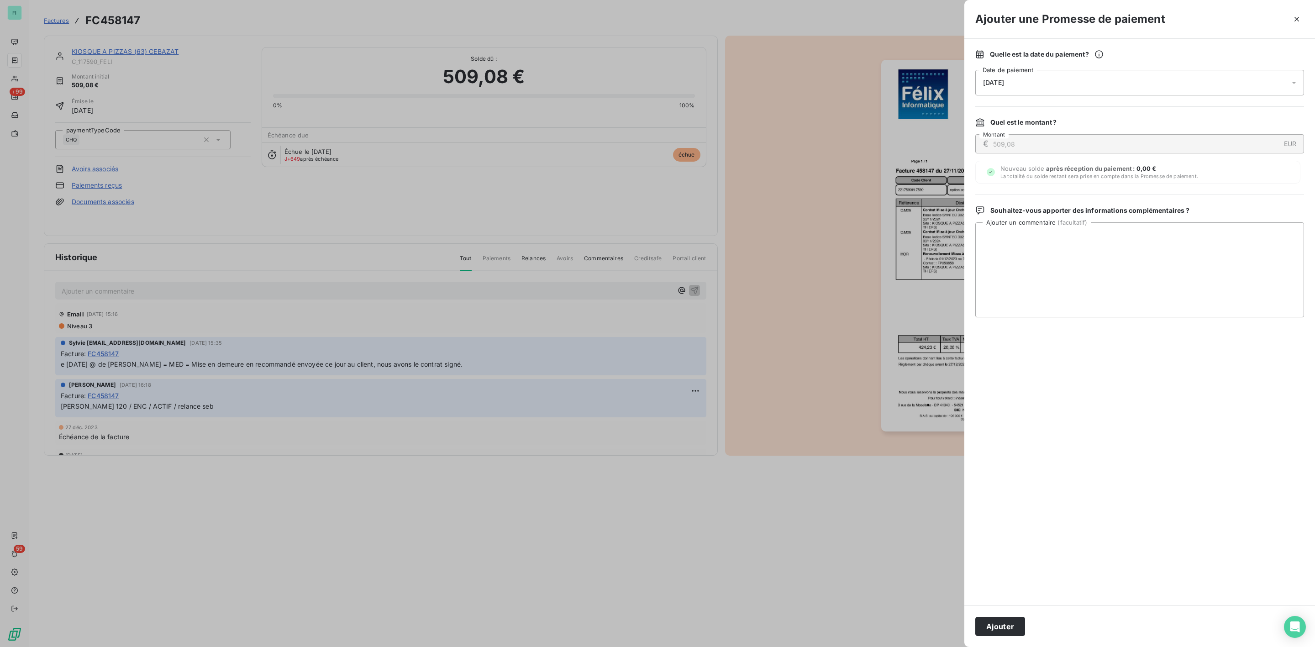
click at [999, 86] on span "[DATE]" at bounding box center [993, 82] width 21 height 7
click at [1071, 230] on button "31" at bounding box center [1075, 232] width 18 height 18
click at [1147, 238] on textarea "Ajouter un commentaire ( facultatif )" at bounding box center [1140, 269] width 329 height 95
type textarea "CHQ BPOP 0000273 SASU DC LPC de 509,08€ reçu par [PERSON_NAME] le 06/10"
click at [1001, 621] on button "Ajouter" at bounding box center [1001, 626] width 50 height 19
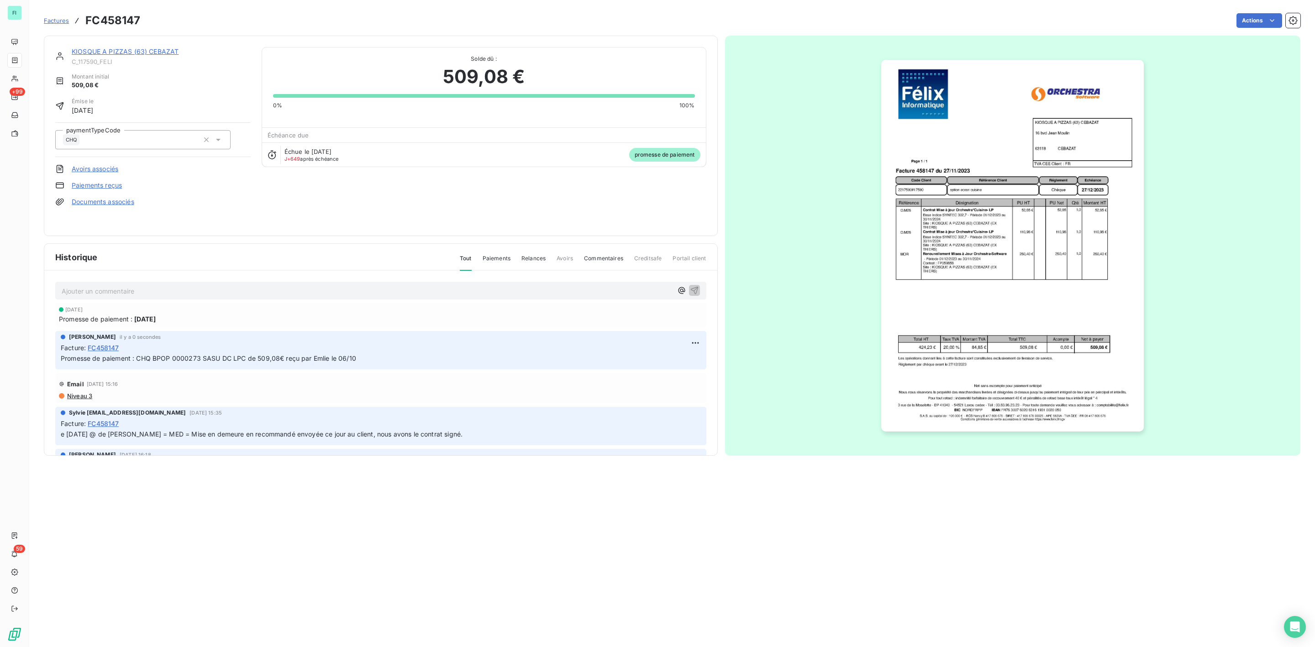
click at [117, 52] on link "KIOSQUE A PIZZAS (63) CEBAZAT" at bounding box center [125, 52] width 107 height 8
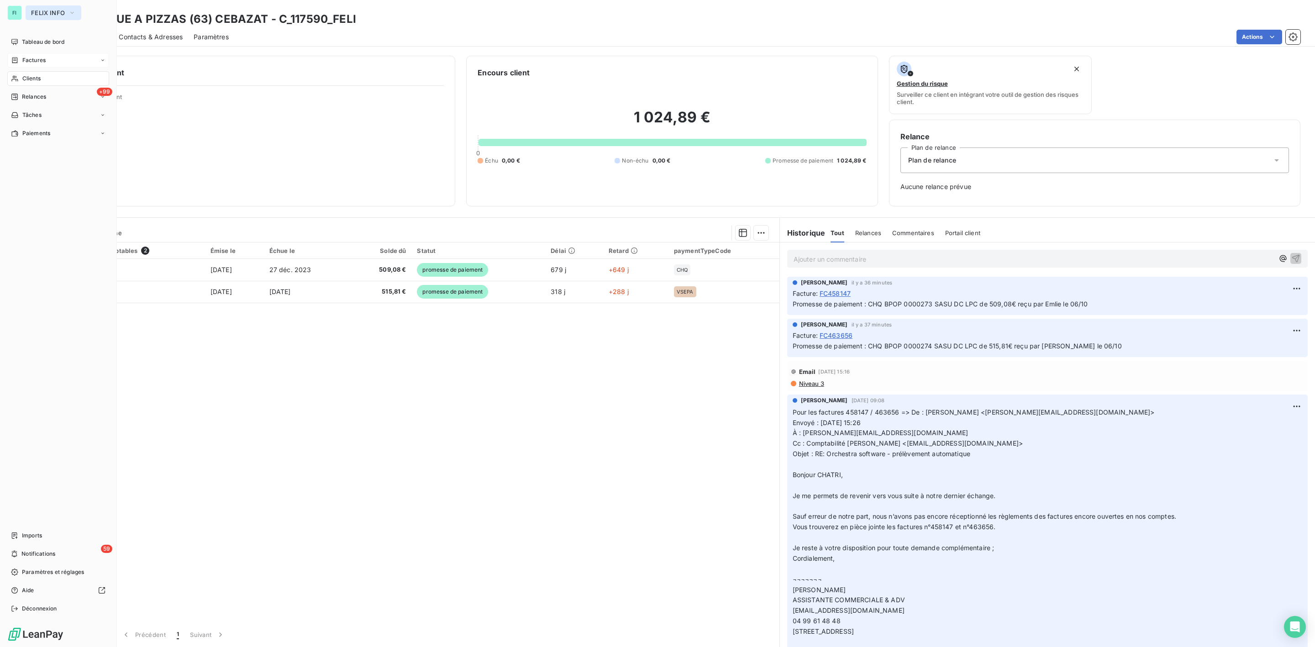
click at [46, 11] on span "FELIX INFO" at bounding box center [48, 12] width 34 height 7
click at [48, 105] on span "ALTEVA" at bounding box center [84, 103] width 81 height 9
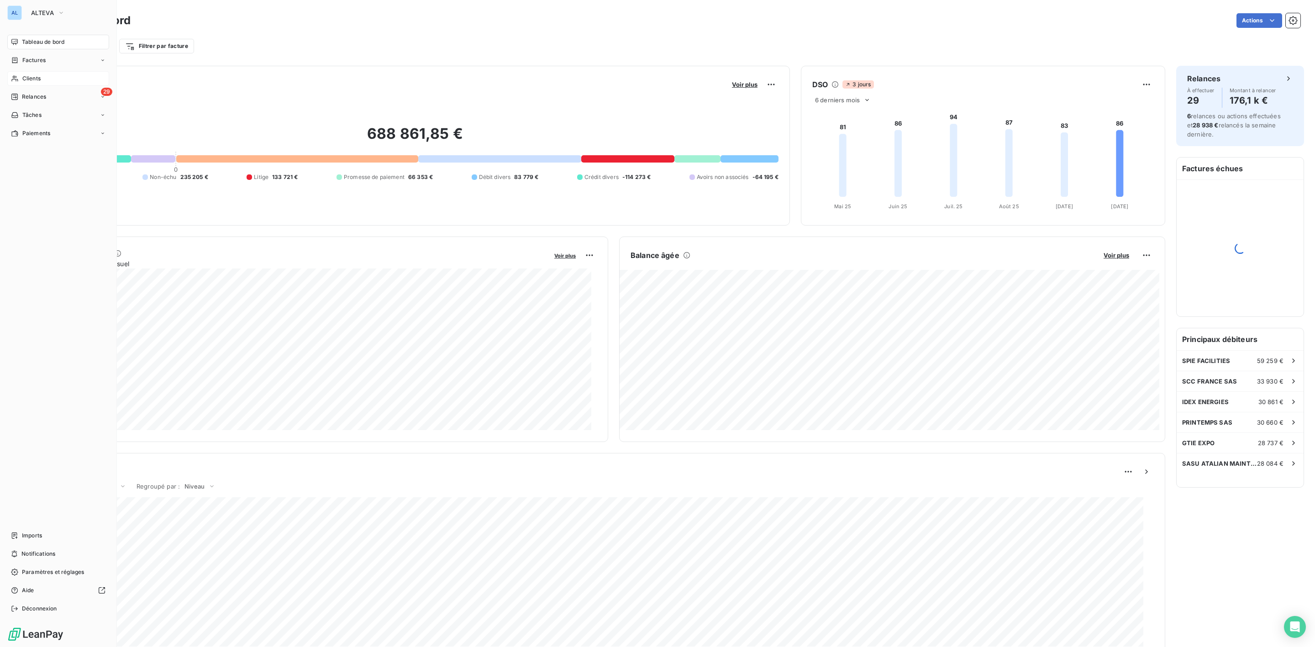
click at [29, 80] on span "Clients" at bounding box center [31, 78] width 18 height 8
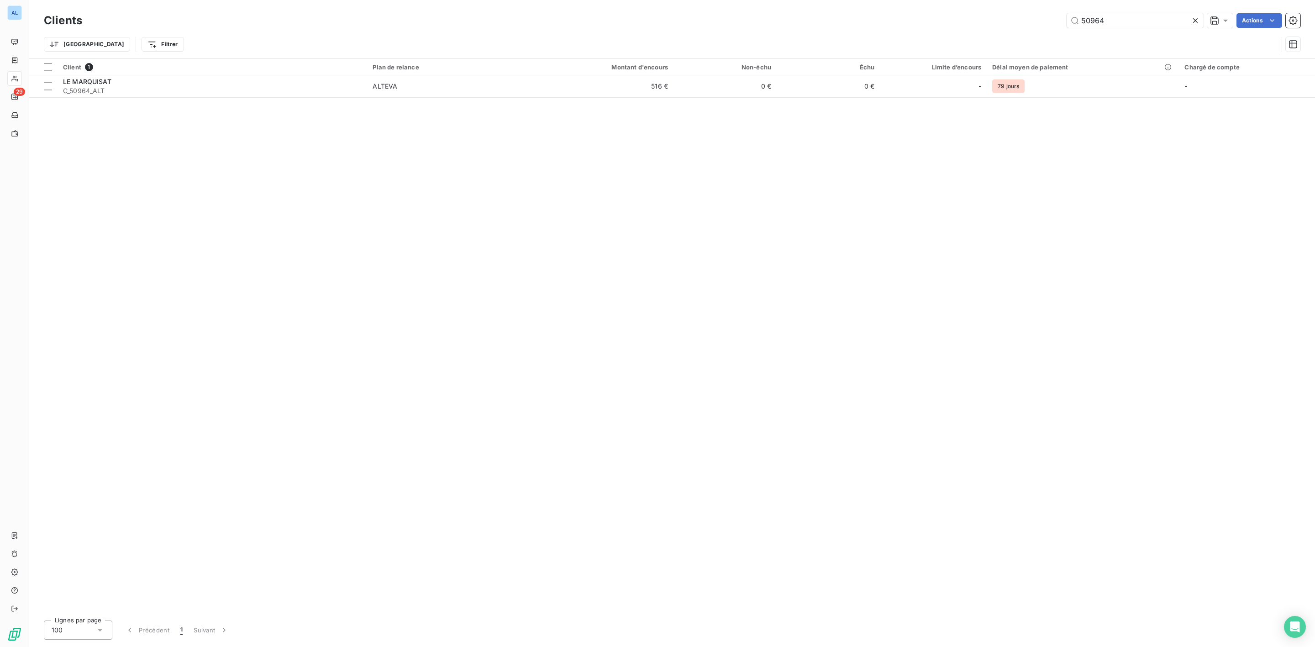
drag, startPoint x: 1125, startPoint y: 21, endPoint x: 914, endPoint y: 22, distance: 211.5
click at [945, 22] on div "50964 Actions" at bounding box center [697, 20] width 1208 height 15
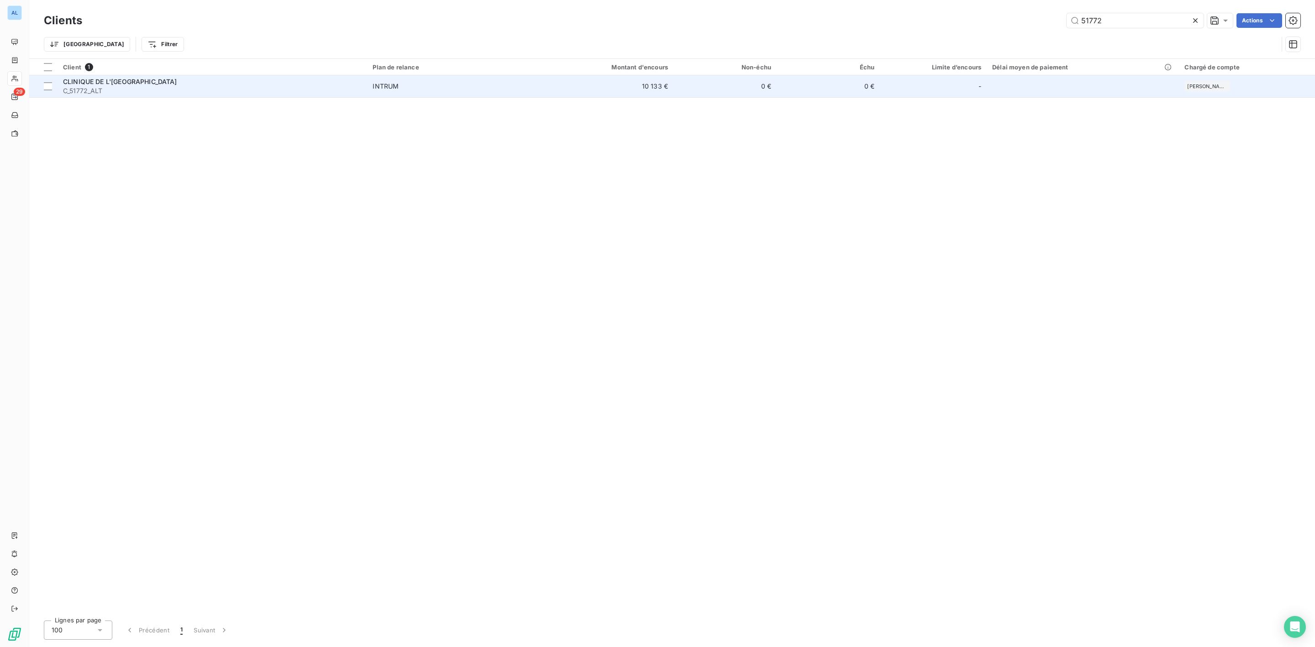
type input "51772"
click at [136, 83] on span "CLINIQUE DE L'[GEOGRAPHIC_DATA]" at bounding box center [120, 82] width 114 height 8
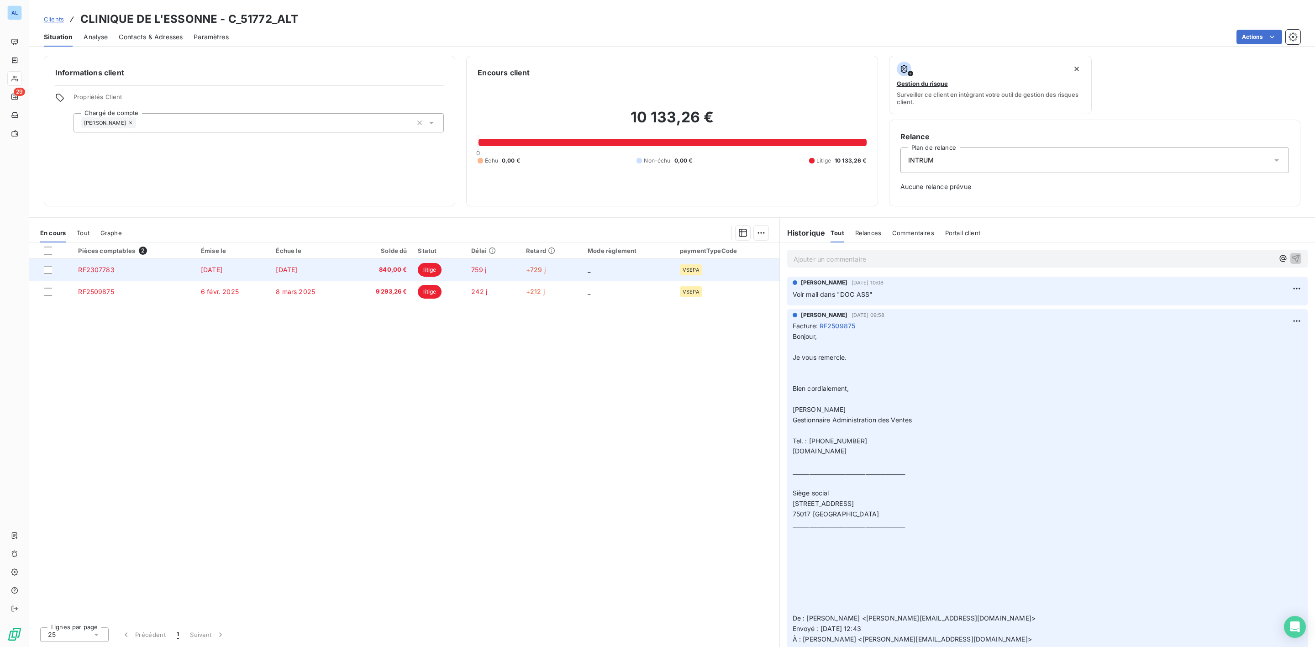
click at [382, 267] on span "840,00 €" at bounding box center [380, 269] width 54 height 9
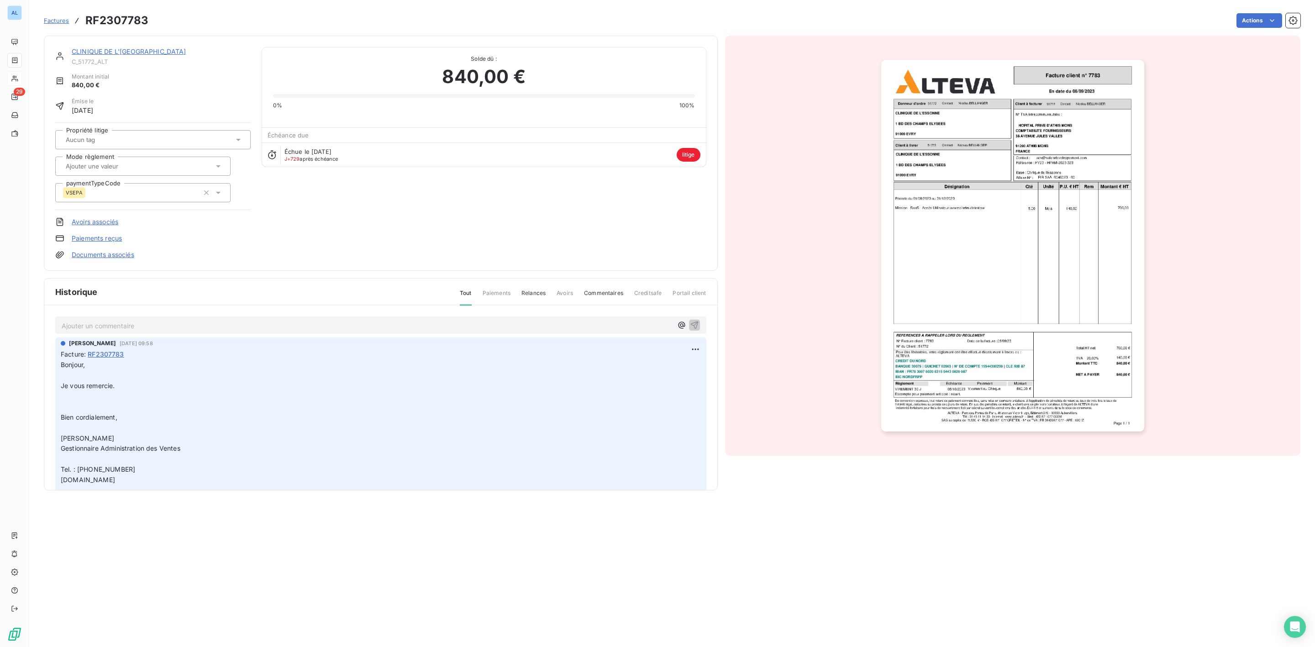
click at [994, 248] on img "button" at bounding box center [1013, 246] width 263 height 372
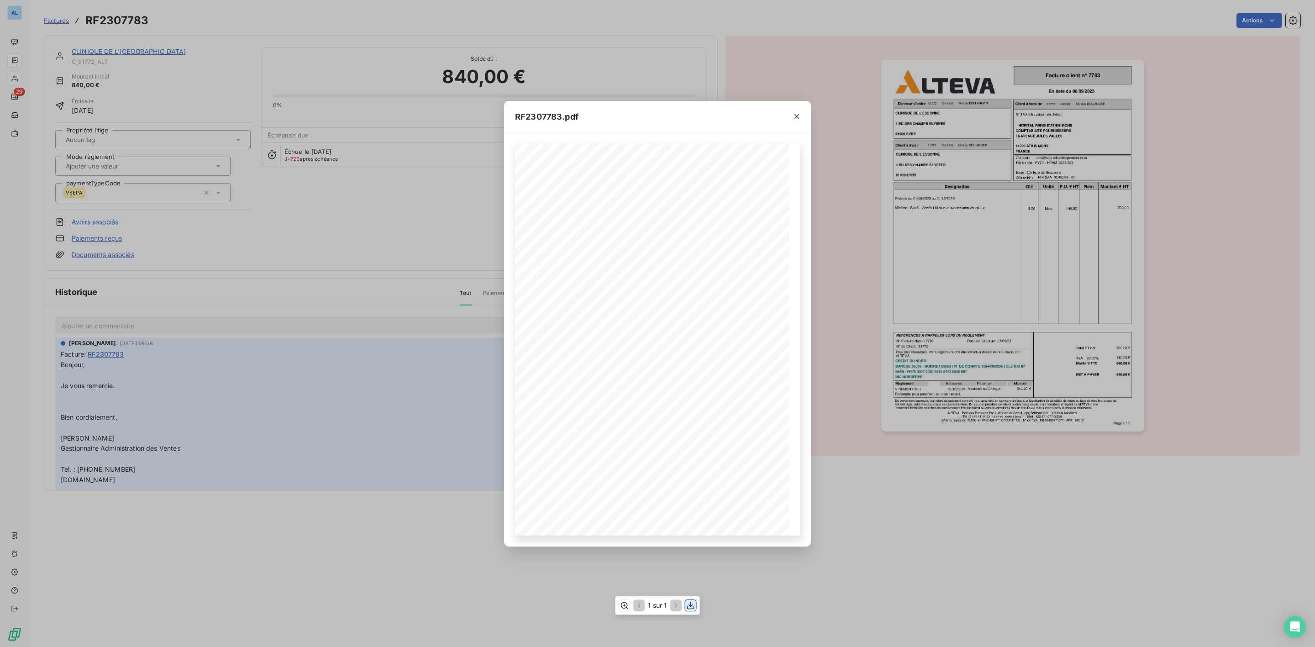
click at [690, 606] on icon "button" at bounding box center [690, 605] width 9 height 9
click at [798, 116] on icon "button" at bounding box center [797, 116] width 5 height 5
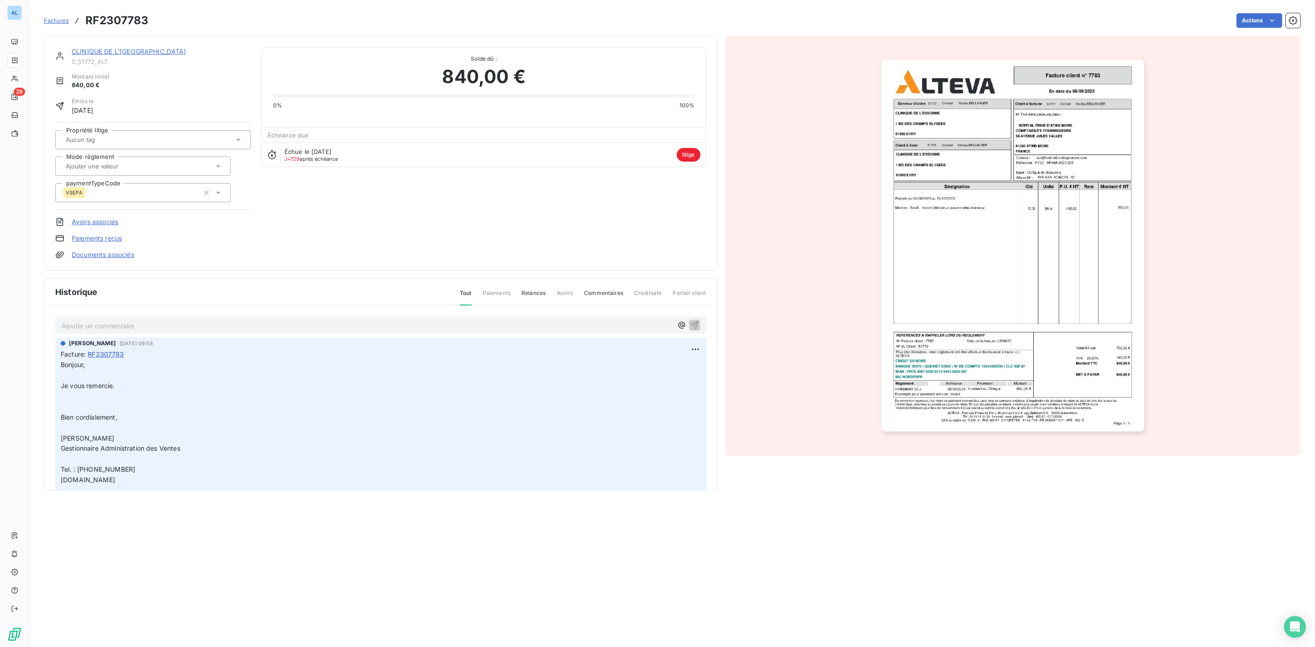
click at [116, 51] on link "CLINIQUE DE L'[GEOGRAPHIC_DATA]" at bounding box center [129, 52] width 115 height 8
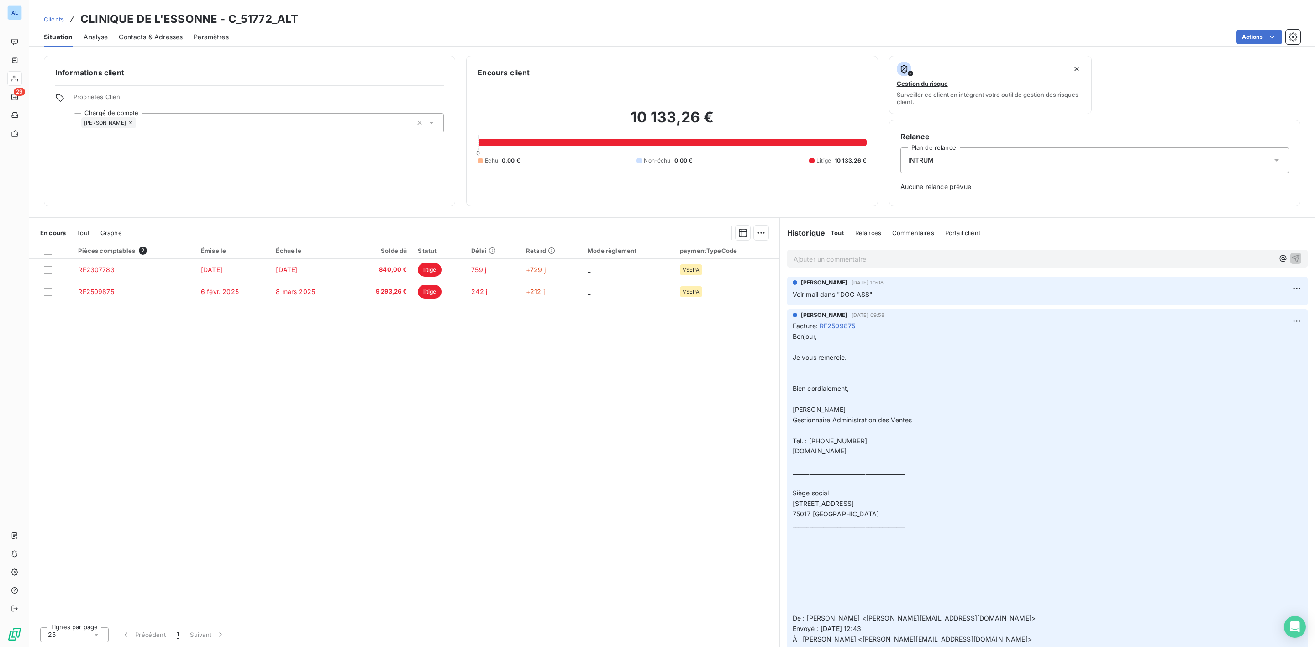
click at [814, 261] on p "Ajouter un commentaire ﻿" at bounding box center [1034, 258] width 480 height 11
click at [865, 261] on span "Envoi pdf des factures à INTRUL" at bounding box center [844, 258] width 100 height 8
click at [1003, 257] on p "Envoi pdf des factures certifiées conformes à INTRUL" at bounding box center [1034, 258] width 480 height 11
click at [1292, 258] on icon "button" at bounding box center [1296, 257] width 9 height 9
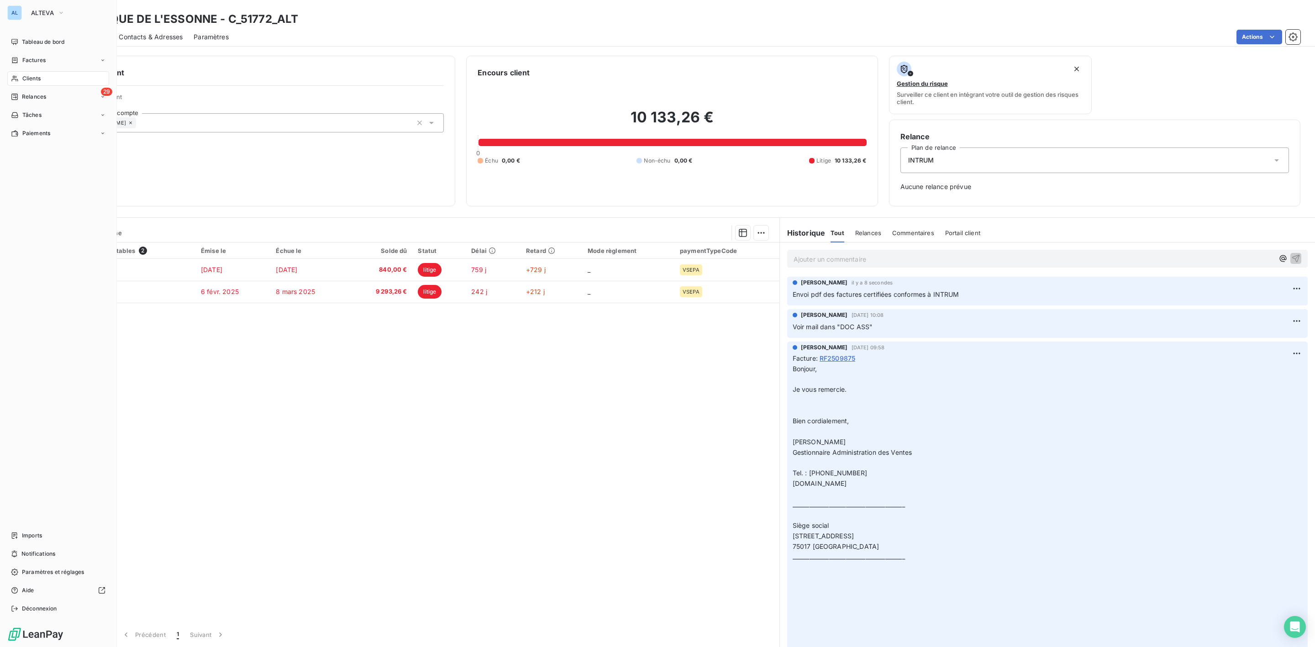
click at [33, 78] on span "Clients" at bounding box center [31, 78] width 18 height 8
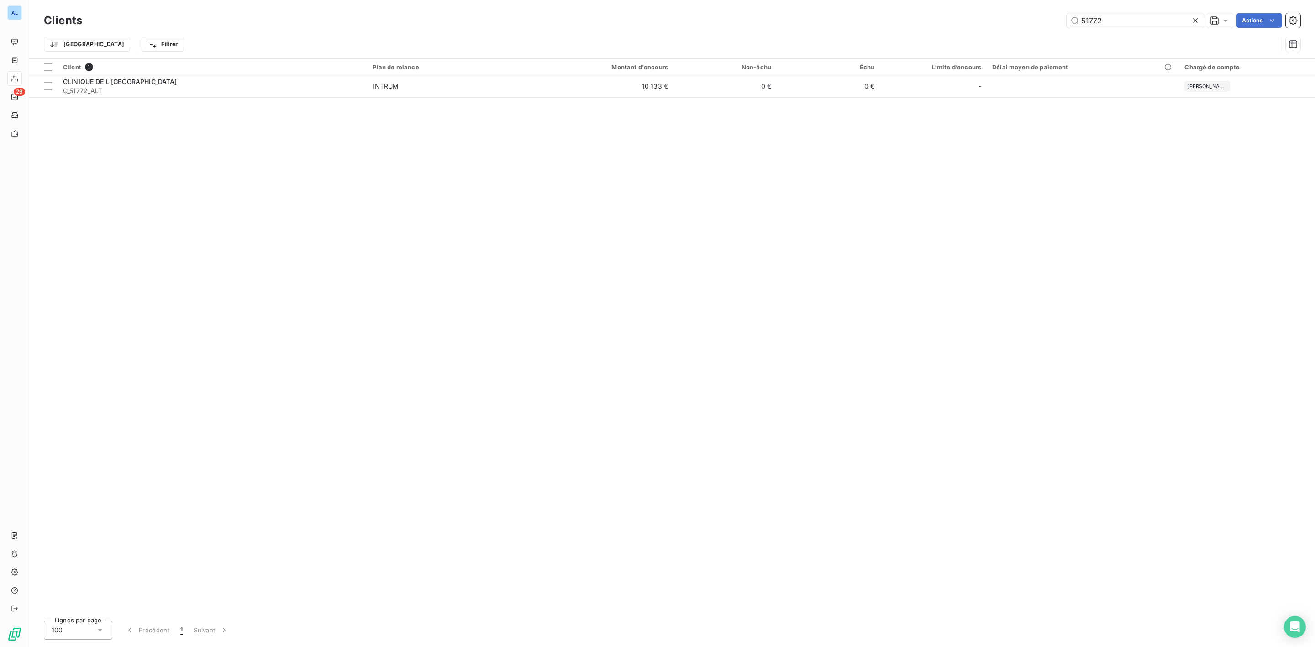
drag, startPoint x: 1117, startPoint y: 21, endPoint x: 913, endPoint y: 26, distance: 204.3
click at [976, 20] on div "51772 Actions" at bounding box center [697, 20] width 1208 height 15
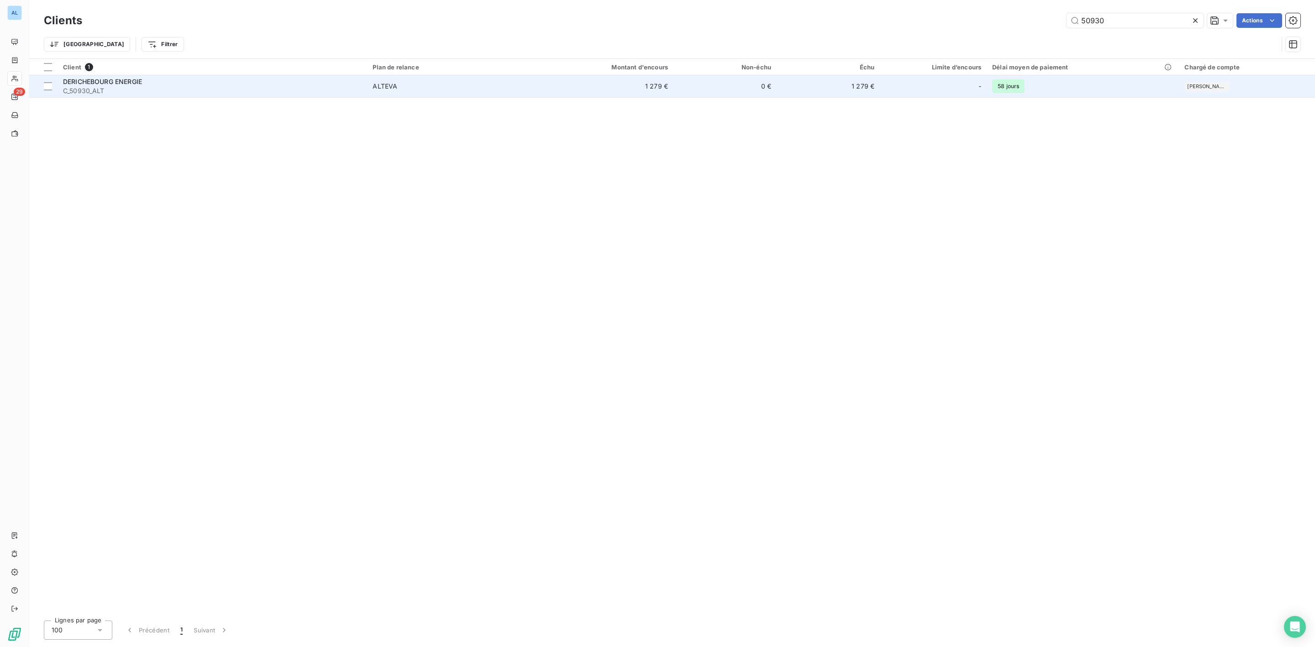
type input "50930"
click at [433, 83] on span "ALTEVA" at bounding box center [451, 86] width 157 height 9
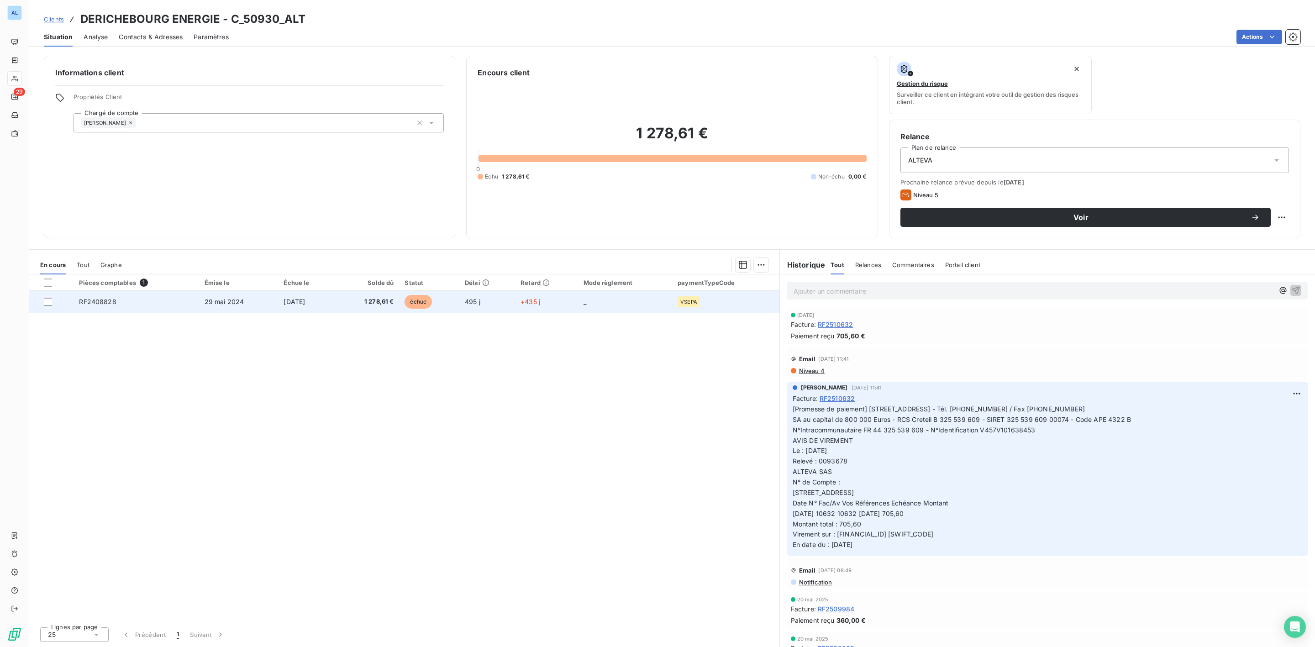
click at [336, 294] on td "[DATE]" at bounding box center [307, 302] width 58 height 22
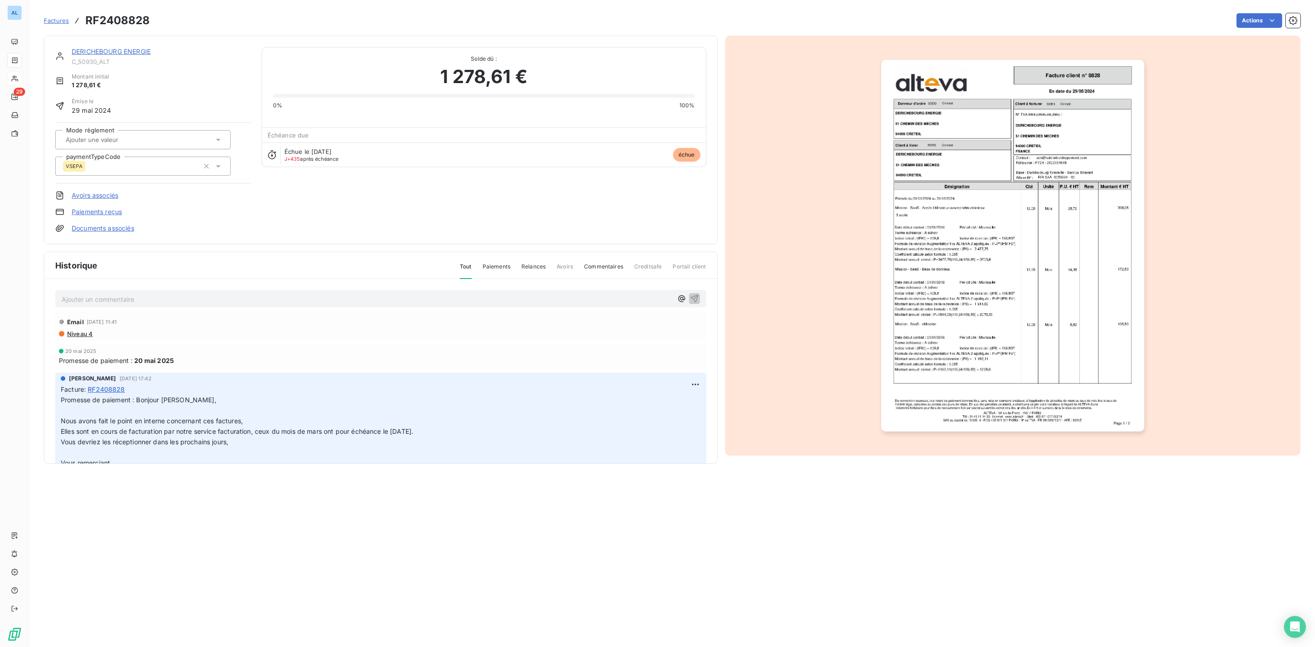
click at [137, 302] on p "Ajouter un commentaire ﻿" at bounding box center [367, 299] width 611 height 11
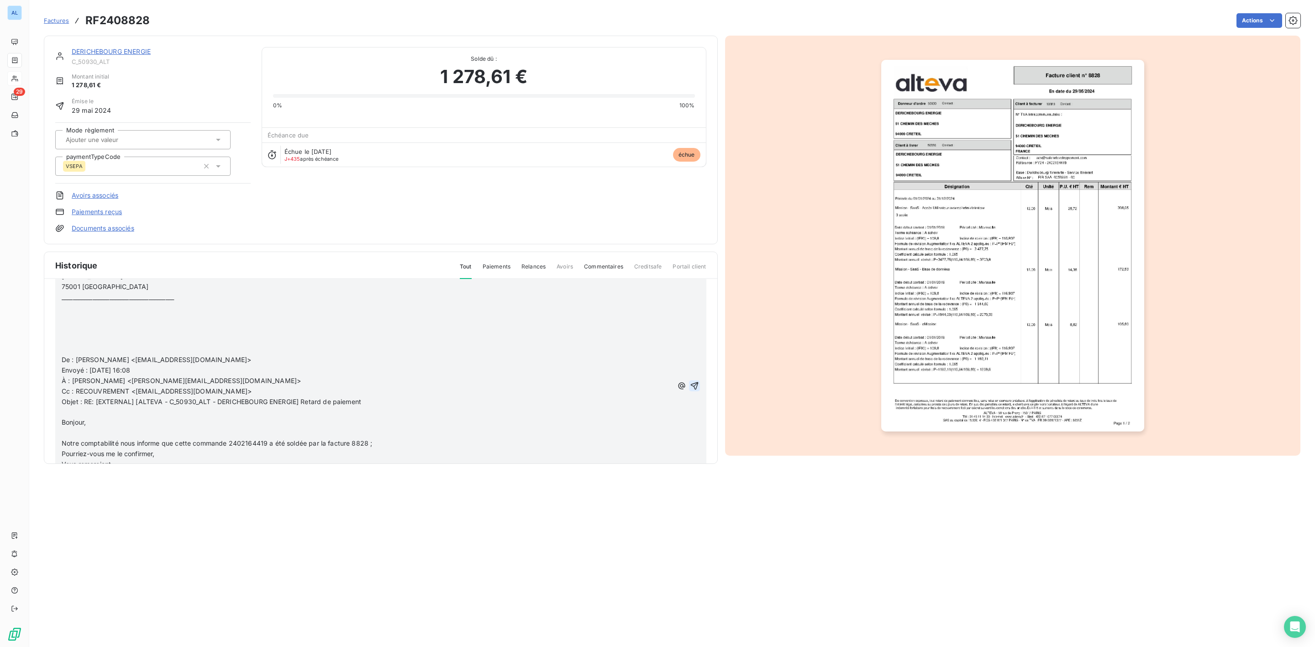
click at [691, 387] on icon "button" at bounding box center [695, 386] width 8 height 8
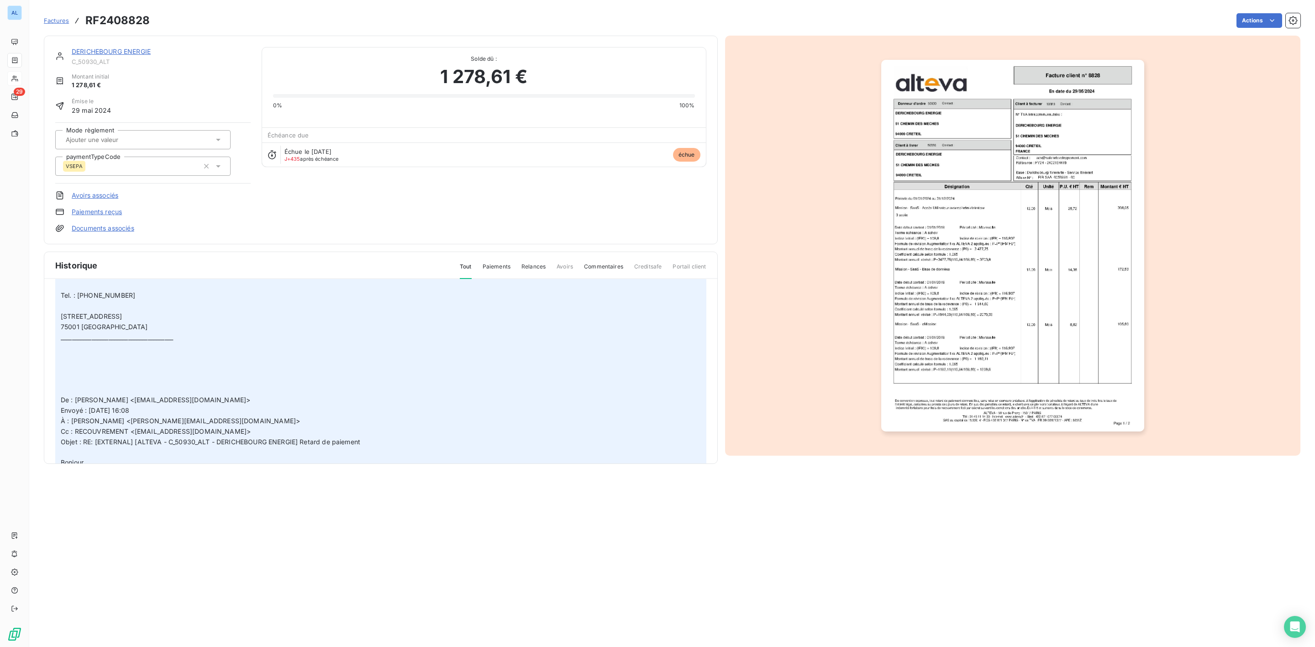
scroll to position [628, 0]
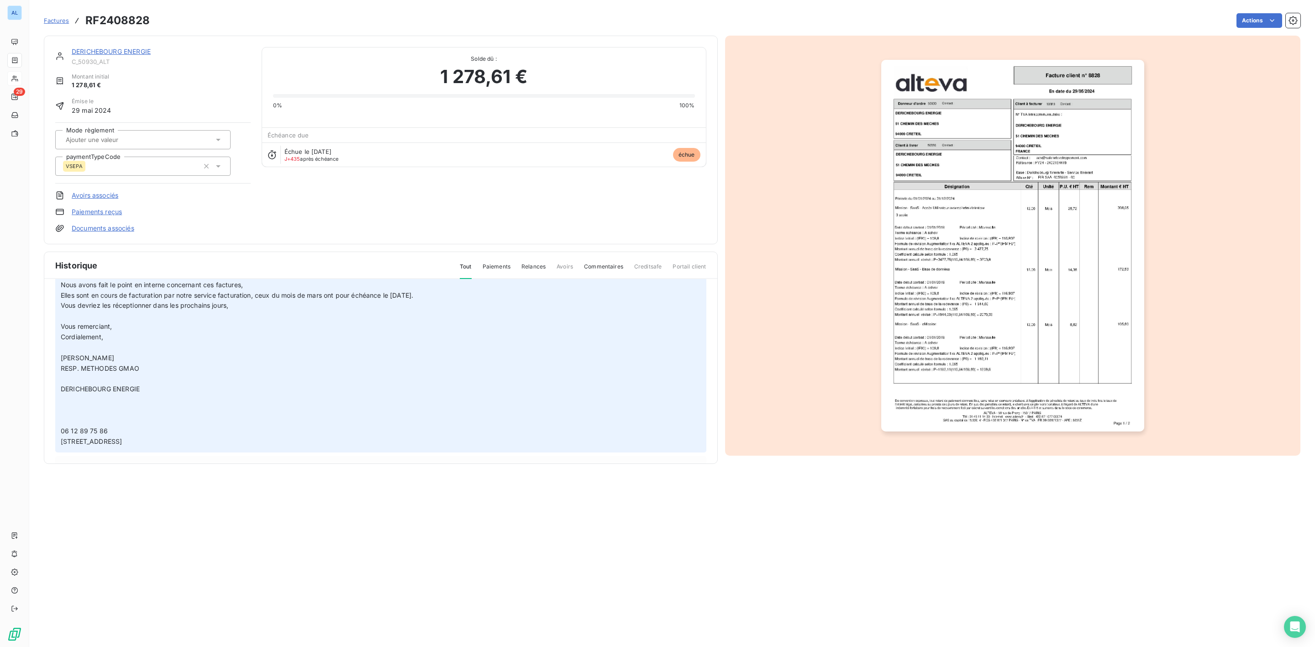
click at [136, 50] on link "DERICHEBOURG ENERGIE" at bounding box center [111, 52] width 79 height 8
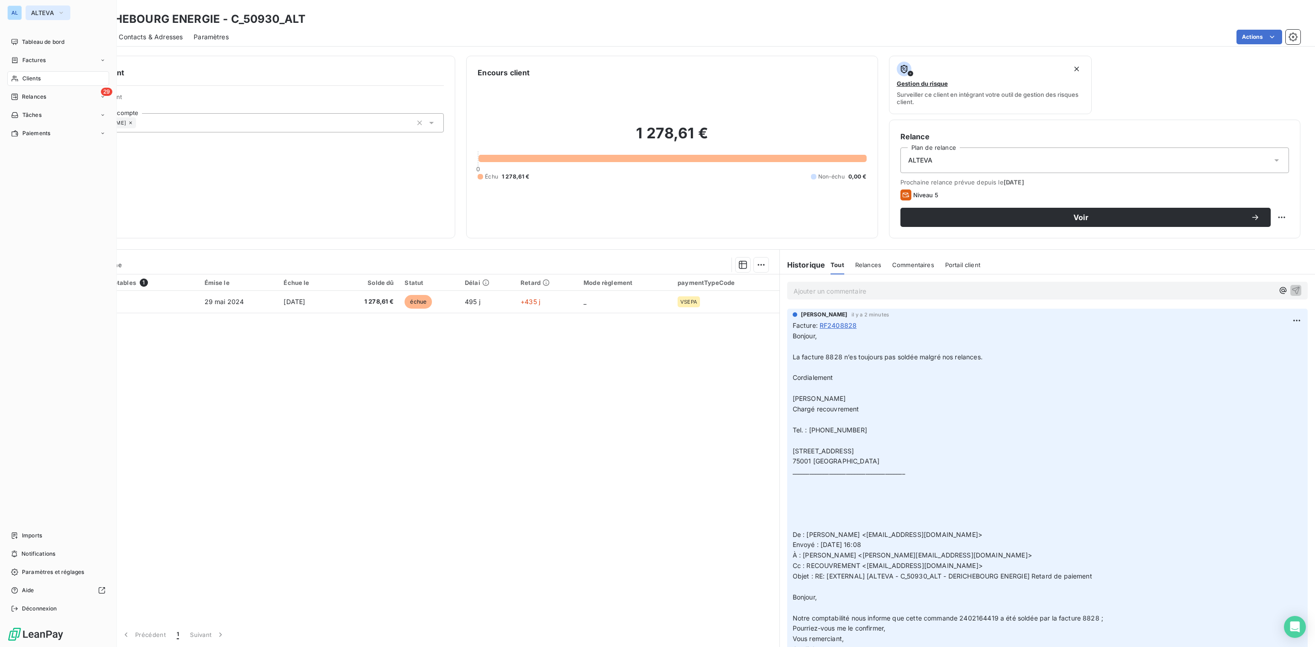
click at [38, 11] on span "ALTEVA" at bounding box center [42, 12] width 23 height 7
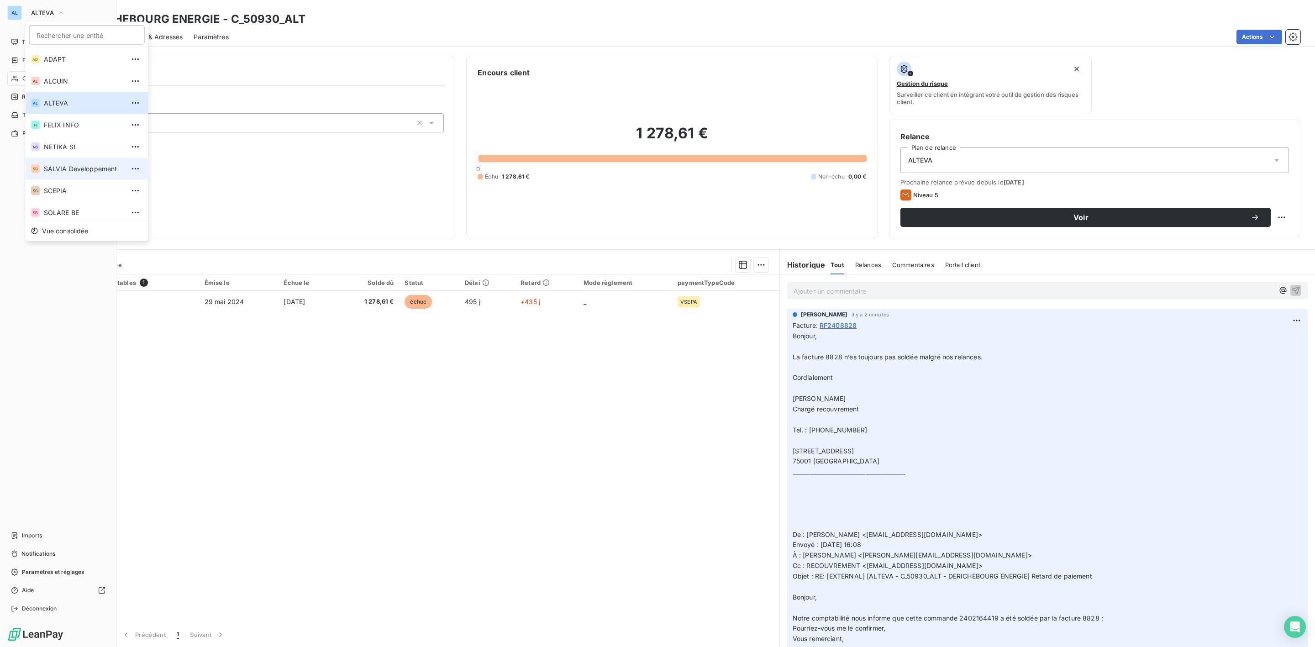
click at [58, 164] on span "SALVIA Developpement" at bounding box center [84, 168] width 81 height 9
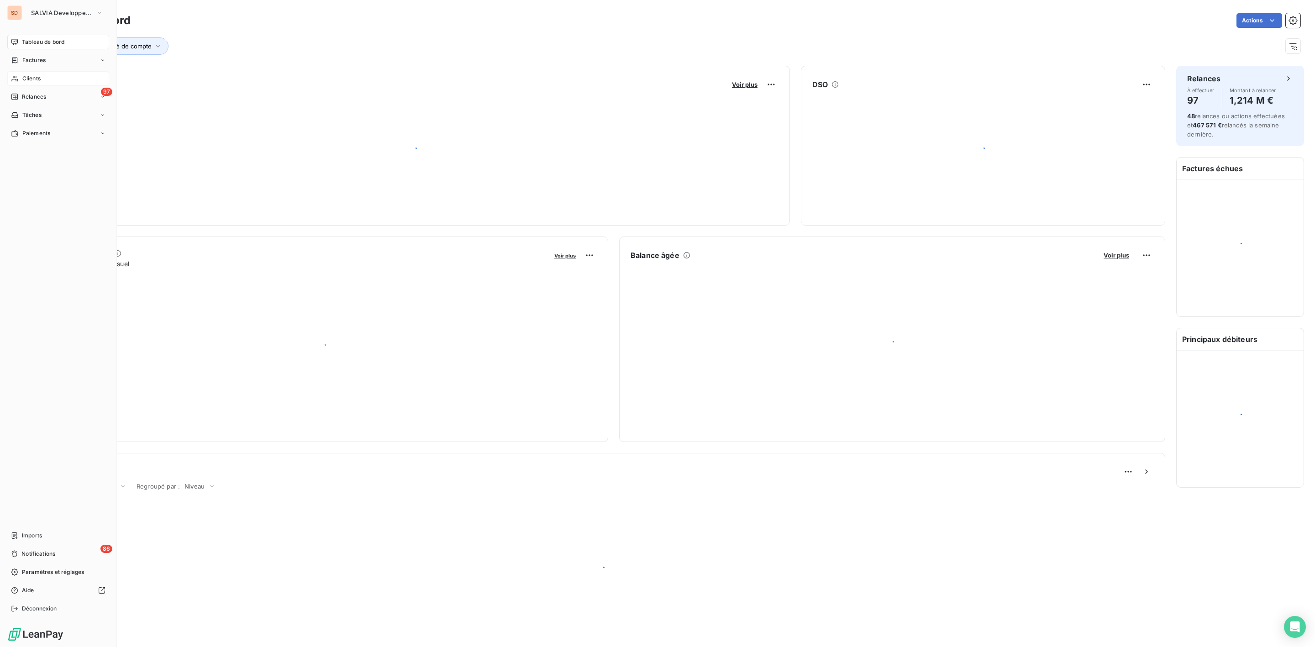
click at [32, 78] on span "Clients" at bounding box center [31, 78] width 18 height 8
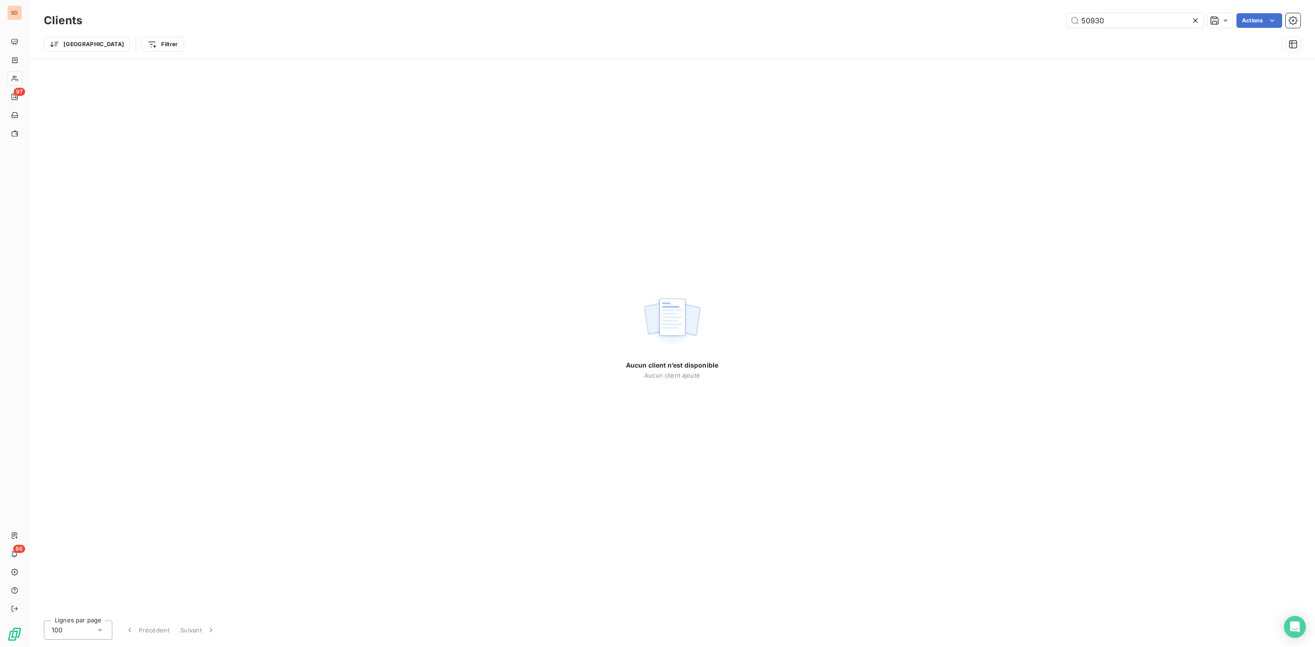
drag, startPoint x: 1069, startPoint y: 19, endPoint x: 875, endPoint y: 16, distance: 194.1
click at [891, 16] on div "50930 Actions" at bounding box center [697, 20] width 1208 height 15
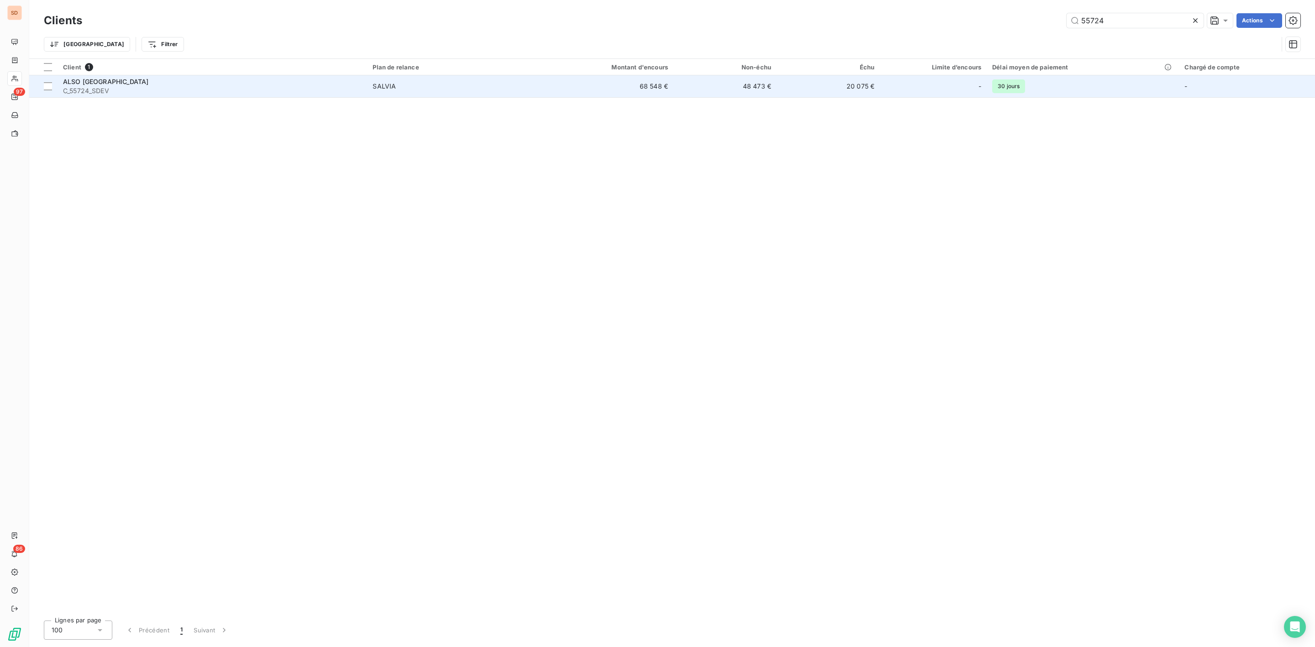
type input "55724"
click at [347, 84] on div "ALSO [GEOGRAPHIC_DATA]" at bounding box center [212, 81] width 299 height 9
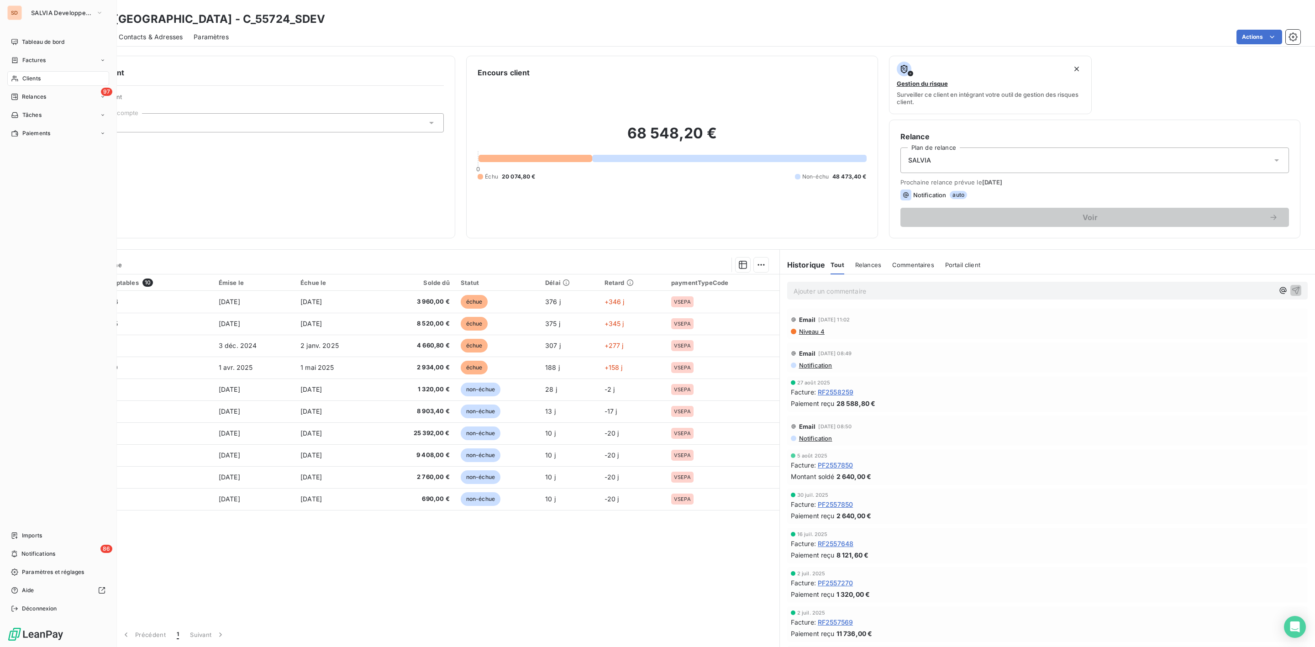
click at [22, 81] on span "Clients" at bounding box center [31, 78] width 18 height 8
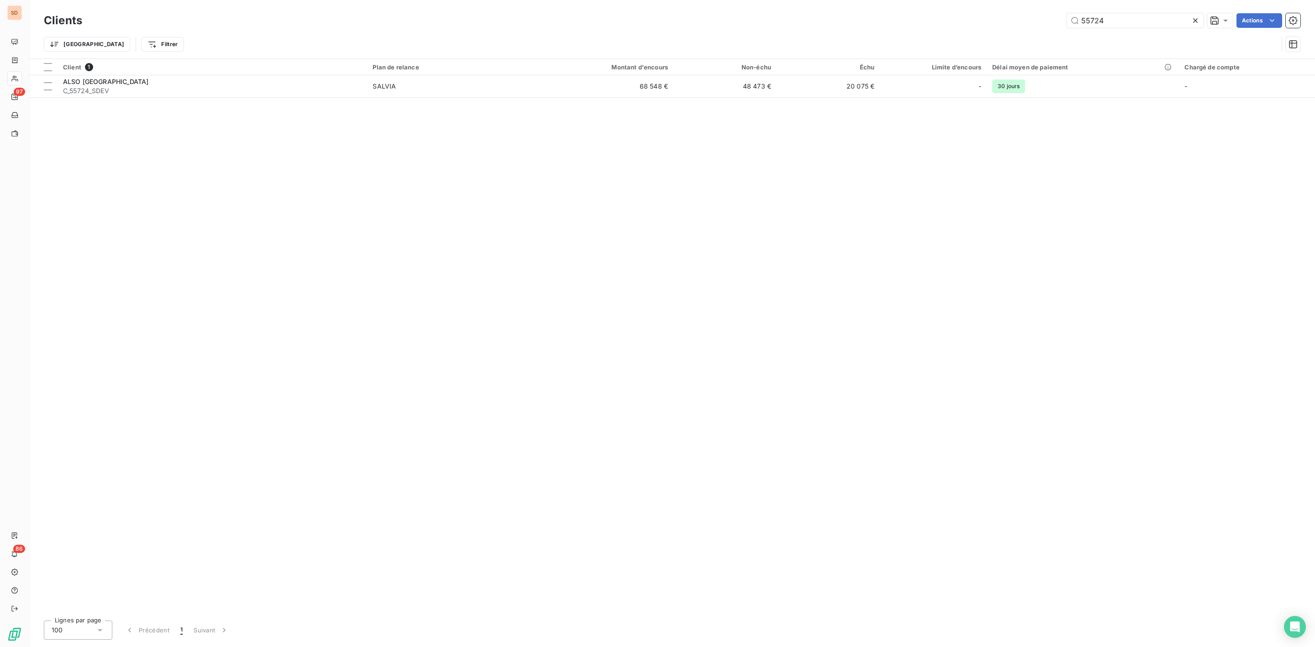
drag, startPoint x: 1121, startPoint y: 19, endPoint x: 733, endPoint y: 25, distance: 388.3
click at [898, 19] on div "55724 Actions" at bounding box center [697, 20] width 1208 height 15
type input "54836"
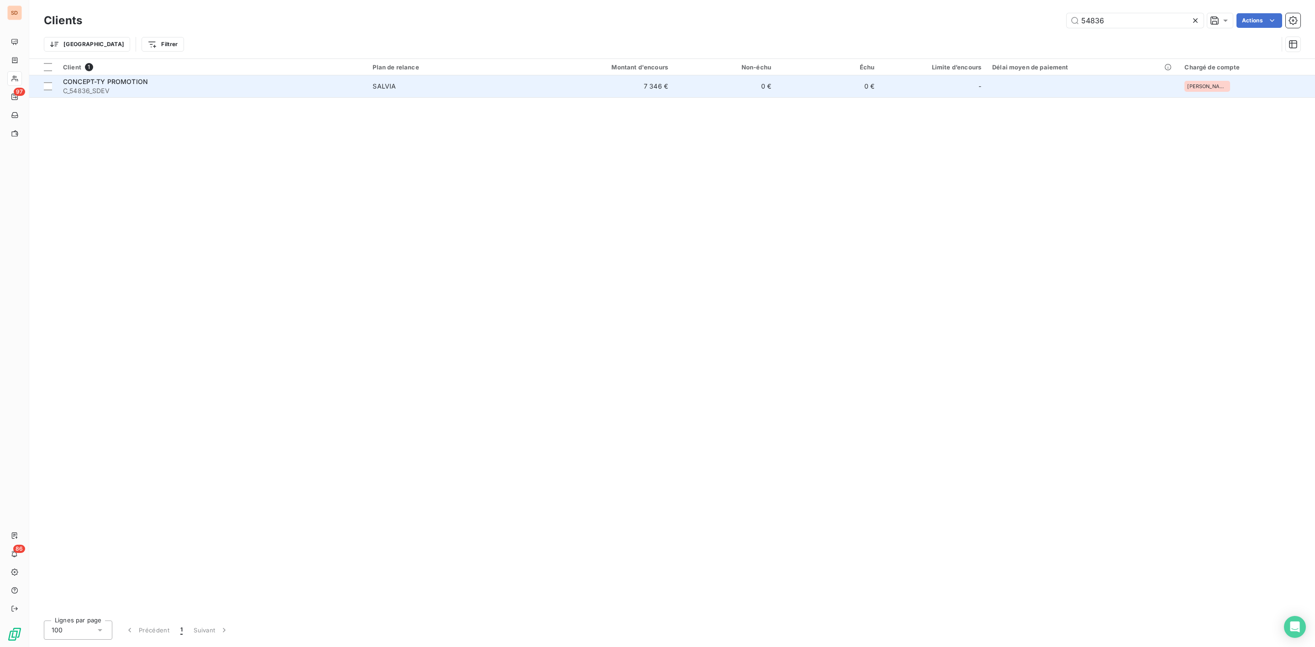
click at [541, 84] on td "7 346 €" at bounding box center [604, 86] width 138 height 22
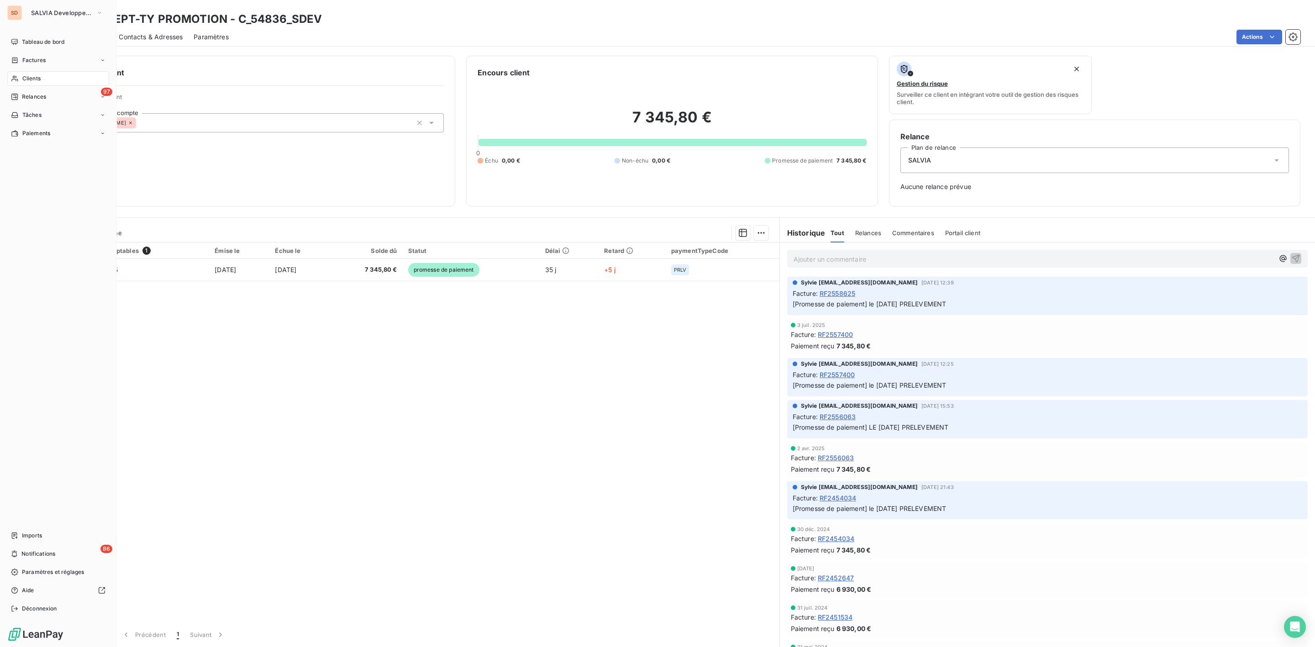
click at [26, 74] on span "Clients" at bounding box center [31, 78] width 18 height 8
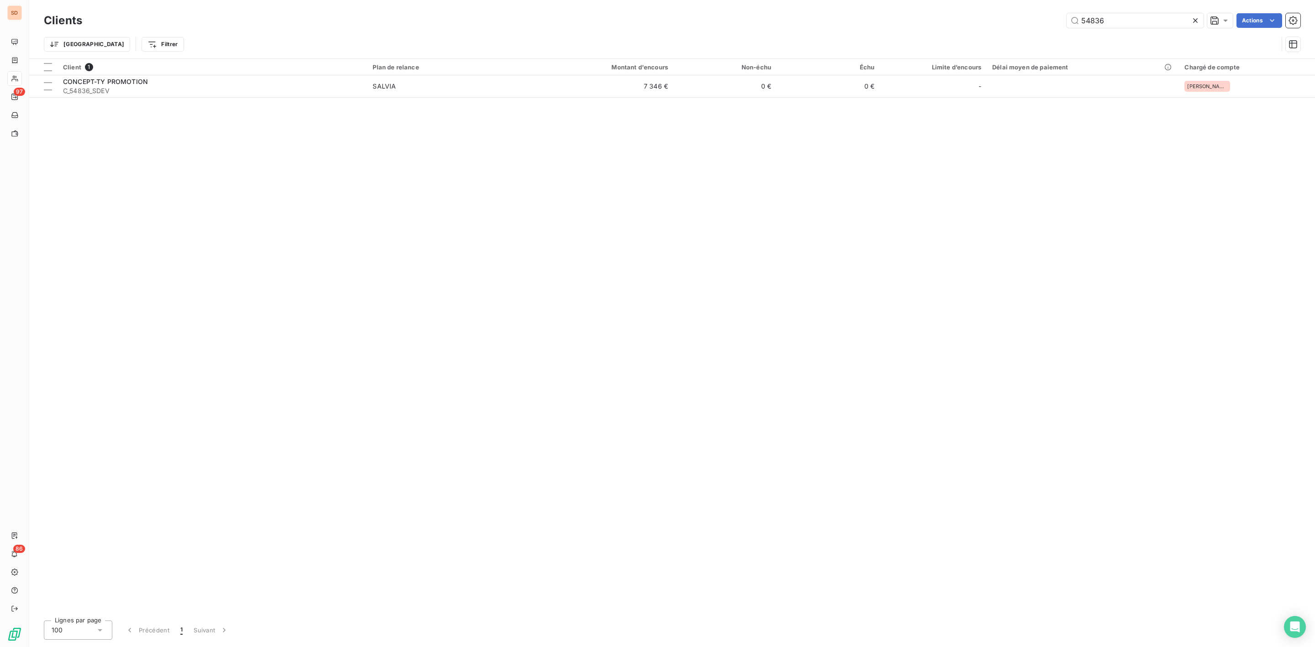
drag, startPoint x: 1118, startPoint y: 26, endPoint x: 796, endPoint y: 13, distance: 322.3
click at [920, 26] on div "54836 Actions" at bounding box center [697, 20] width 1208 height 15
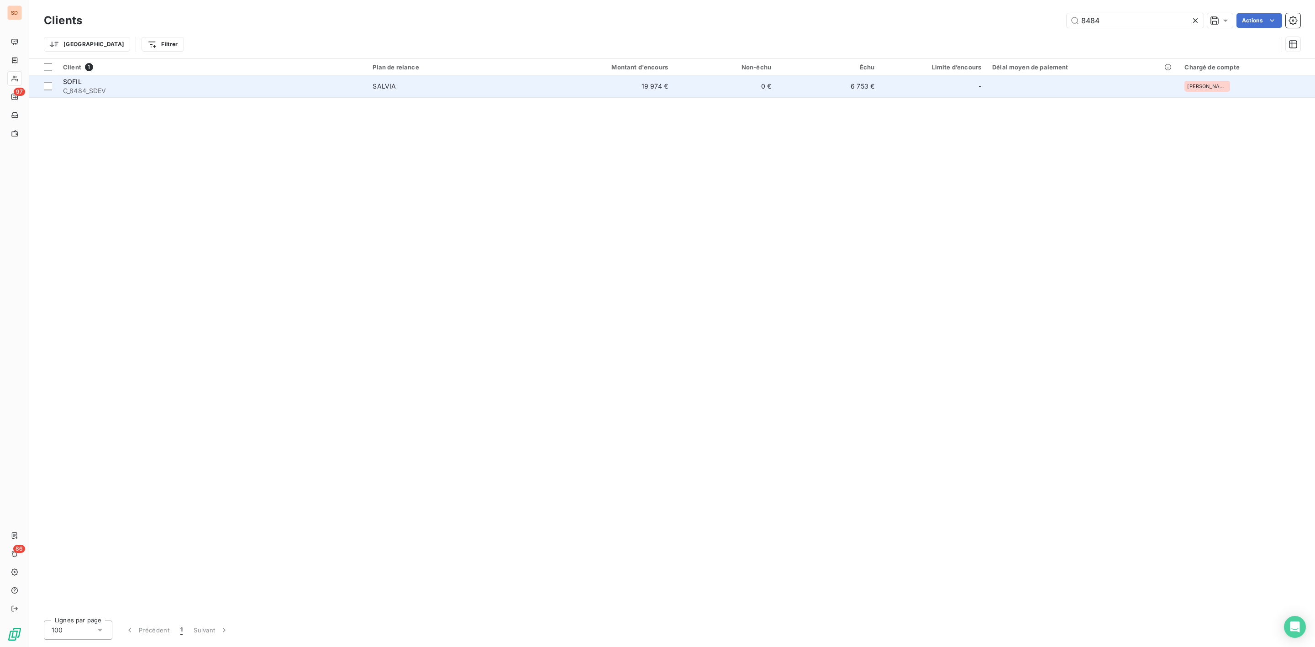
type input "8484"
click at [275, 92] on span "C_8484_SDEV" at bounding box center [212, 90] width 299 height 9
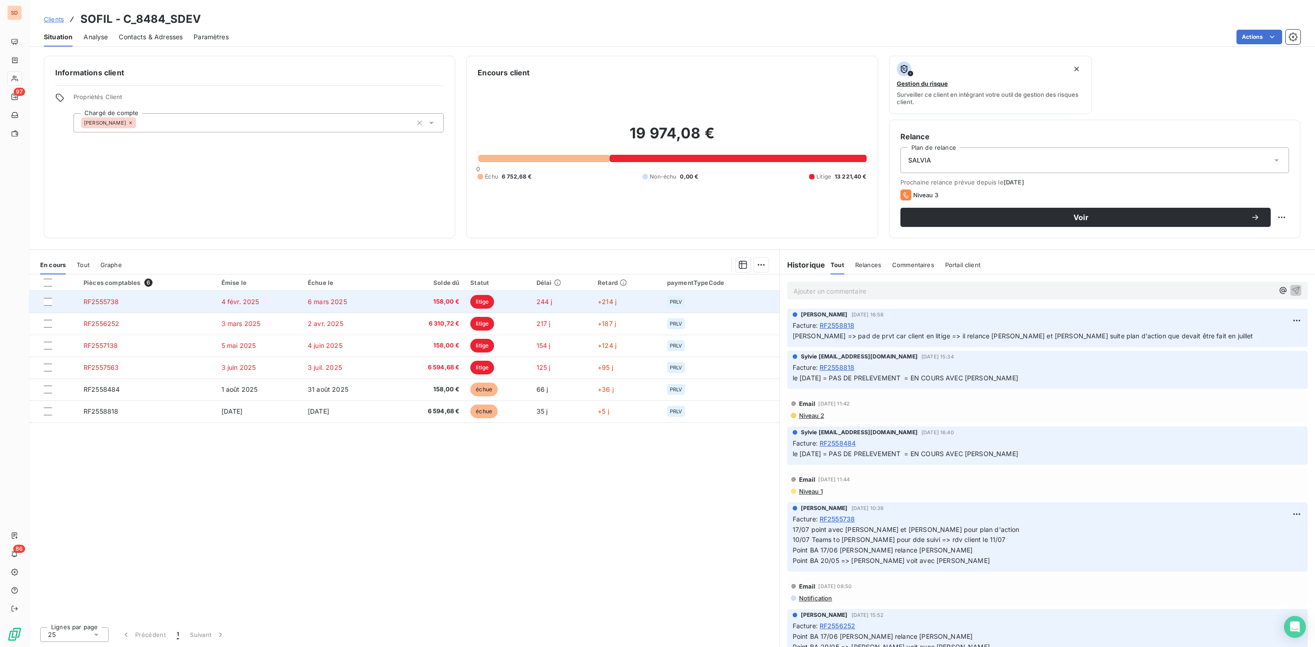
click at [436, 305] on span "158,00 €" at bounding box center [428, 301] width 63 height 9
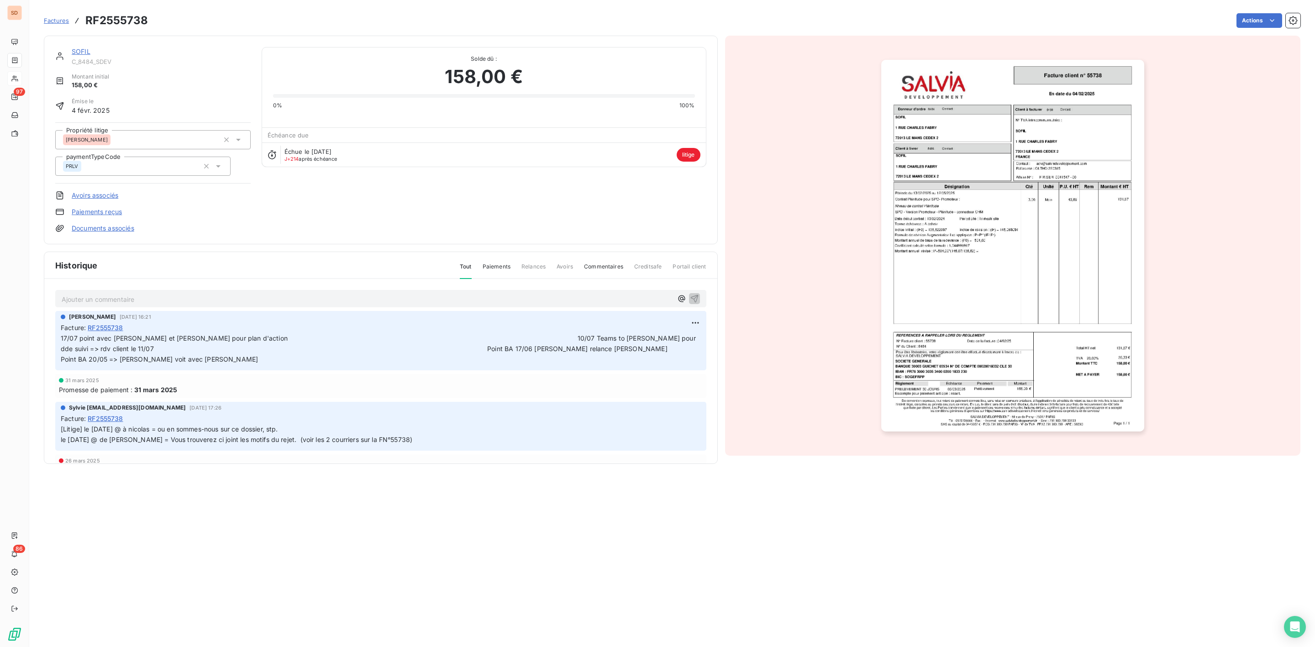
click at [88, 51] on link "SOFIL" at bounding box center [81, 52] width 19 height 8
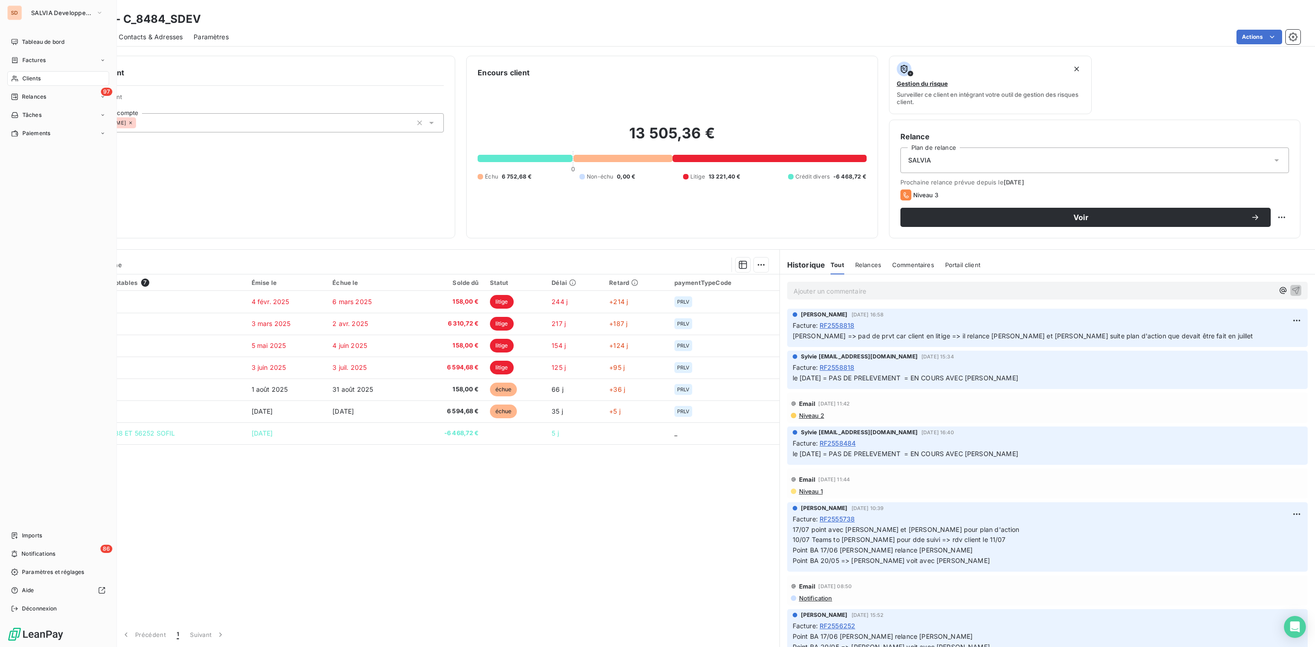
click at [23, 77] on span "Clients" at bounding box center [31, 78] width 18 height 8
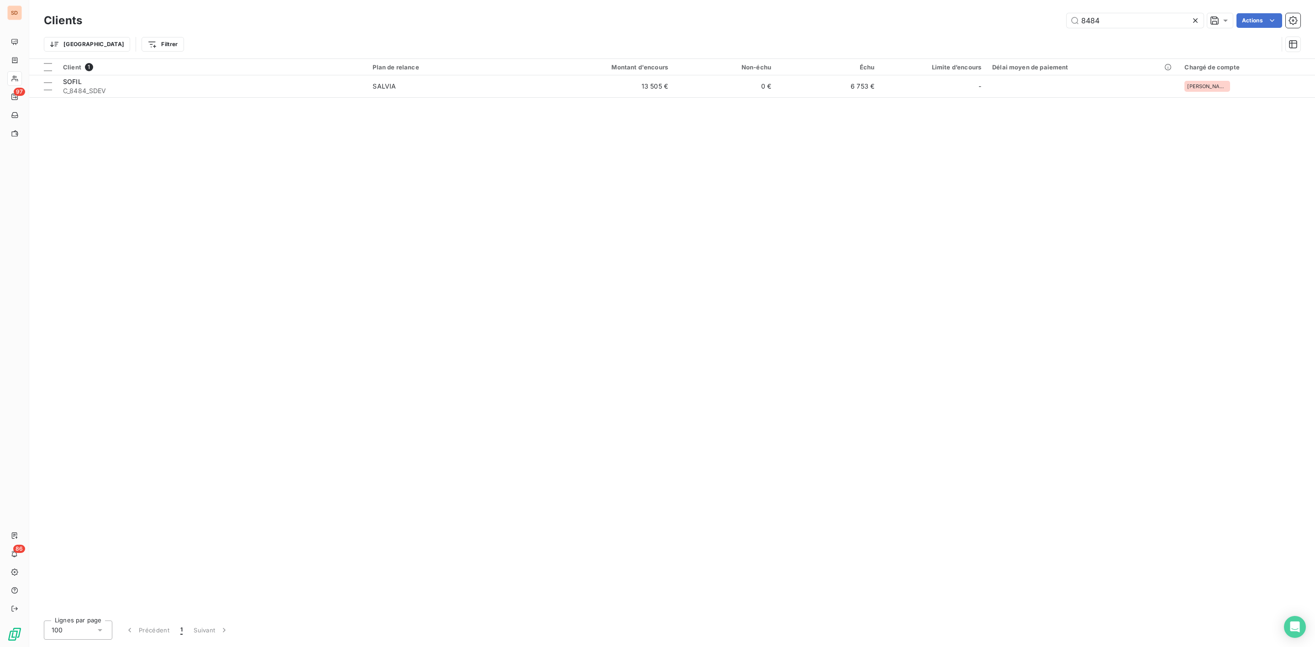
drag, startPoint x: 1116, startPoint y: 18, endPoint x: 888, endPoint y: 19, distance: 227.5
click at [888, 19] on div "8484 Actions" at bounding box center [697, 20] width 1208 height 15
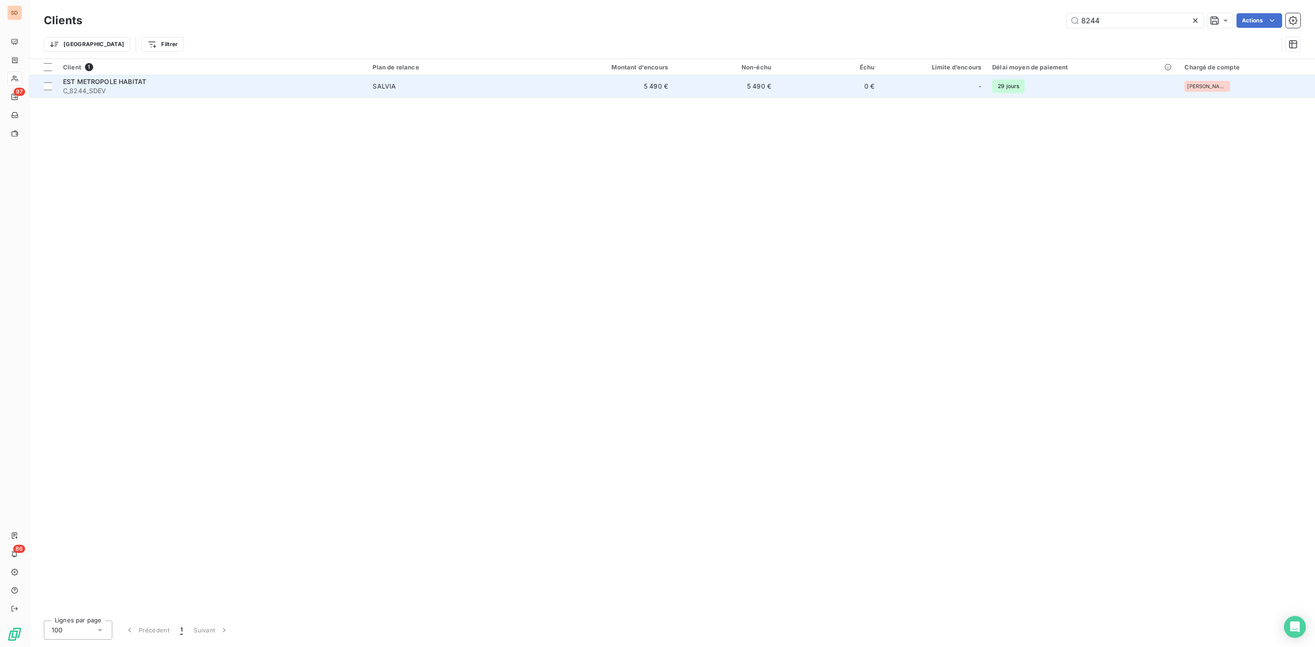
type input "8244"
click at [99, 82] on span "EST METROPOLE HABITAT" at bounding box center [104, 82] width 83 height 8
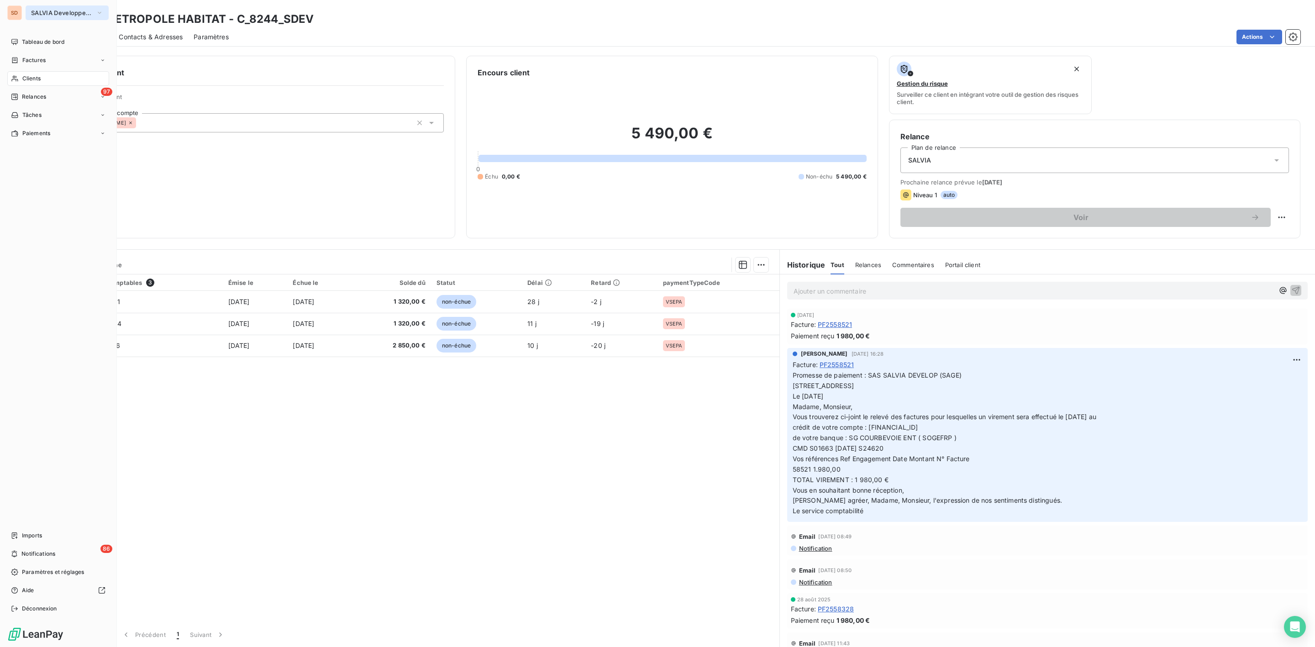
click at [37, 12] on span "SALVIA Developpement" at bounding box center [61, 12] width 61 height 7
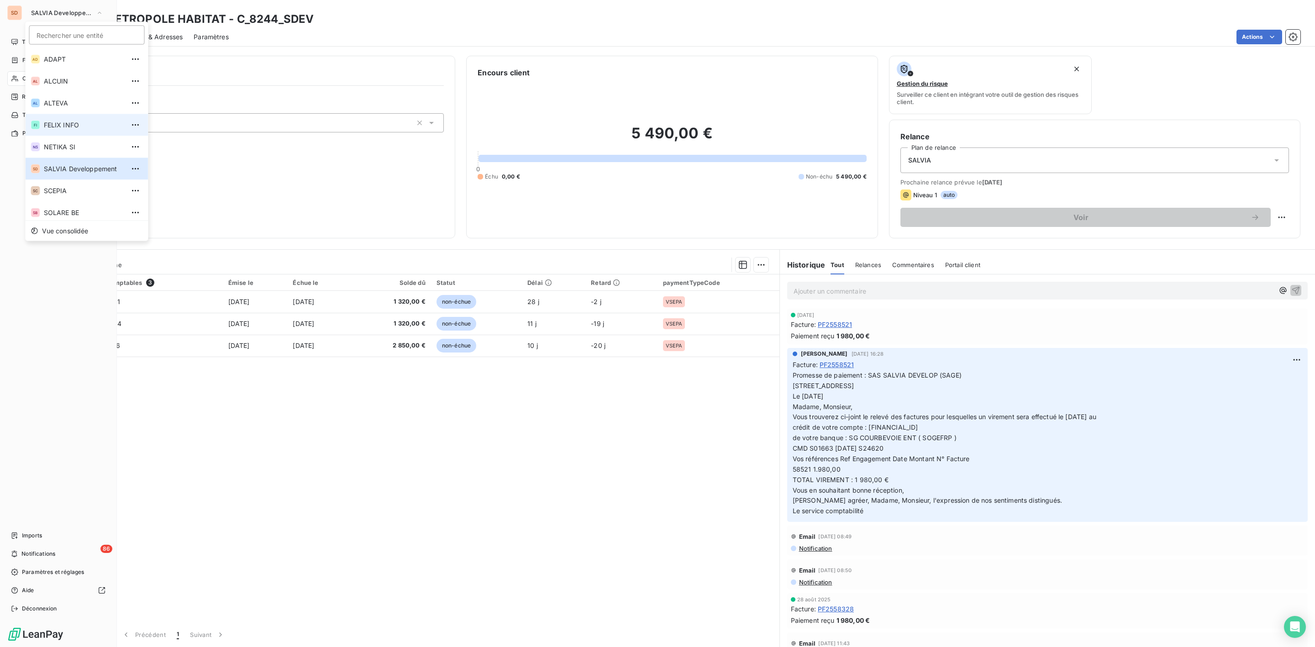
click at [63, 118] on li "FI FELIX INFO" at bounding box center [87, 125] width 123 height 22
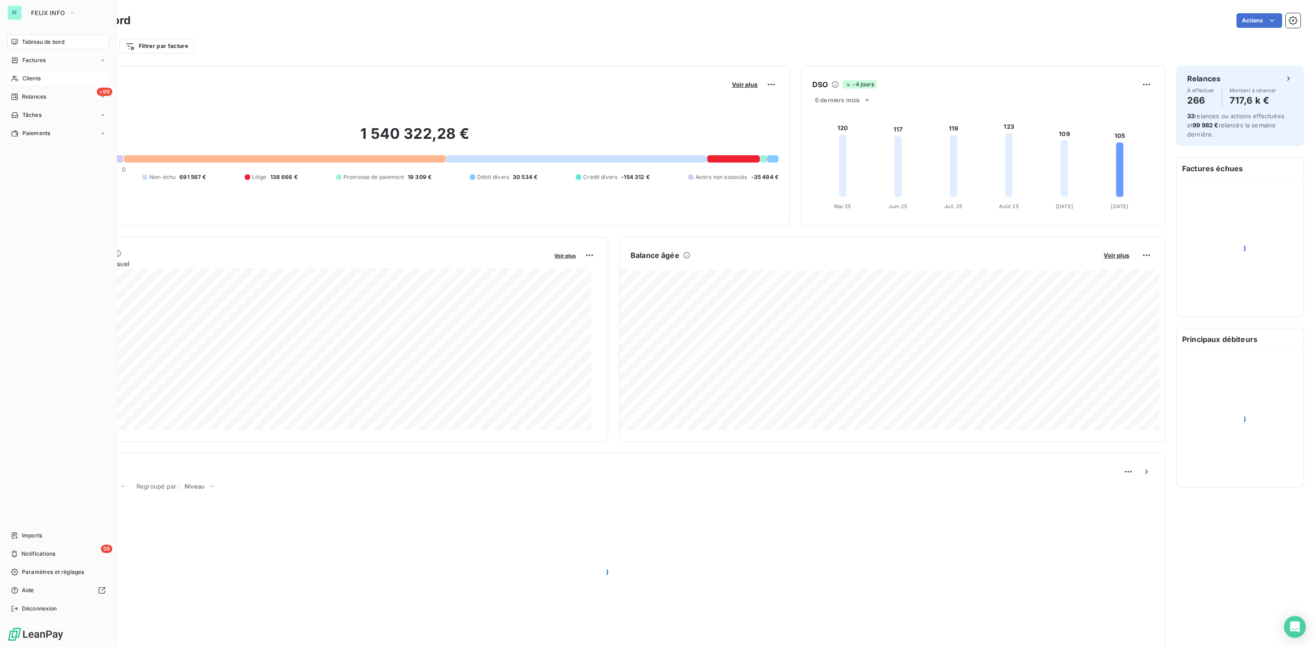
click at [33, 83] on div "Clients" at bounding box center [58, 78] width 102 height 15
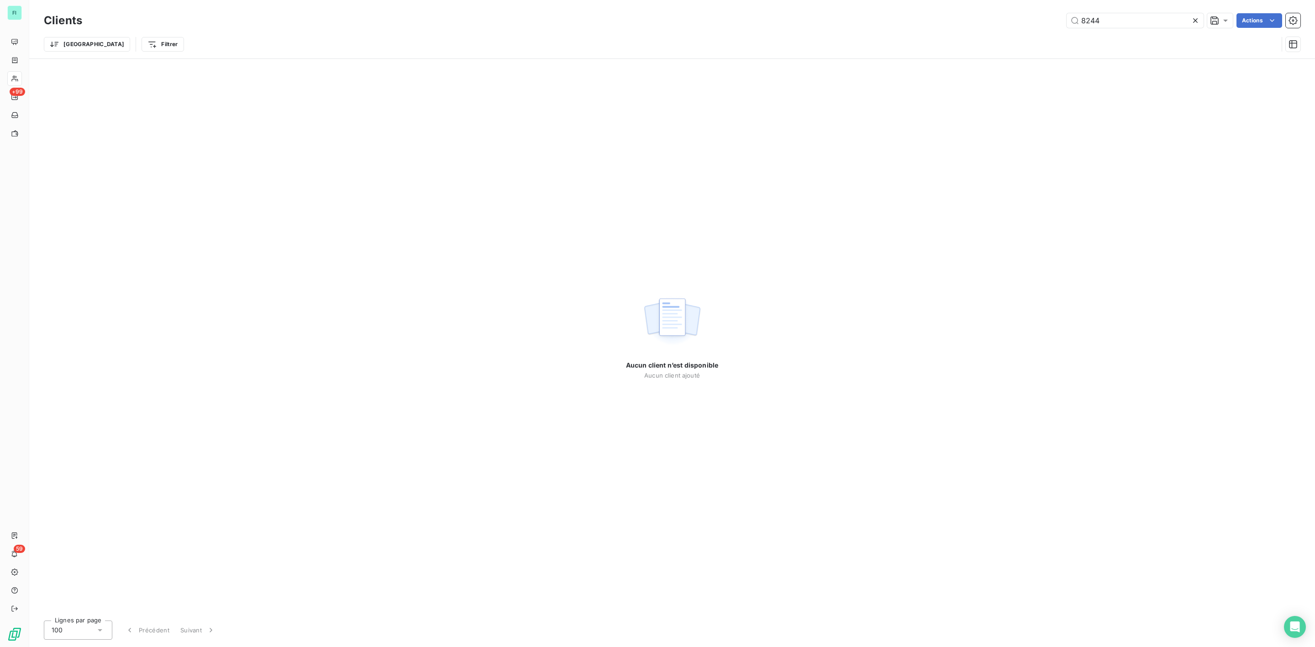
drag, startPoint x: 1109, startPoint y: 22, endPoint x: 914, endPoint y: 22, distance: 195.0
click at [962, 22] on div "8244 Actions" at bounding box center [697, 20] width 1208 height 15
type input "lieber"
drag, startPoint x: 1039, startPoint y: 21, endPoint x: 962, endPoint y: 21, distance: 76.7
click at [963, 21] on div "lieber Actions" at bounding box center [697, 20] width 1208 height 15
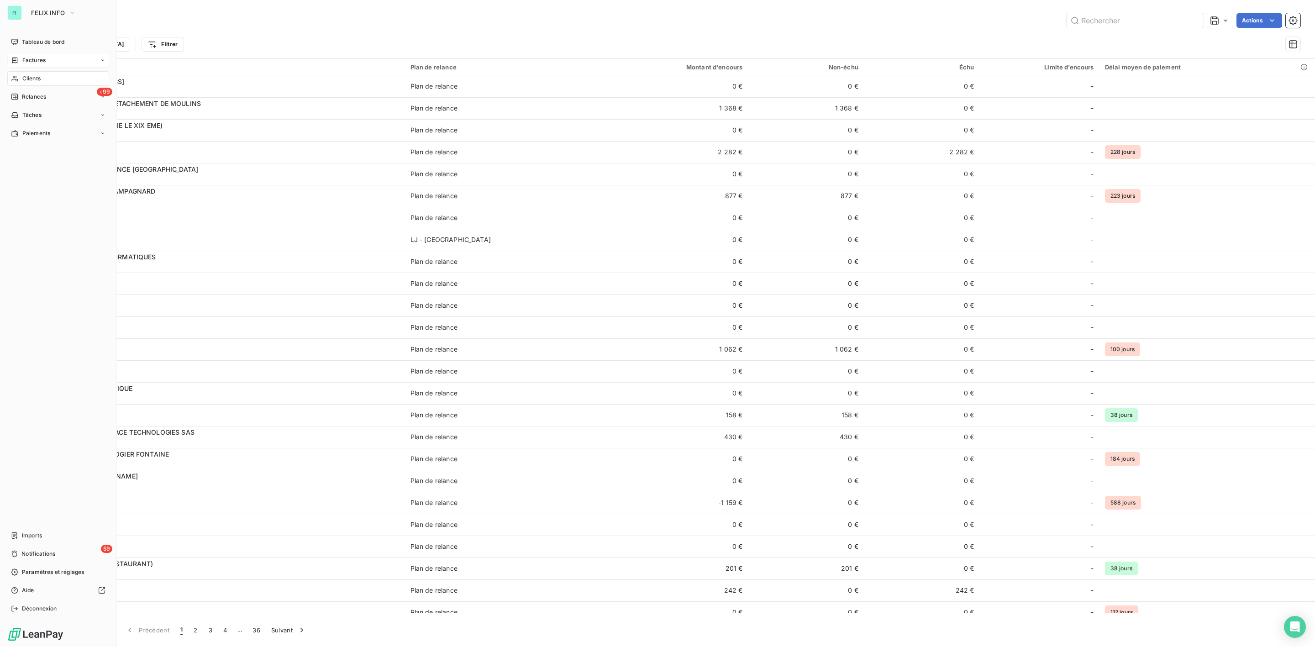
drag, startPoint x: 40, startPoint y: 64, endPoint x: 98, endPoint y: 55, distance: 58.8
click at [40, 64] on div "Factures" at bounding box center [58, 60] width 102 height 15
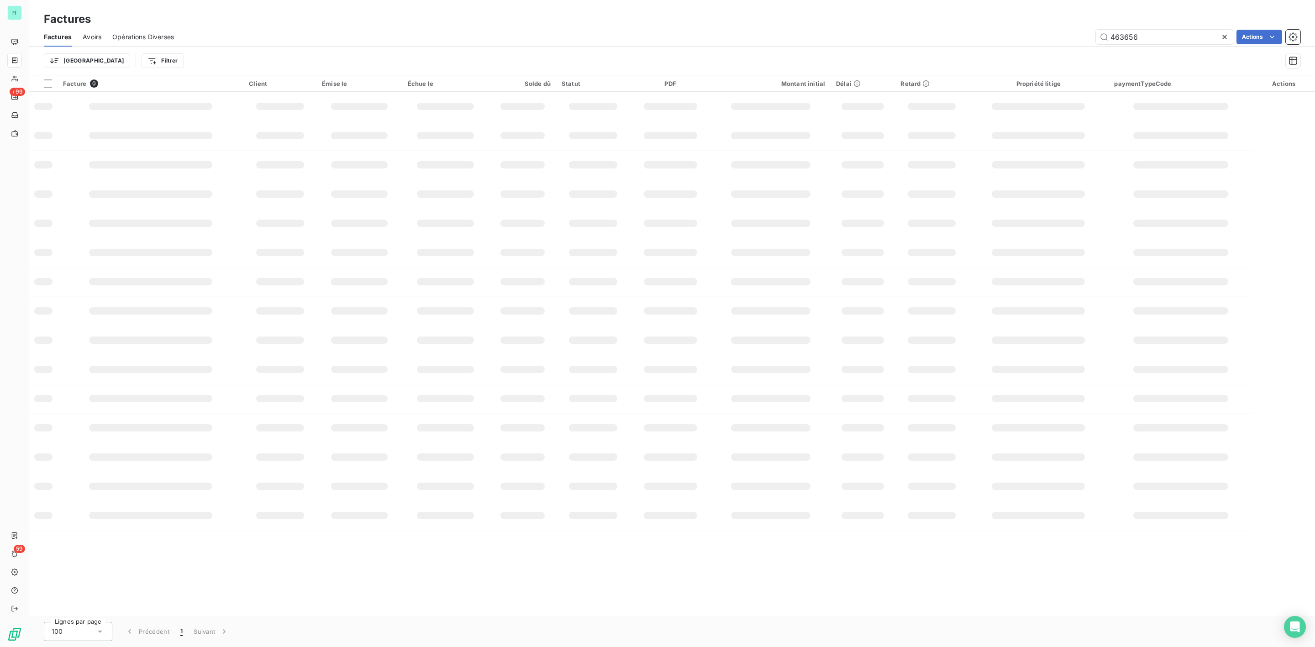
drag, startPoint x: 1161, startPoint y: 36, endPoint x: 864, endPoint y: 44, distance: 297.0
click at [908, 44] on div "Factures Avoirs Opérations Diverses 463656 Actions" at bounding box center [672, 36] width 1286 height 19
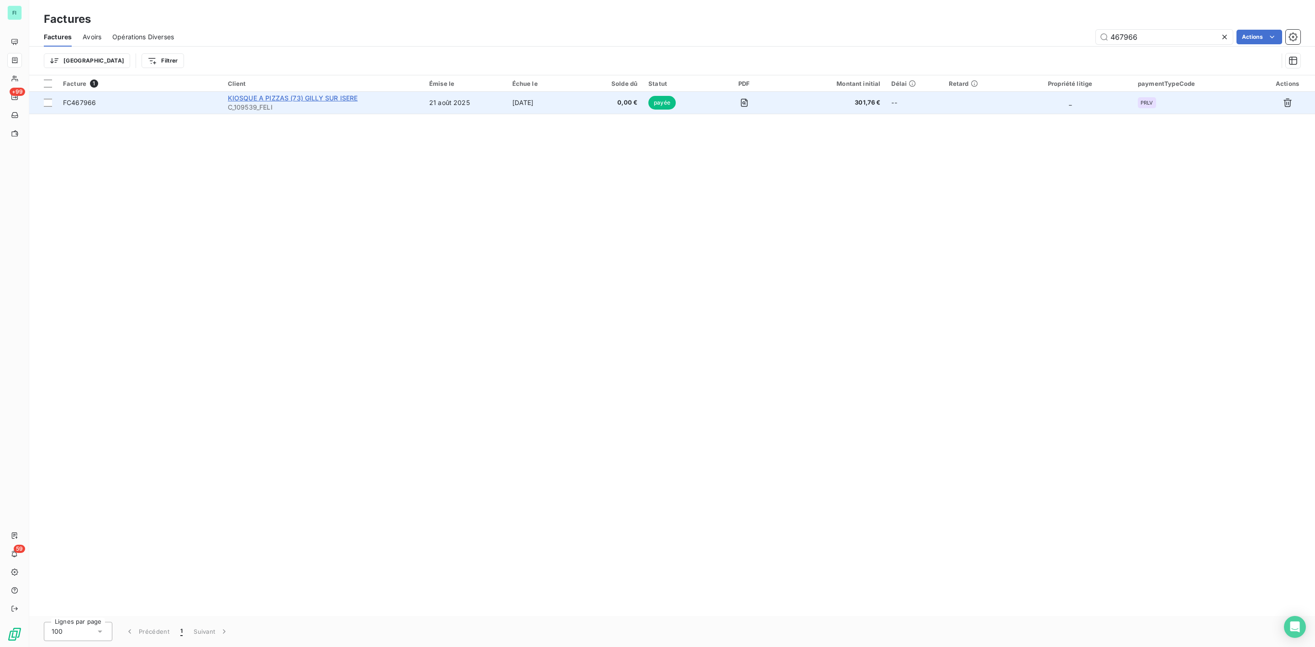
type input "467966"
click at [329, 99] on span "KIOSQUE A PIZZAS (73) GILLY SUR ISERE" at bounding box center [293, 98] width 130 height 8
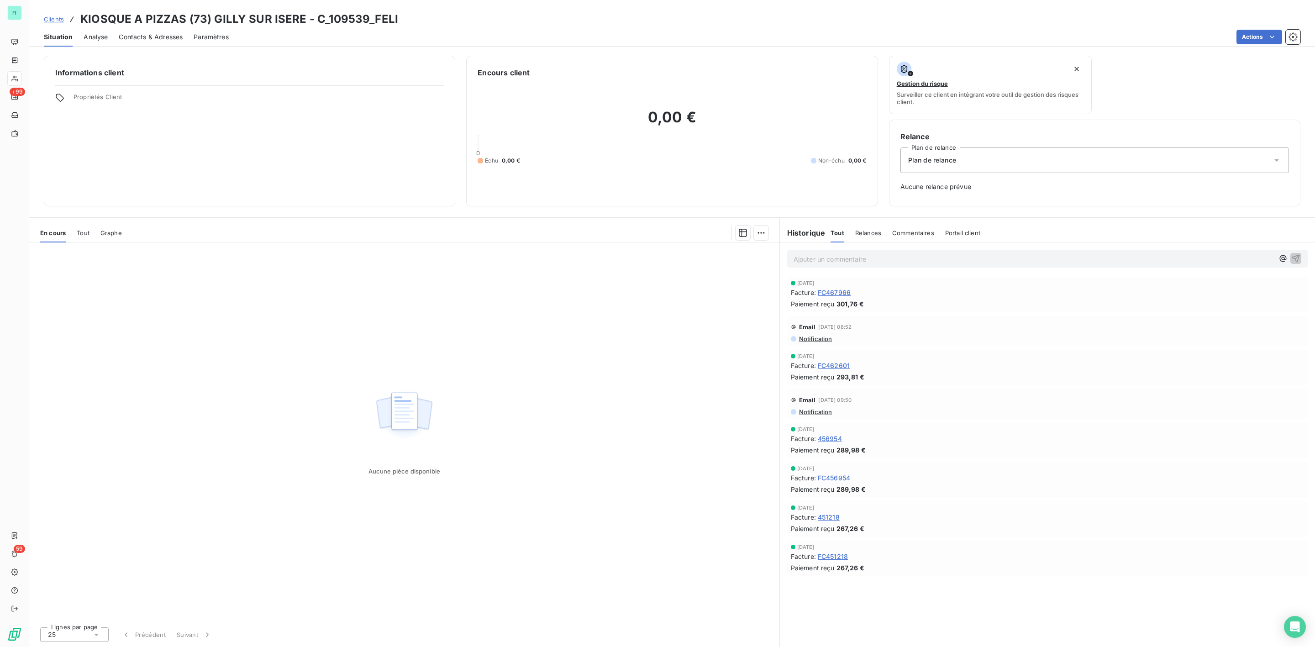
click at [826, 265] on p "Ajouter un commentaire ﻿" at bounding box center [1034, 258] width 480 height 11
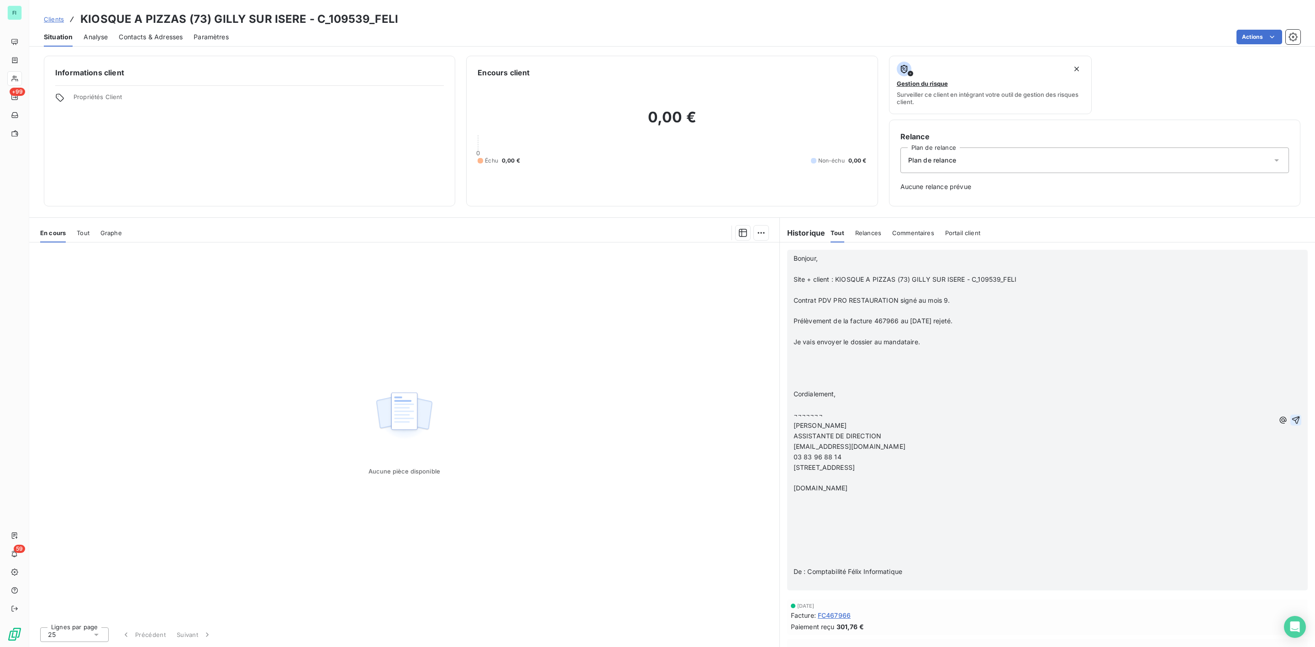
click at [1292, 420] on icon "button" at bounding box center [1296, 420] width 9 height 9
